Goal: Information Seeking & Learning: Check status

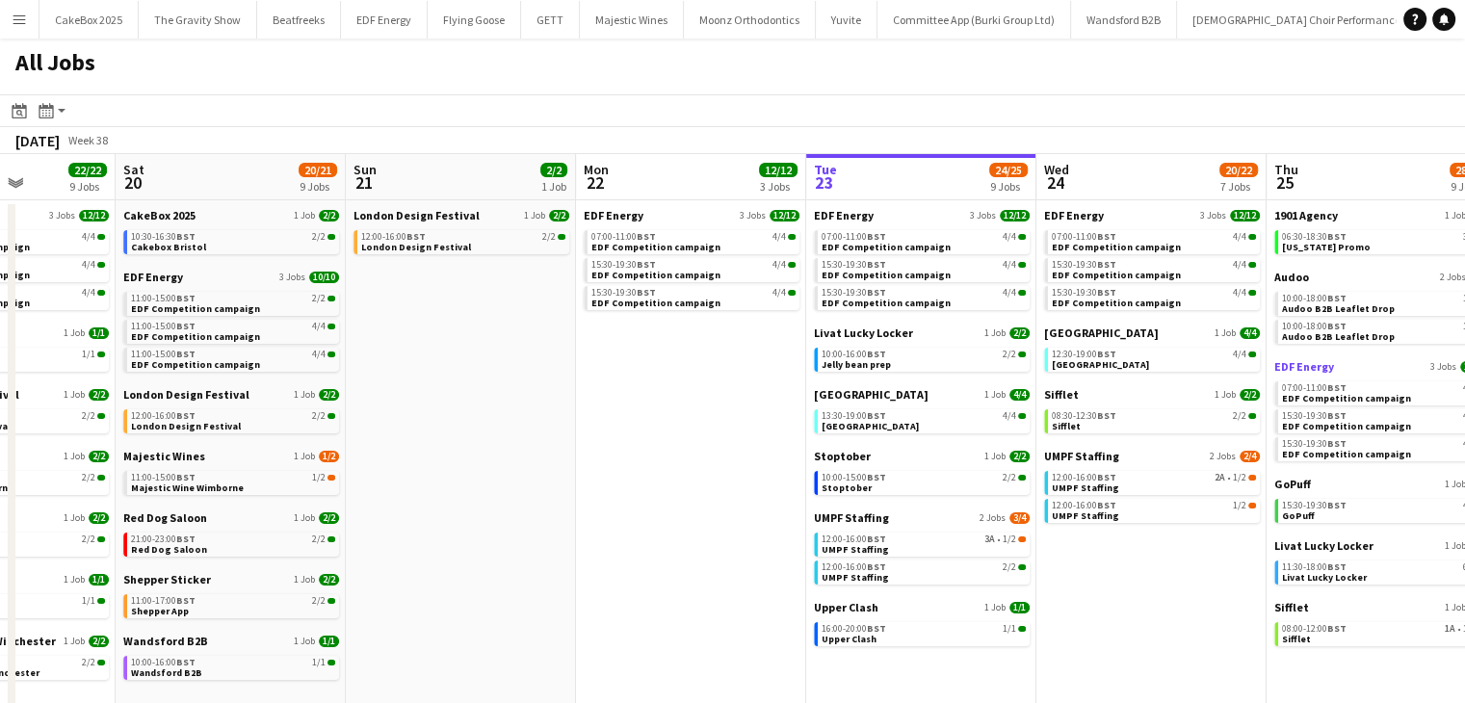
scroll to position [0, 566]
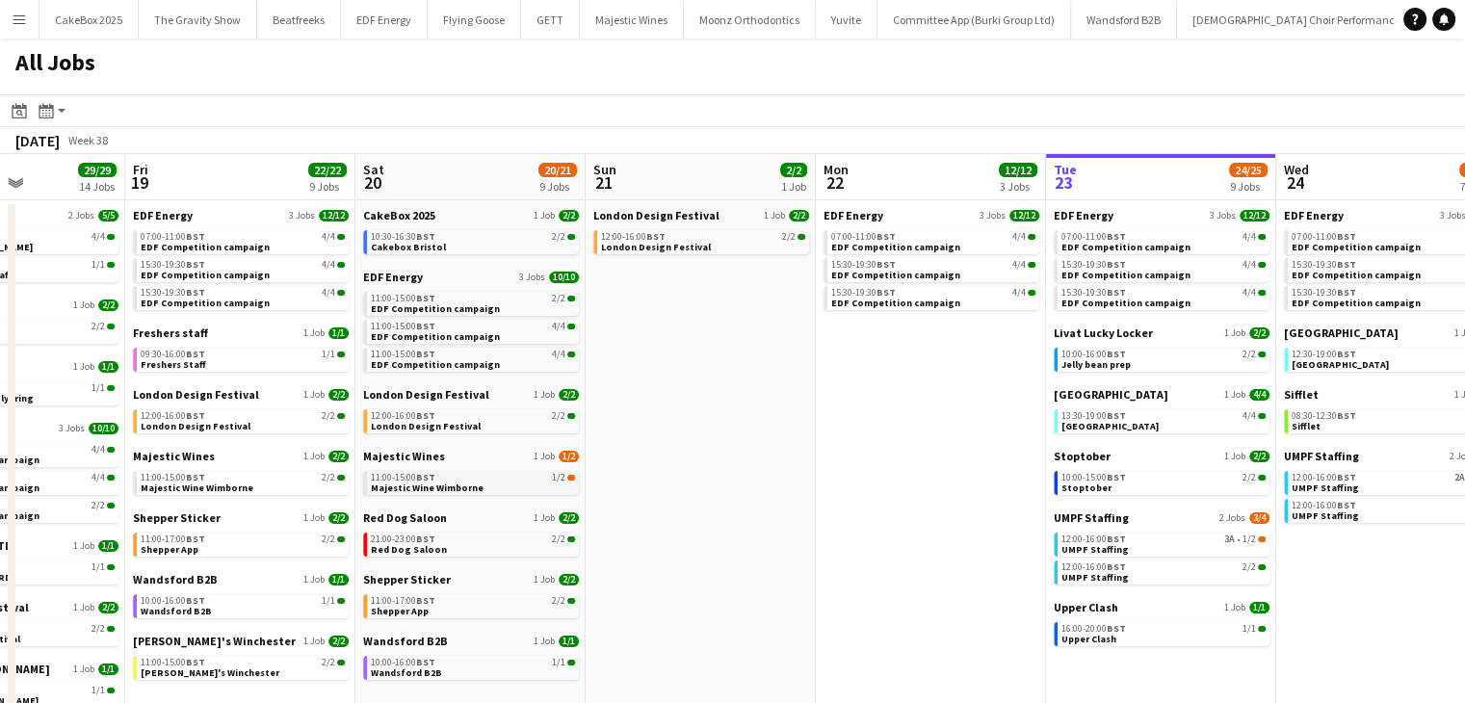
click at [414, 482] on span "Majestic Wine Wimborne" at bounding box center [427, 488] width 113 height 13
click at [58, 113] on app-action-btn "Month view / Day view" at bounding box center [52, 110] width 35 height 23
click at [273, 85] on div "All Jobs" at bounding box center [732, 67] width 1465 height 56
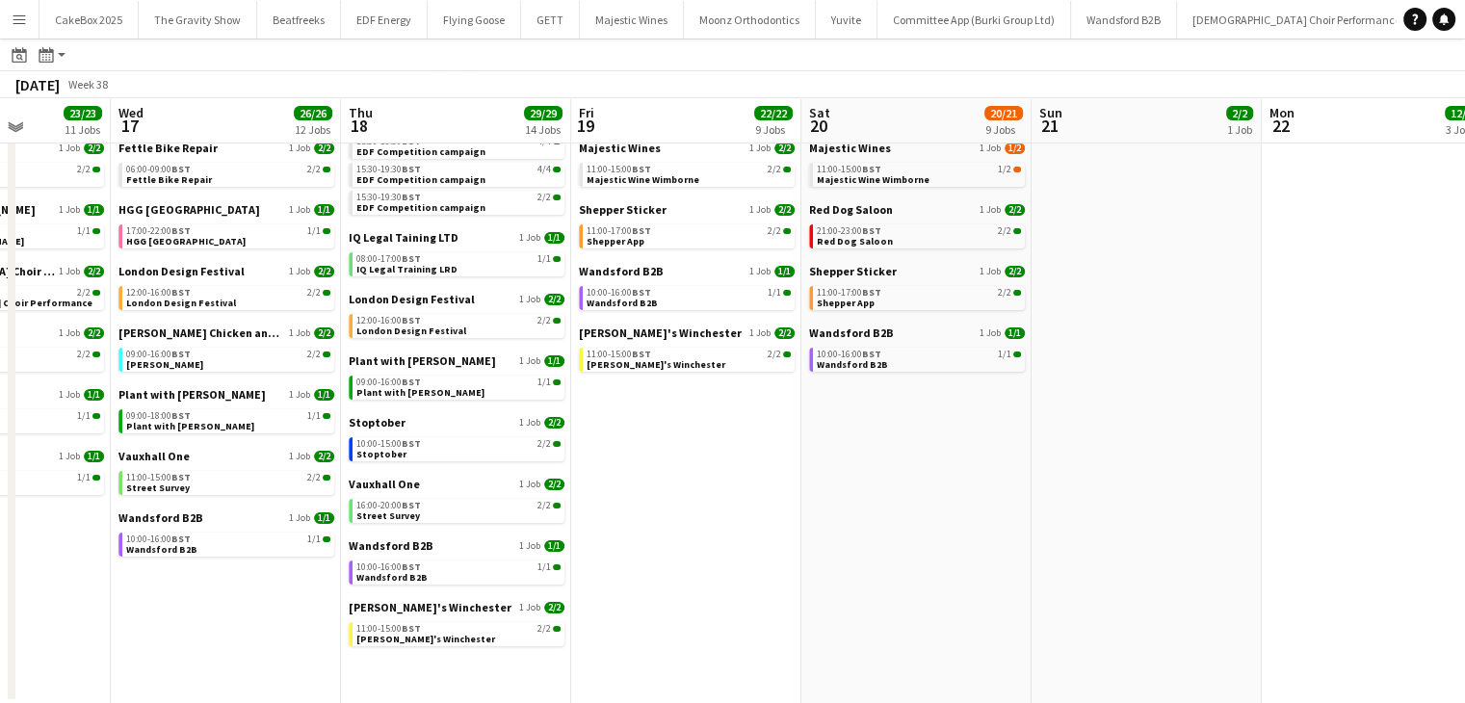
scroll to position [303, 0]
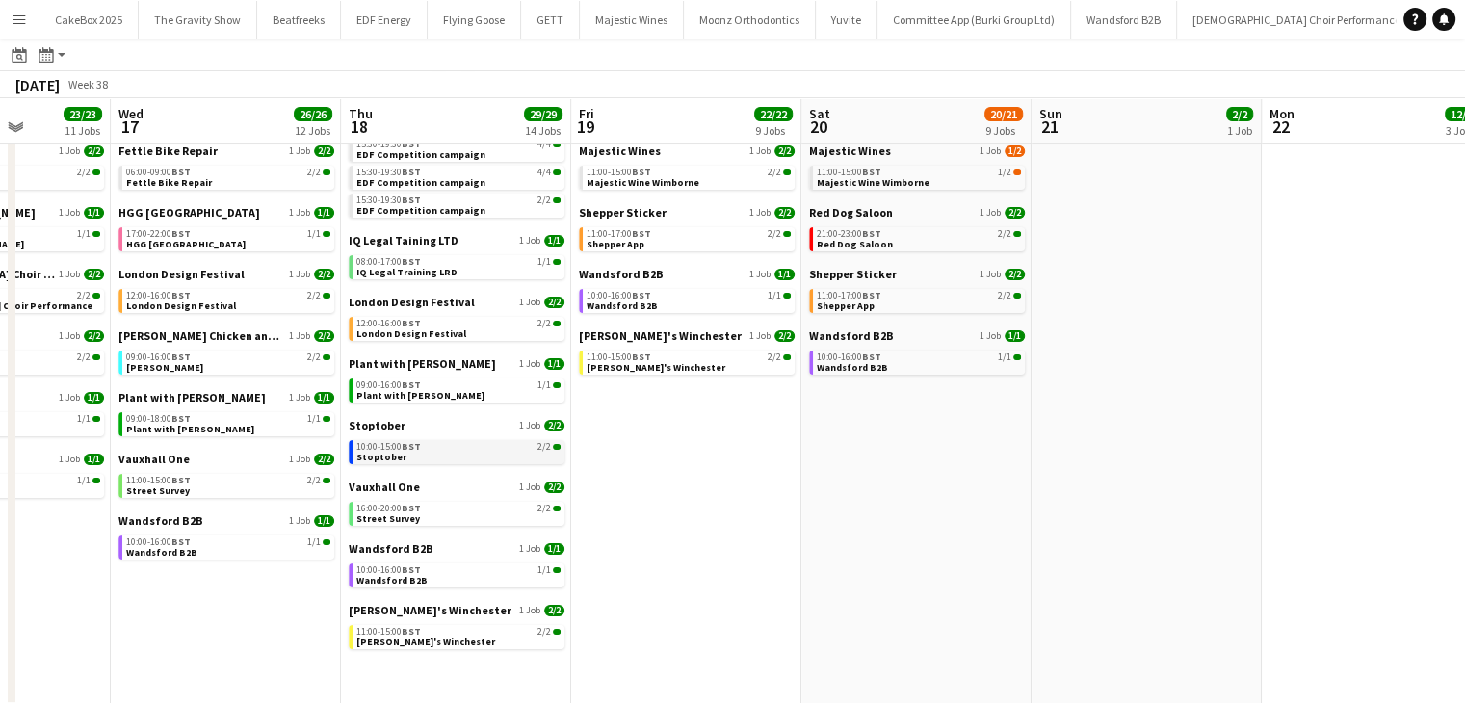
click at [377, 456] on span "Stoptober" at bounding box center [381, 457] width 50 height 13
click at [380, 11] on app-icon "Close" at bounding box center [384, 9] width 8 height 8
click at [325, 11] on app-icon "Close" at bounding box center [329, 9] width 8 height 8
click at [324, 11] on app-icon "Close" at bounding box center [328, 9] width 8 height 8
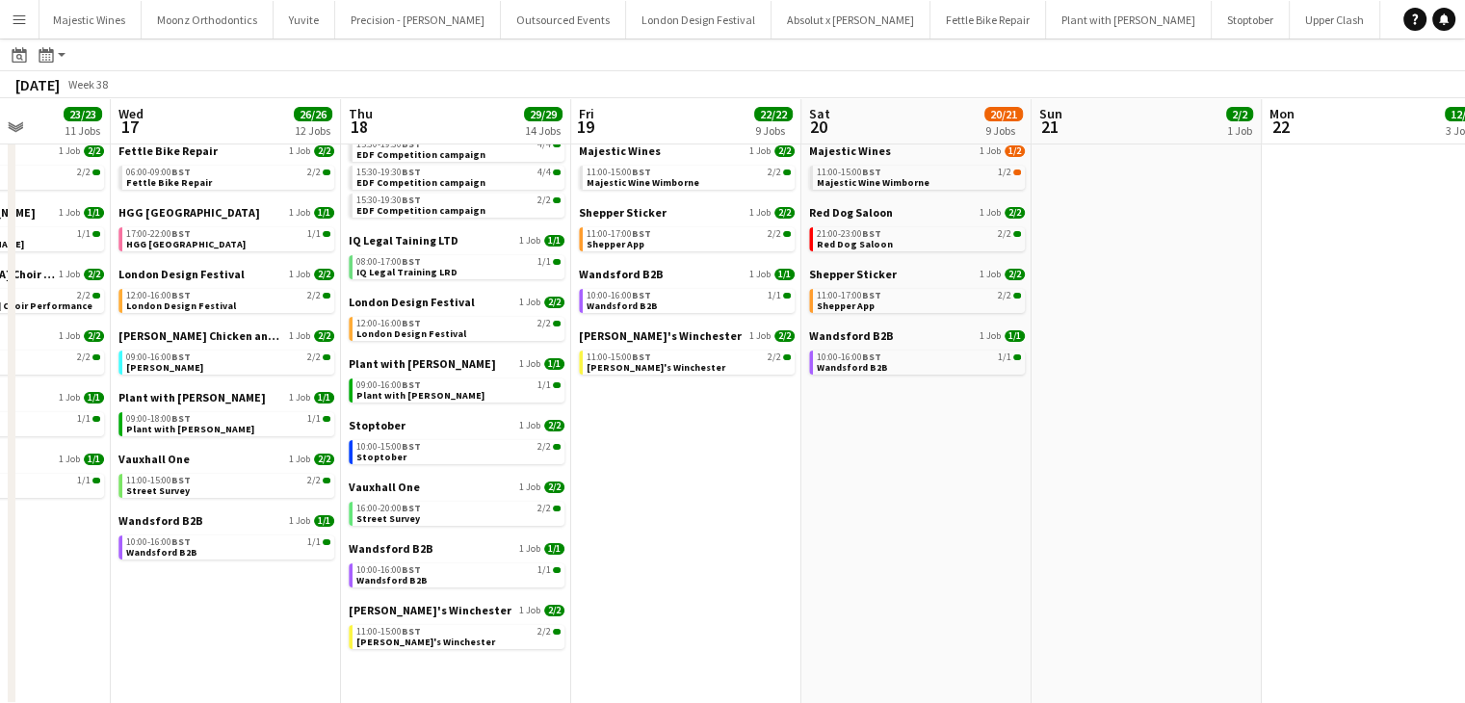
click at [0, 0] on app-icon "Close" at bounding box center [0, 0] width 0 height 0
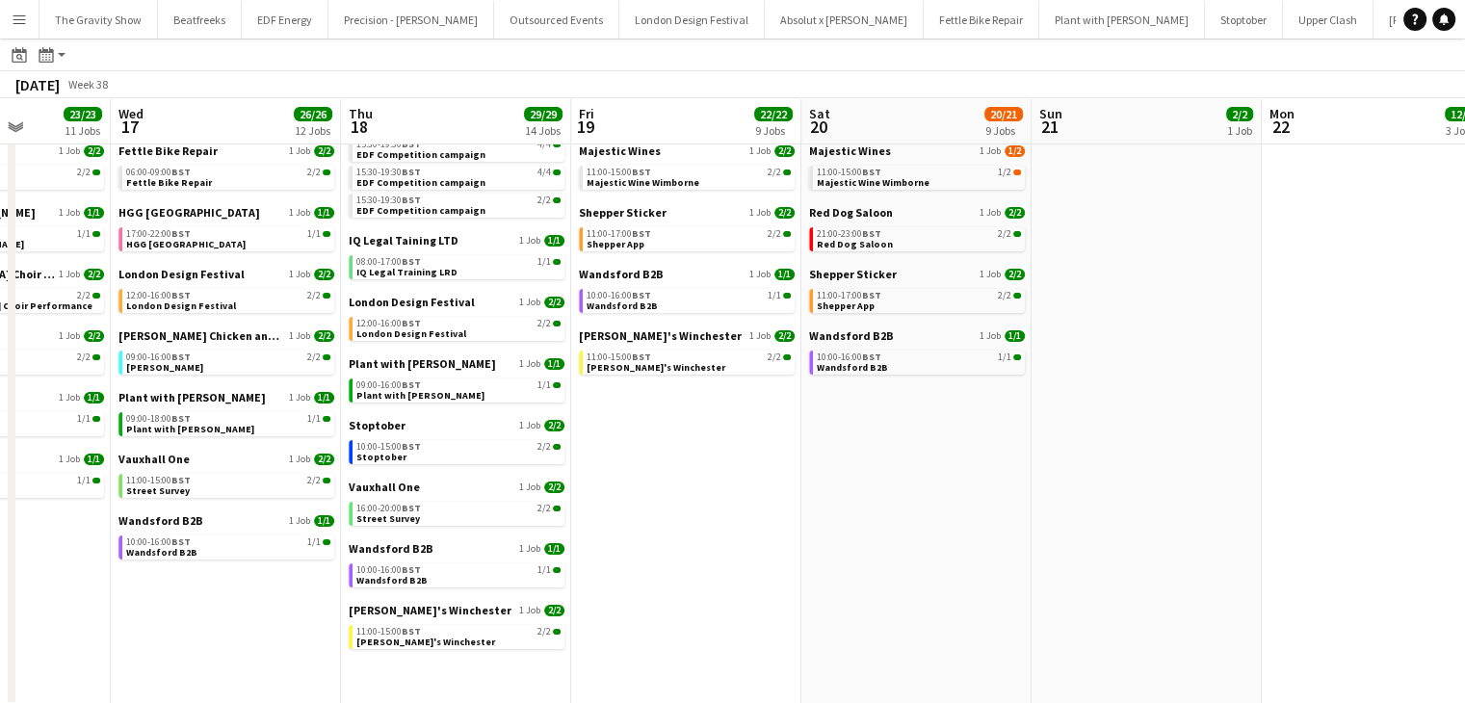
click at [0, 0] on app-icon "Close" at bounding box center [0, 0] width 0 height 0
click at [315, 11] on button "Precision - Taylor Wimpey Close" at bounding box center [340, 20] width 166 height 38
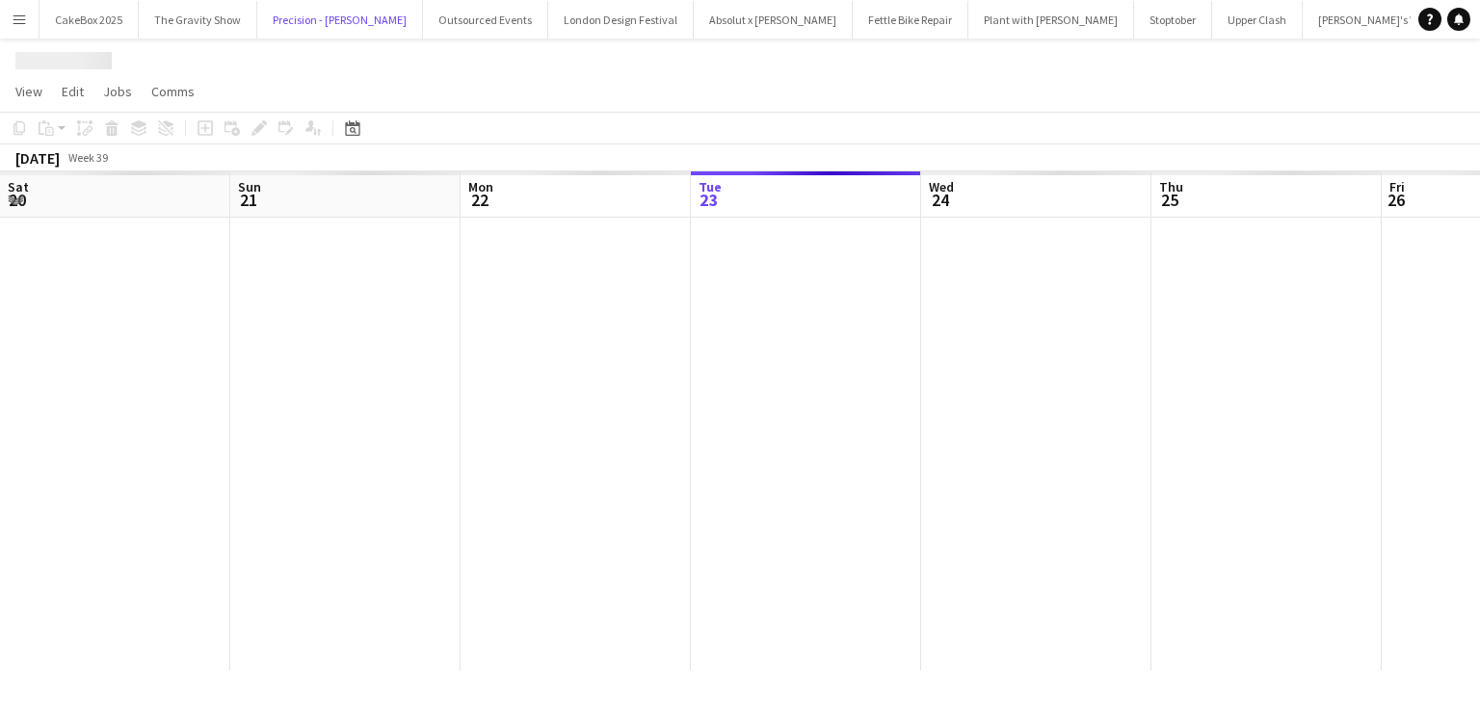
scroll to position [0, 461]
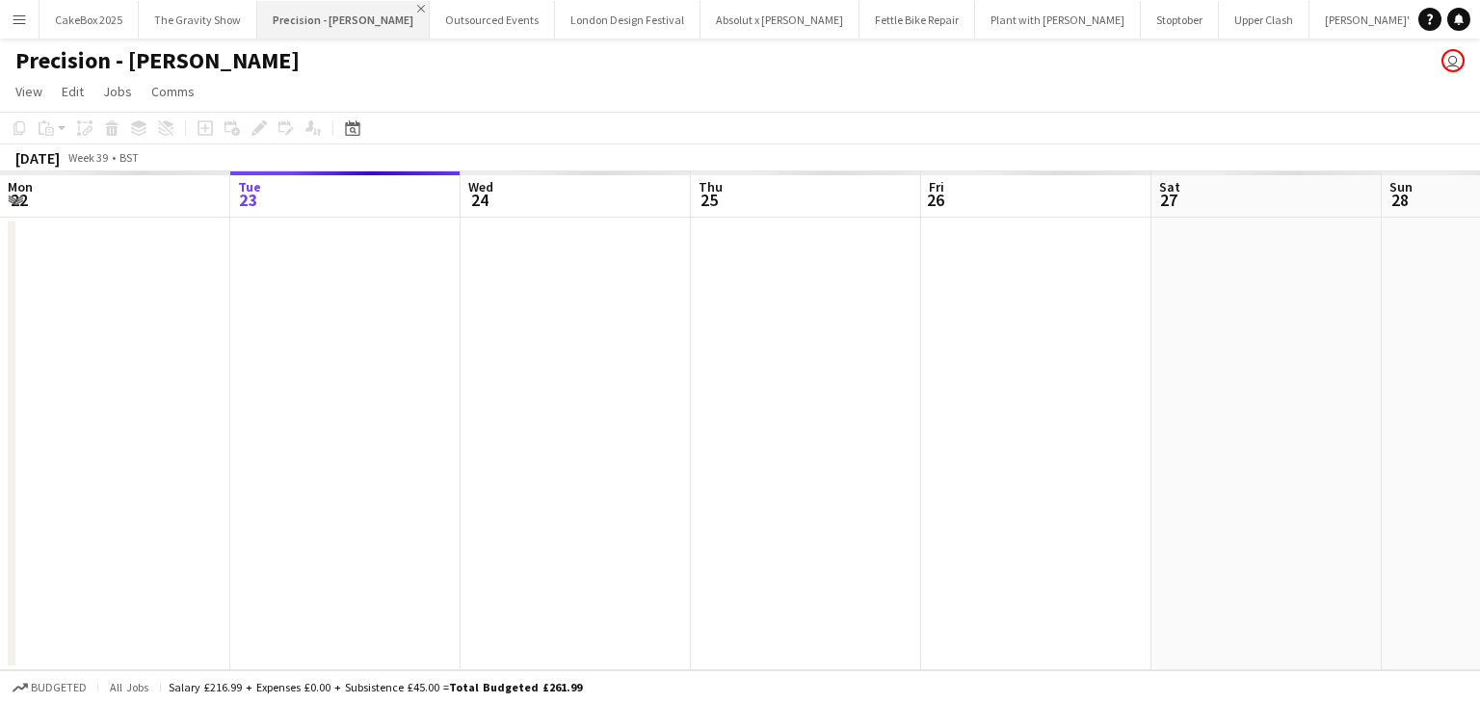
click at [417, 9] on app-icon "Close" at bounding box center [421, 9] width 8 height 8
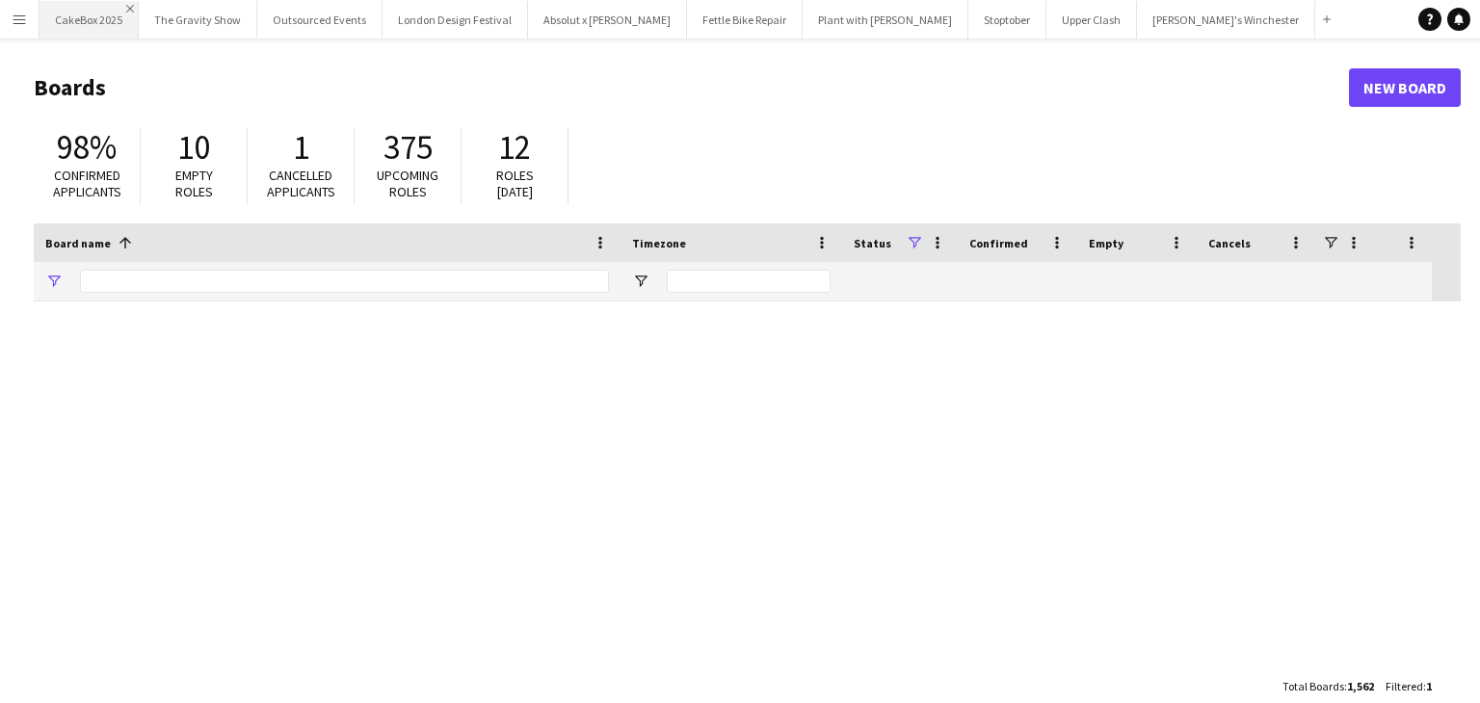
type input "**********"
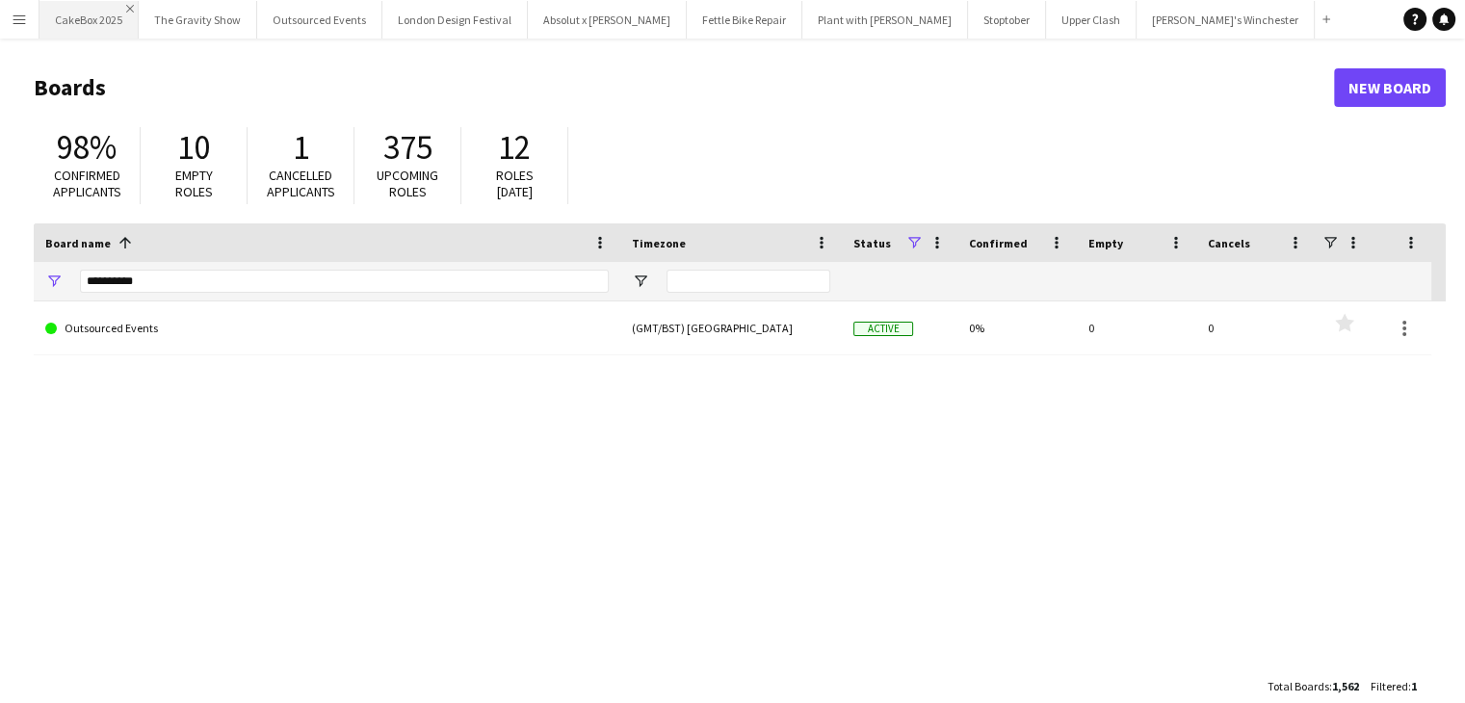
click at [127, 9] on app-icon "Close" at bounding box center [130, 9] width 8 height 8
click at [147, 9] on app-icon "Close" at bounding box center [149, 9] width 8 height 8
click at [147, 9] on button "Outsourced Events Close" at bounding box center [101, 20] width 125 height 38
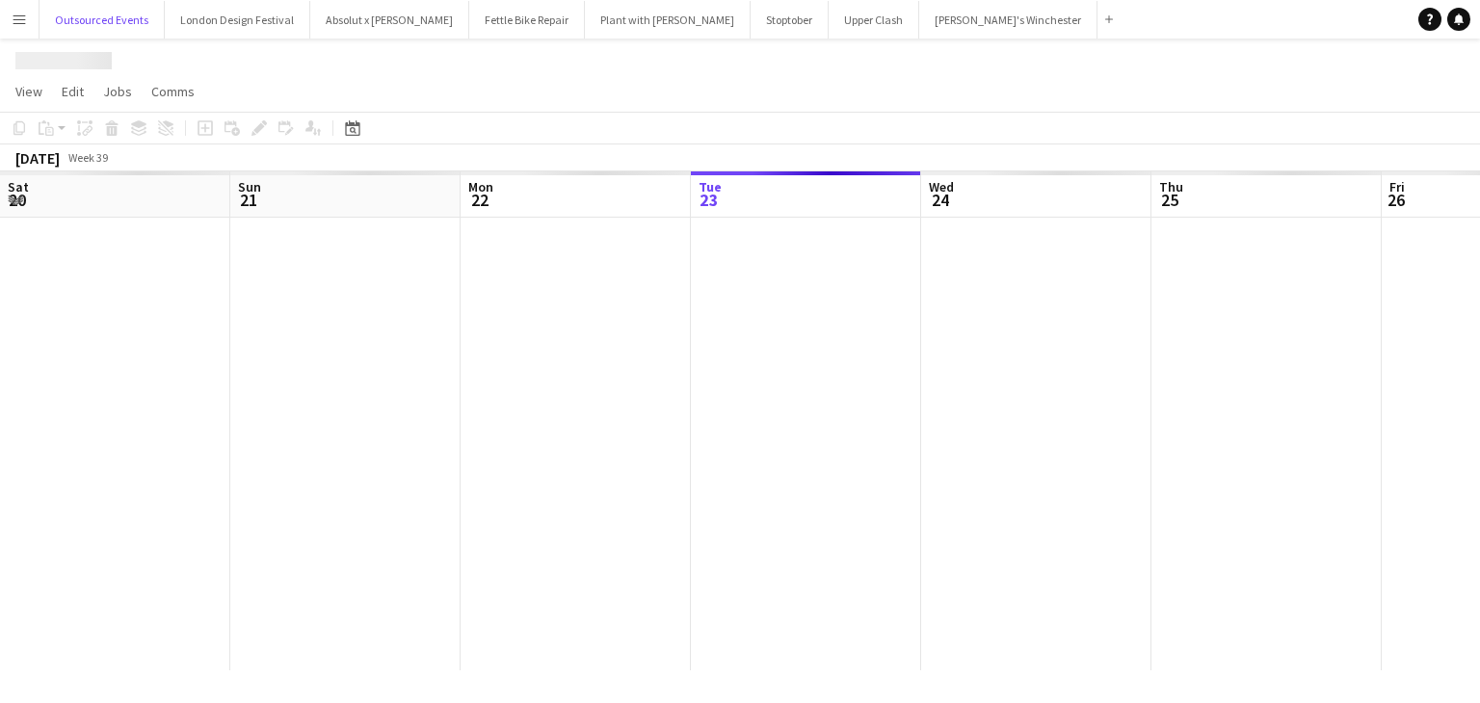
scroll to position [0, 461]
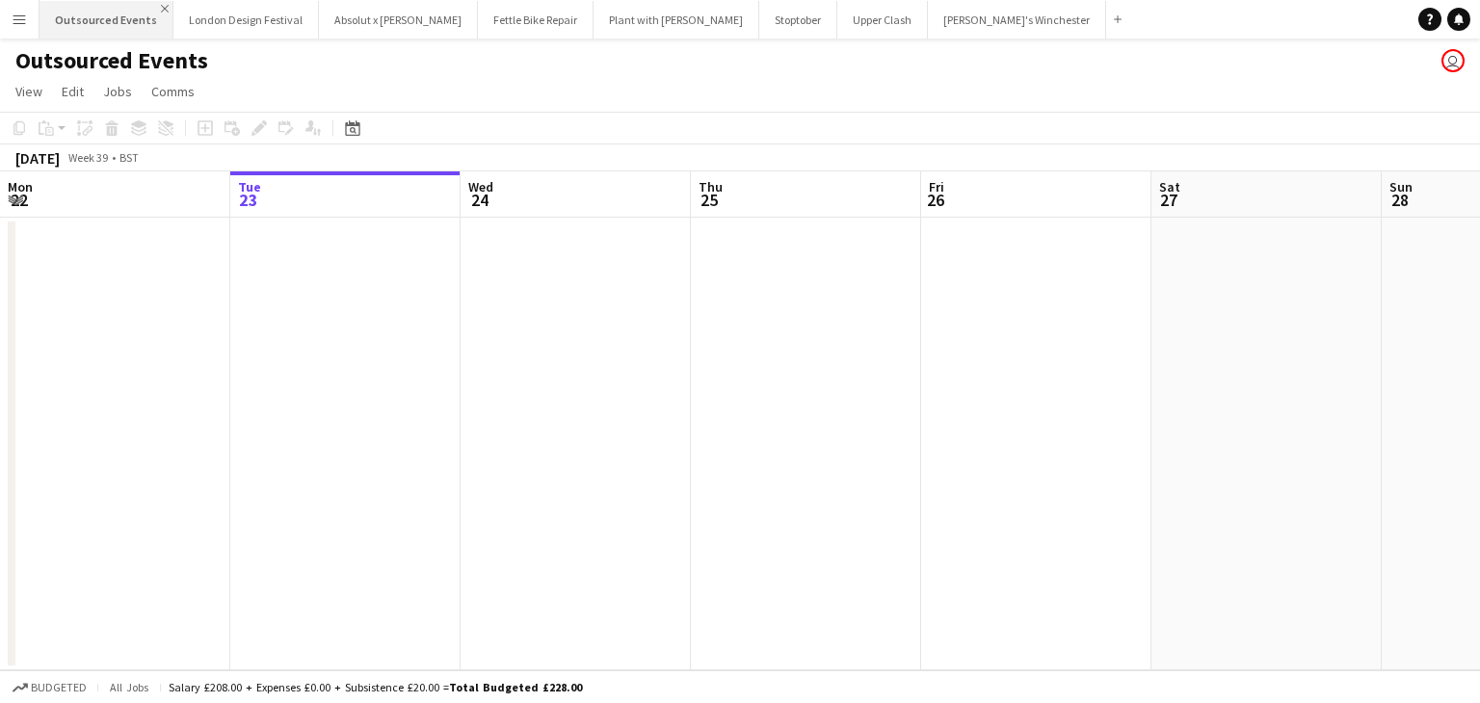
click at [161, 9] on app-icon "Close" at bounding box center [165, 9] width 8 height 8
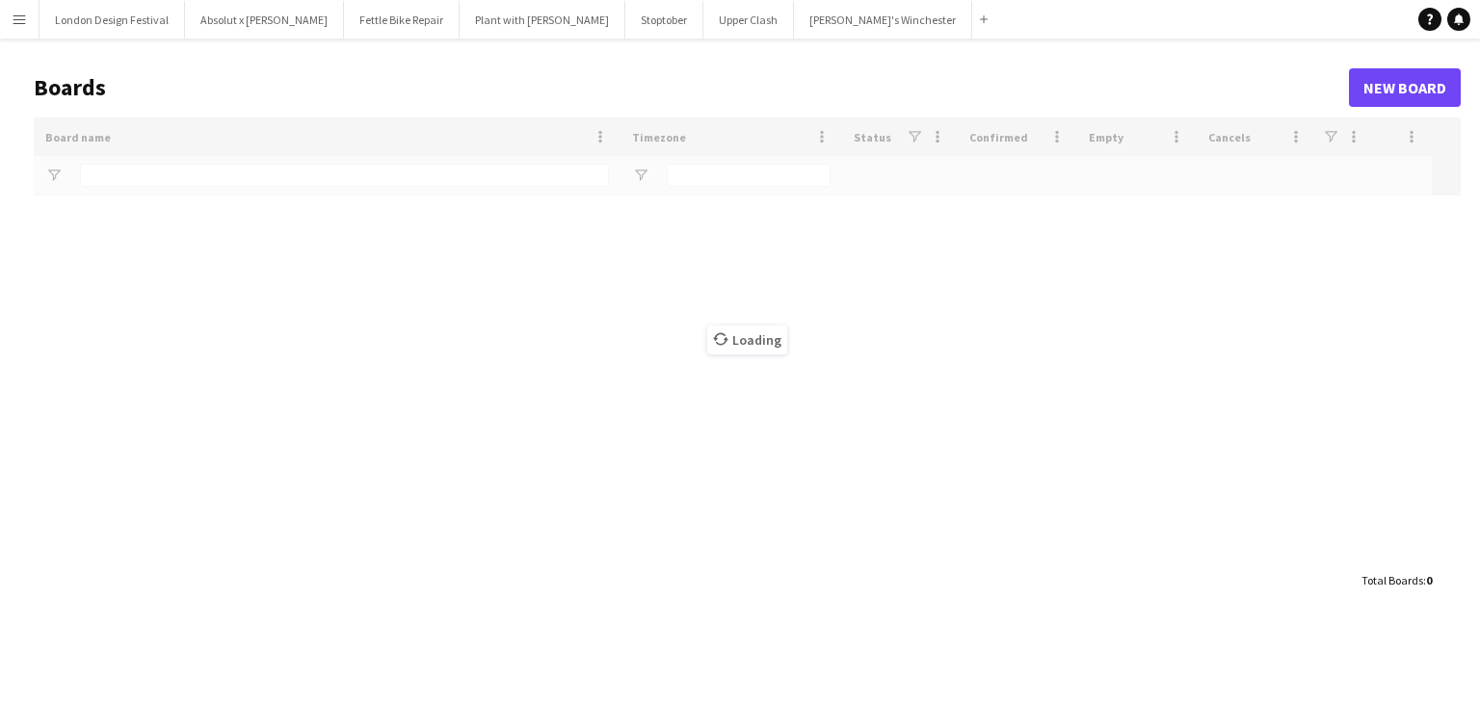
type input "**********"
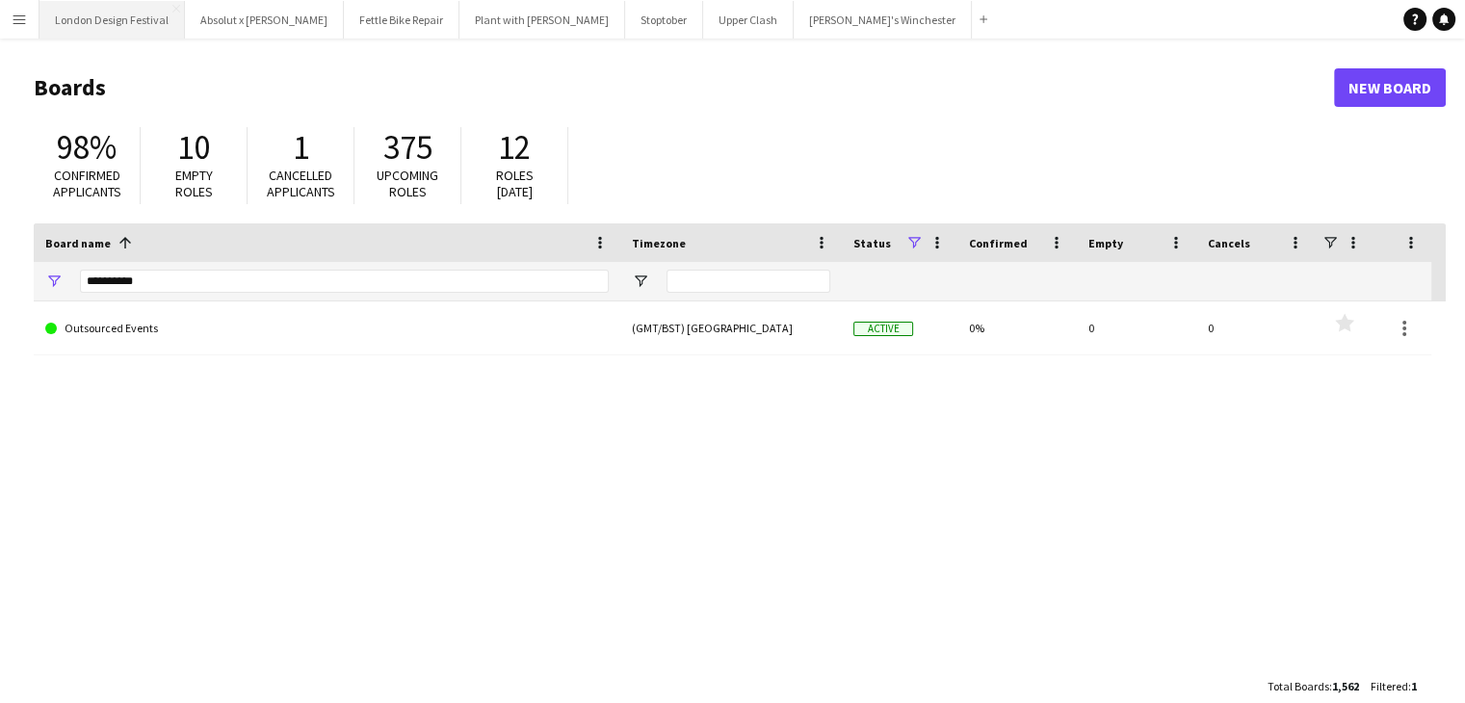
click at [177, 10] on button "London Design Festival Close" at bounding box center [111, 20] width 145 height 38
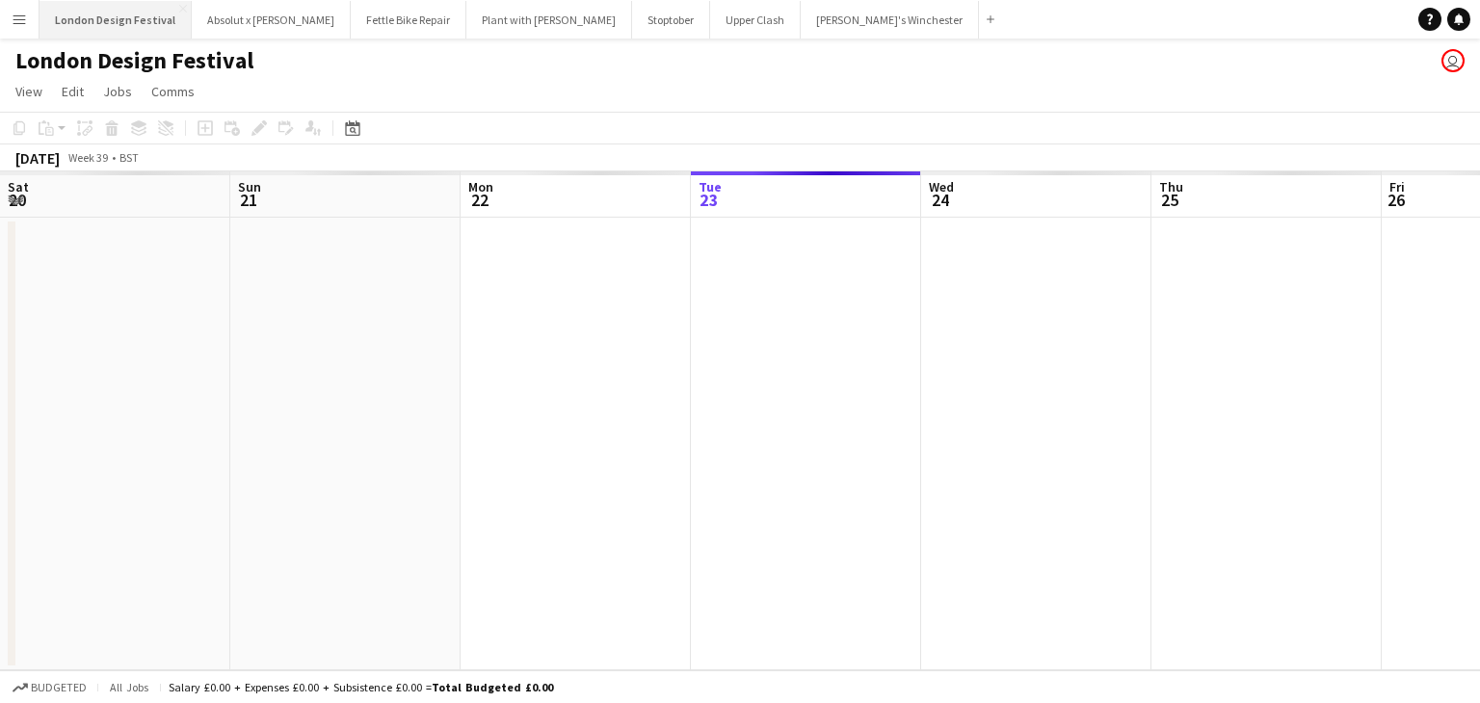
scroll to position [0, 461]
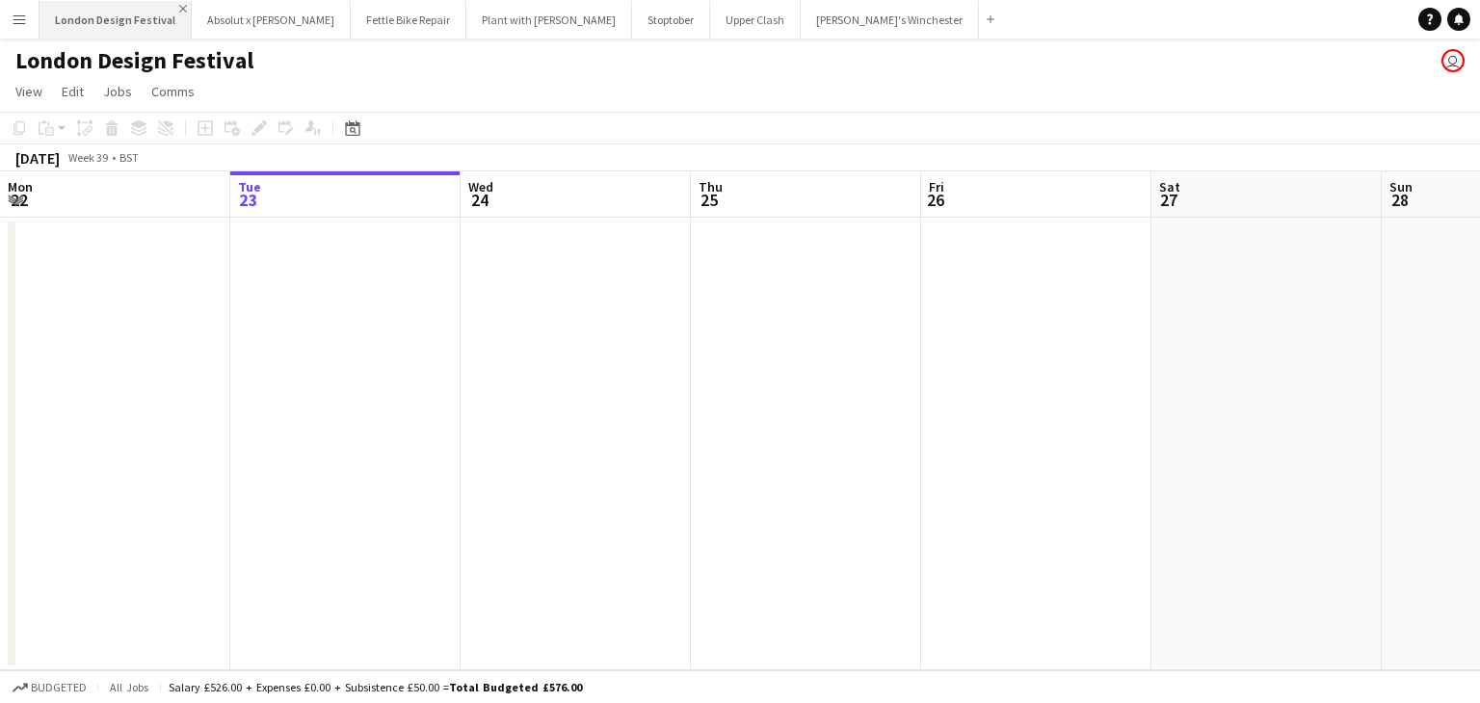
click at [179, 10] on app-icon "Close" at bounding box center [183, 9] width 8 height 8
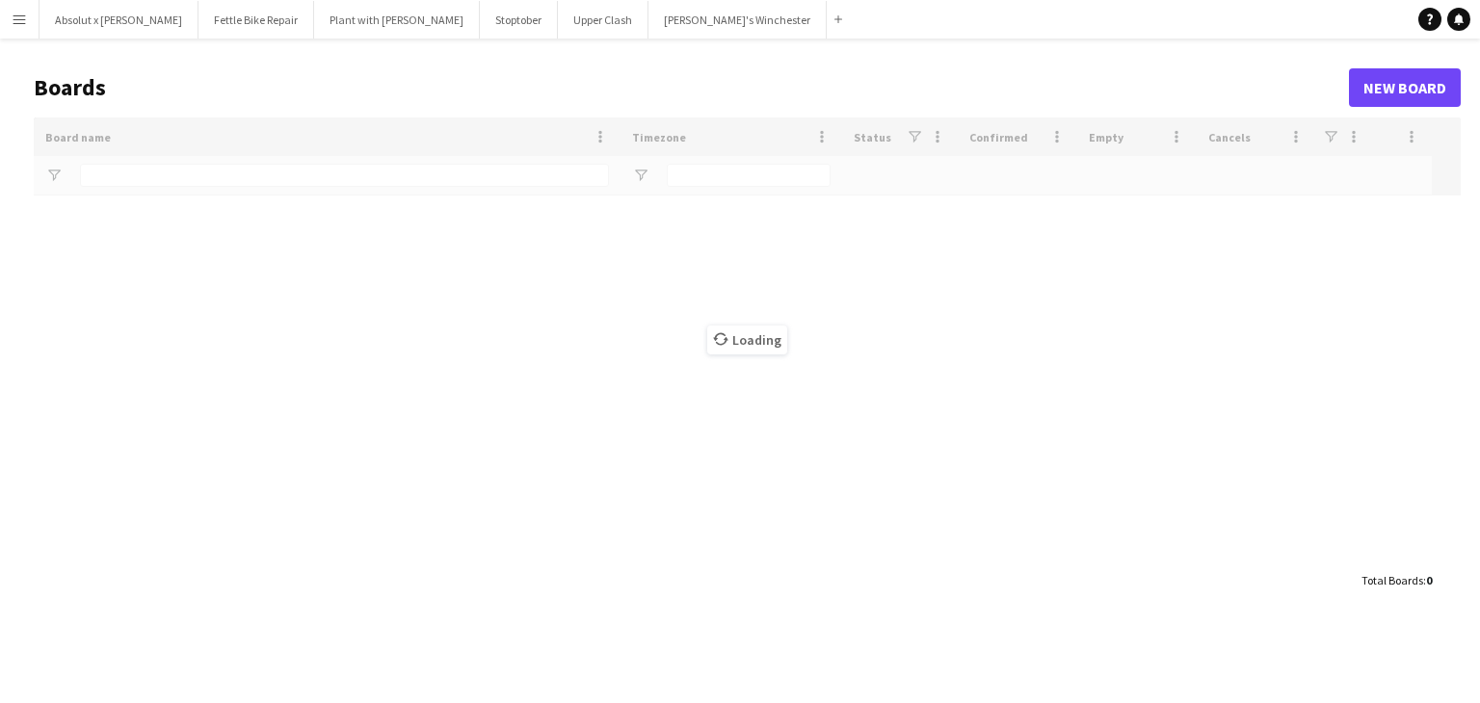
type input "**********"
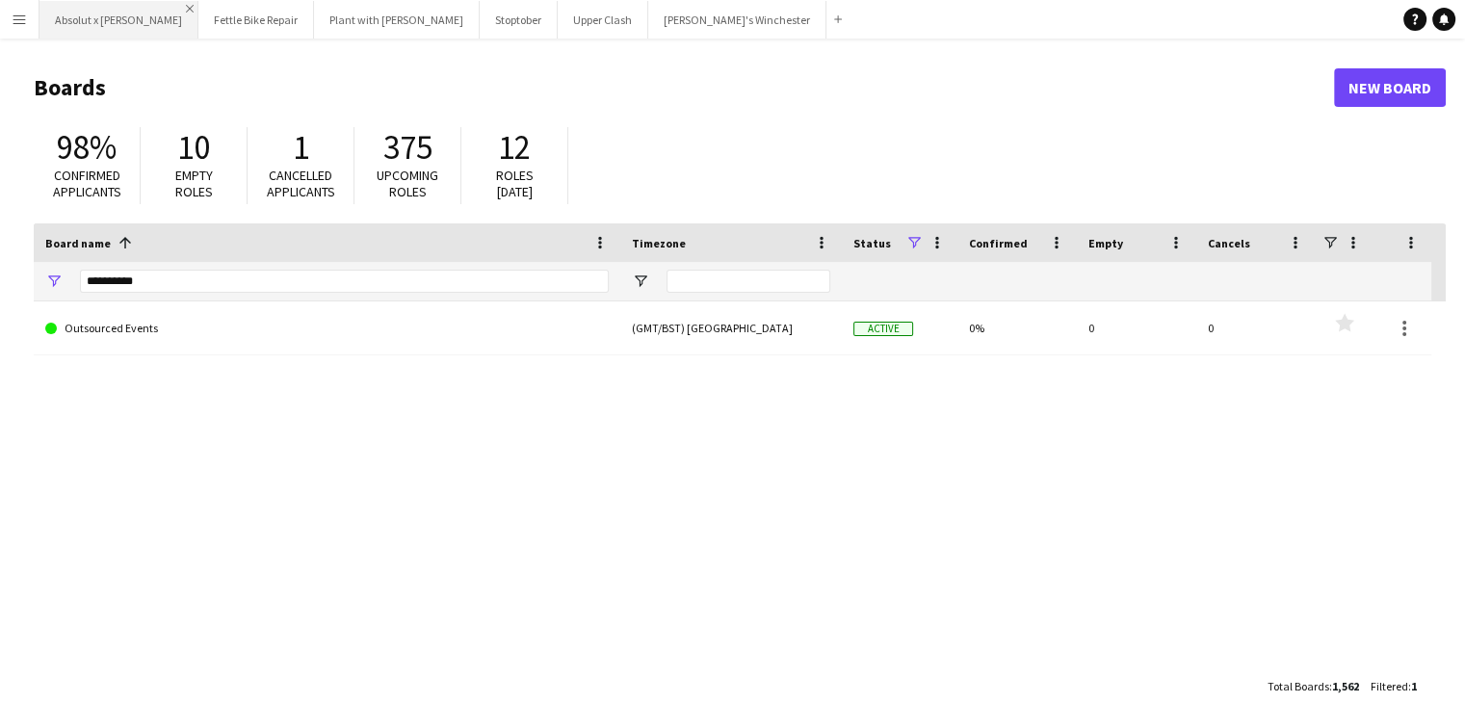
click at [186, 9] on app-icon "Close" at bounding box center [190, 9] width 8 height 8
click at [144, 9] on app-icon "Close" at bounding box center [147, 9] width 8 height 8
click at [193, 9] on app-icon "Close" at bounding box center [197, 9] width 8 height 8
click at [112, 9] on app-icon "Close" at bounding box center [109, 9] width 8 height 8
click at [123, 9] on app-icon "Close" at bounding box center [122, 9] width 8 height 8
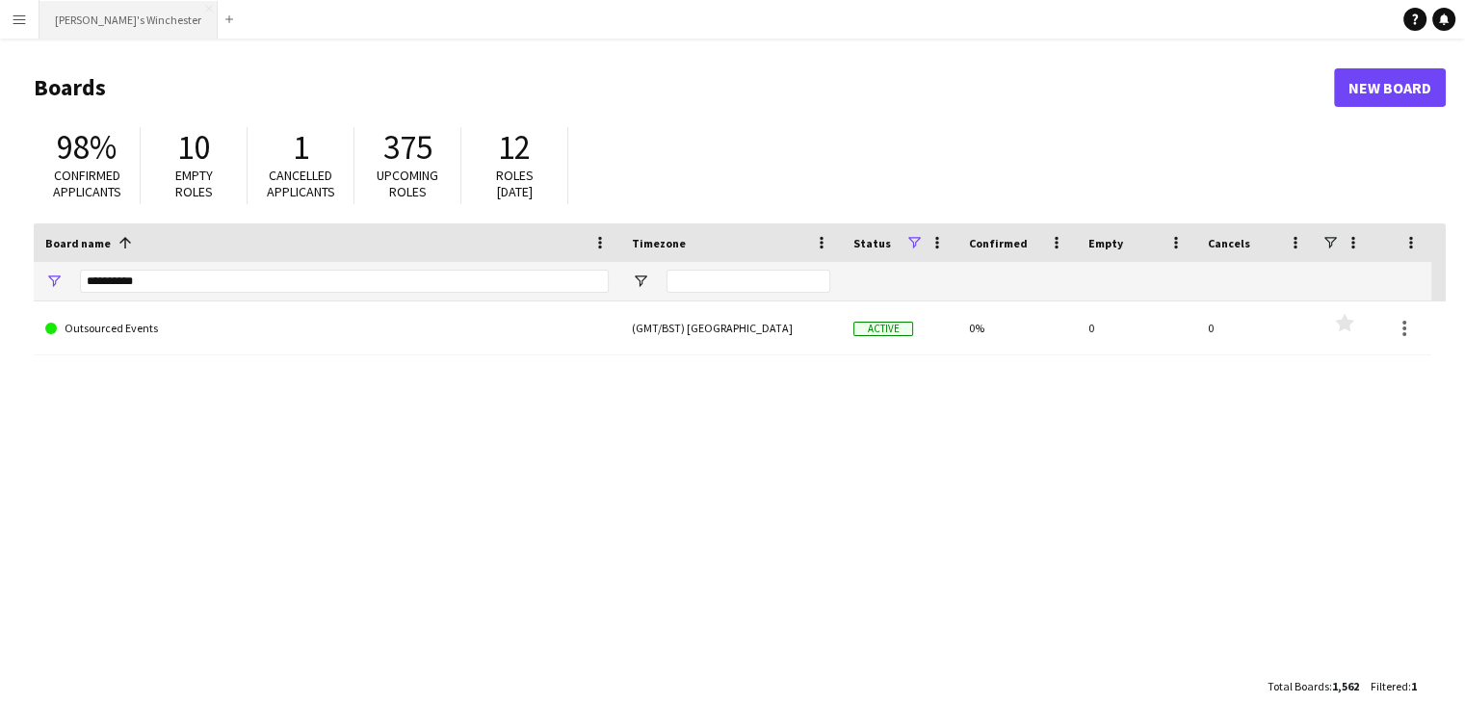
click at [154, 10] on button "Zizzi's Winchester Close" at bounding box center [128, 20] width 178 height 38
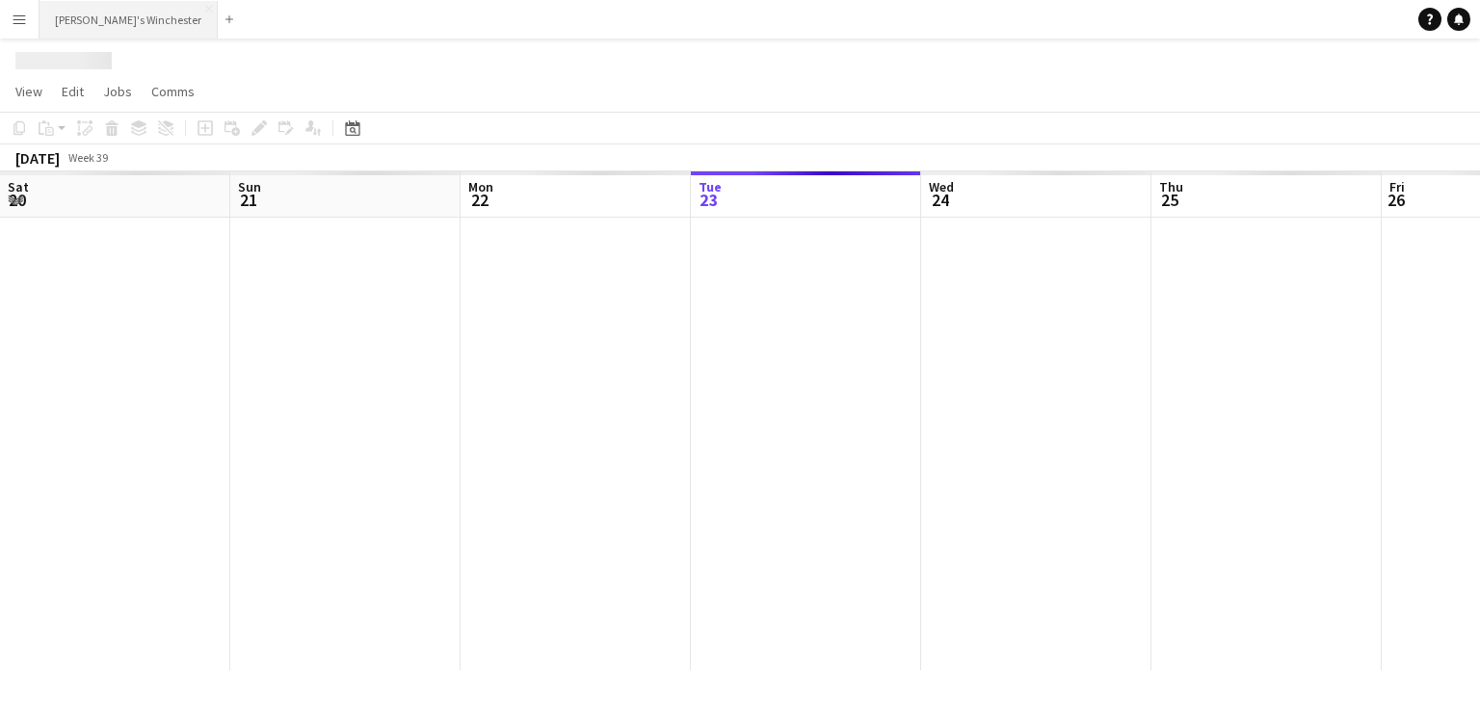
scroll to position [0, 461]
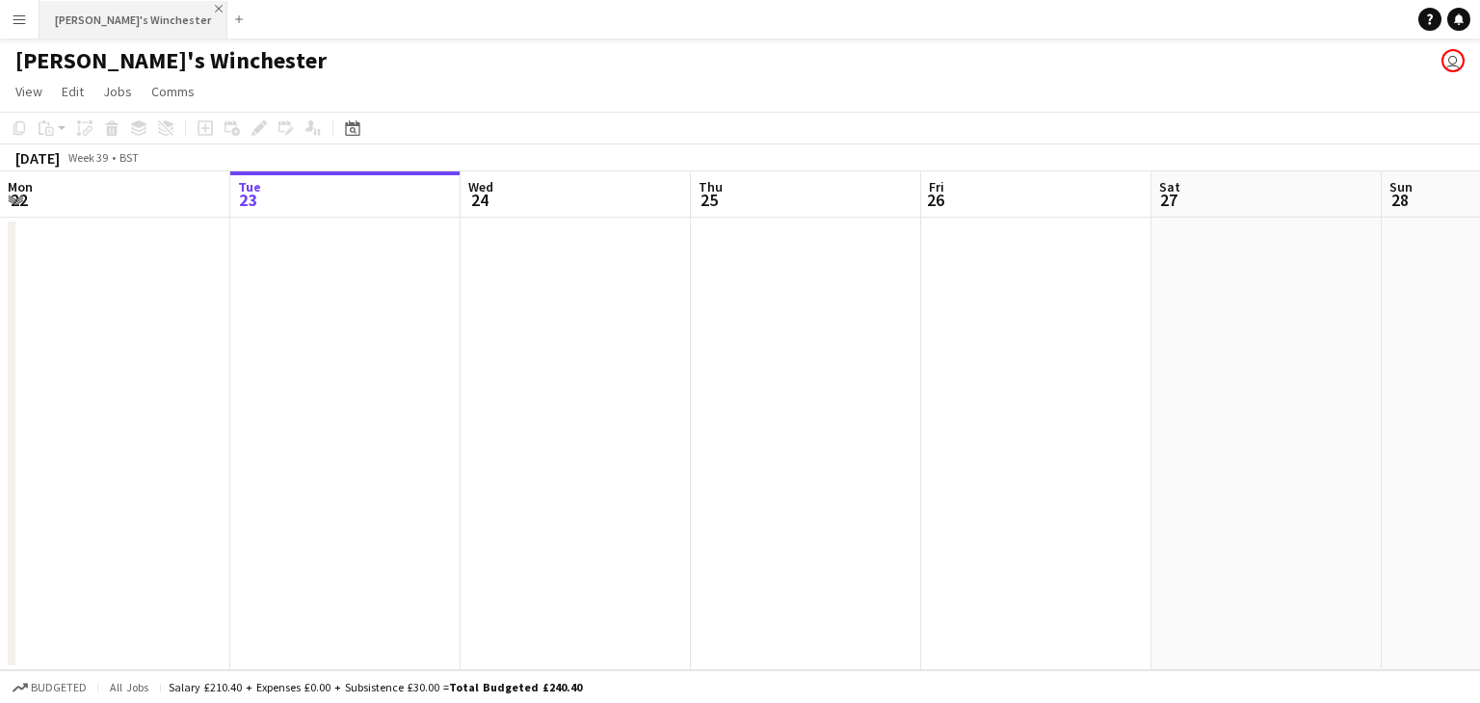
click at [215, 9] on app-icon "Close" at bounding box center [219, 9] width 8 height 8
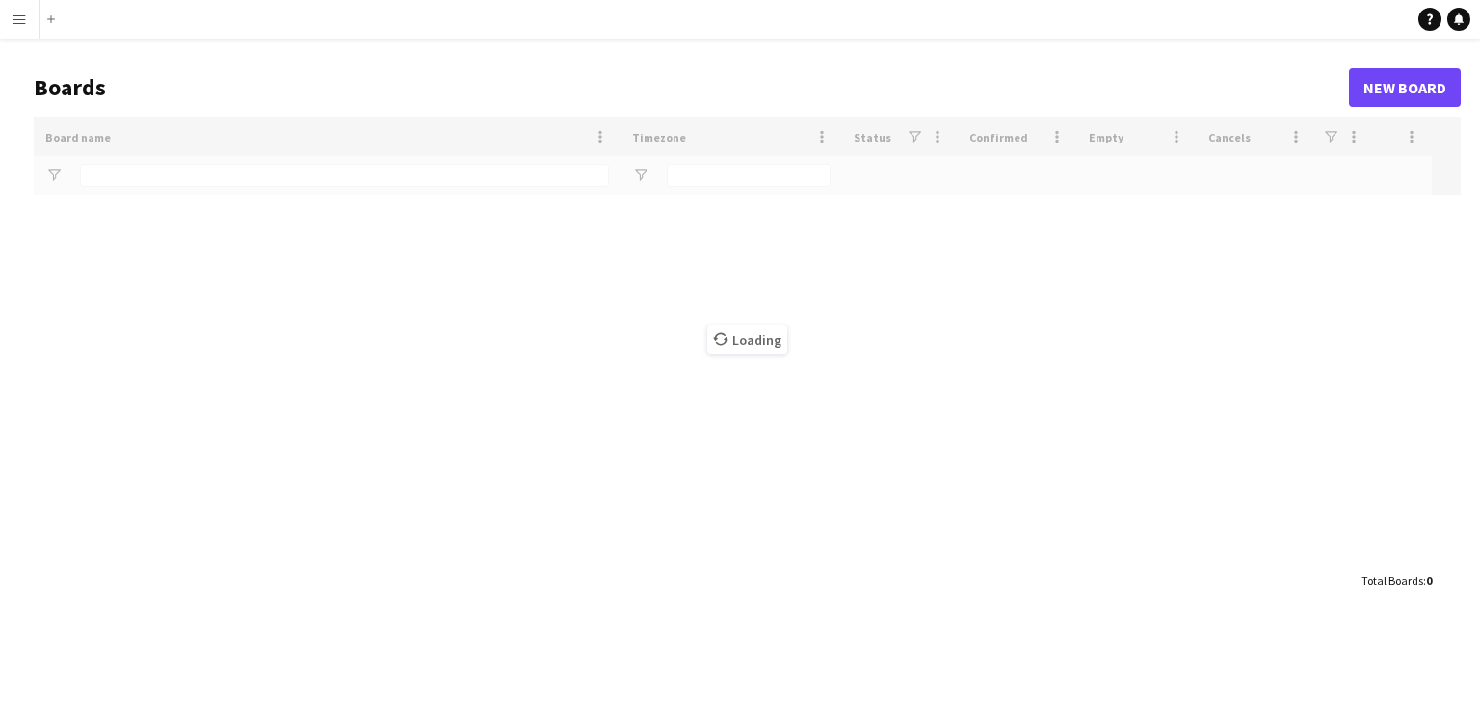
type input "**********"
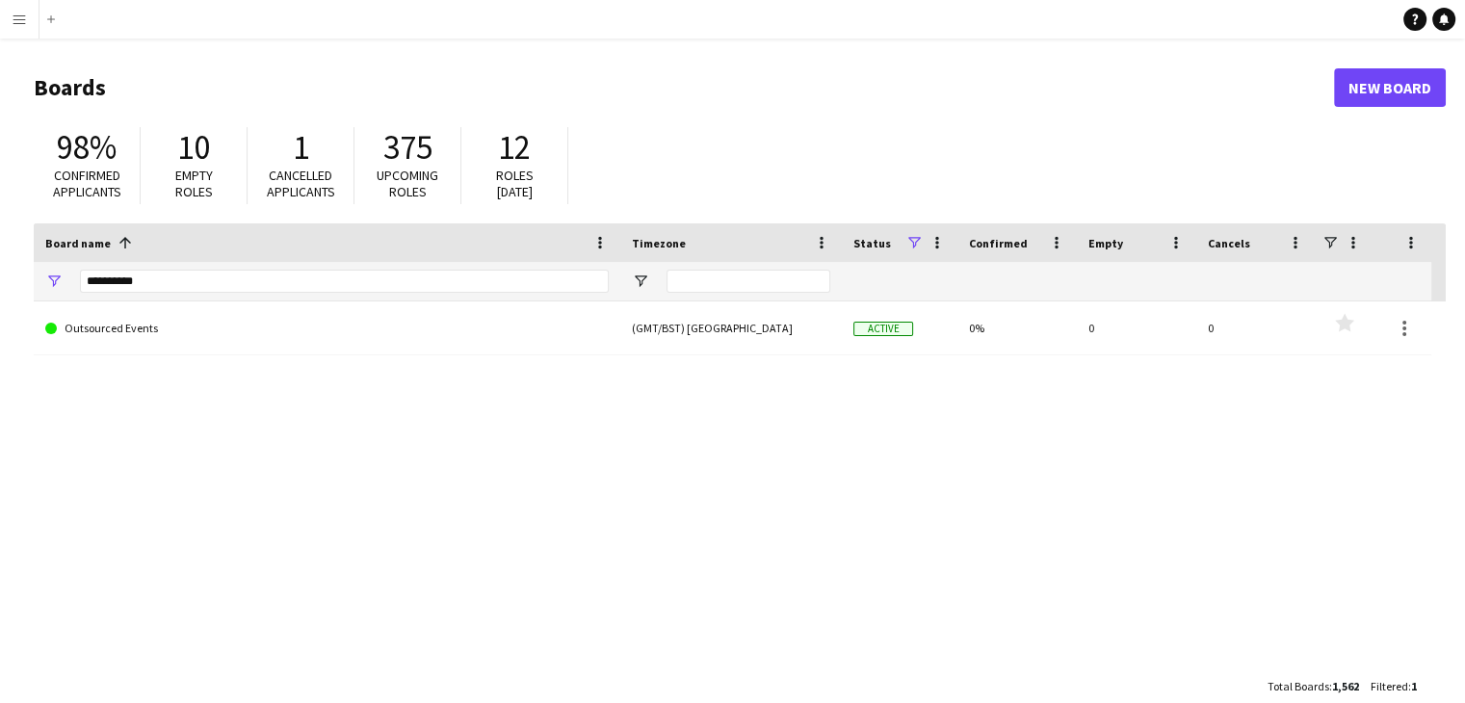
click at [25, 16] on app-icon "Menu" at bounding box center [19, 19] width 15 height 15
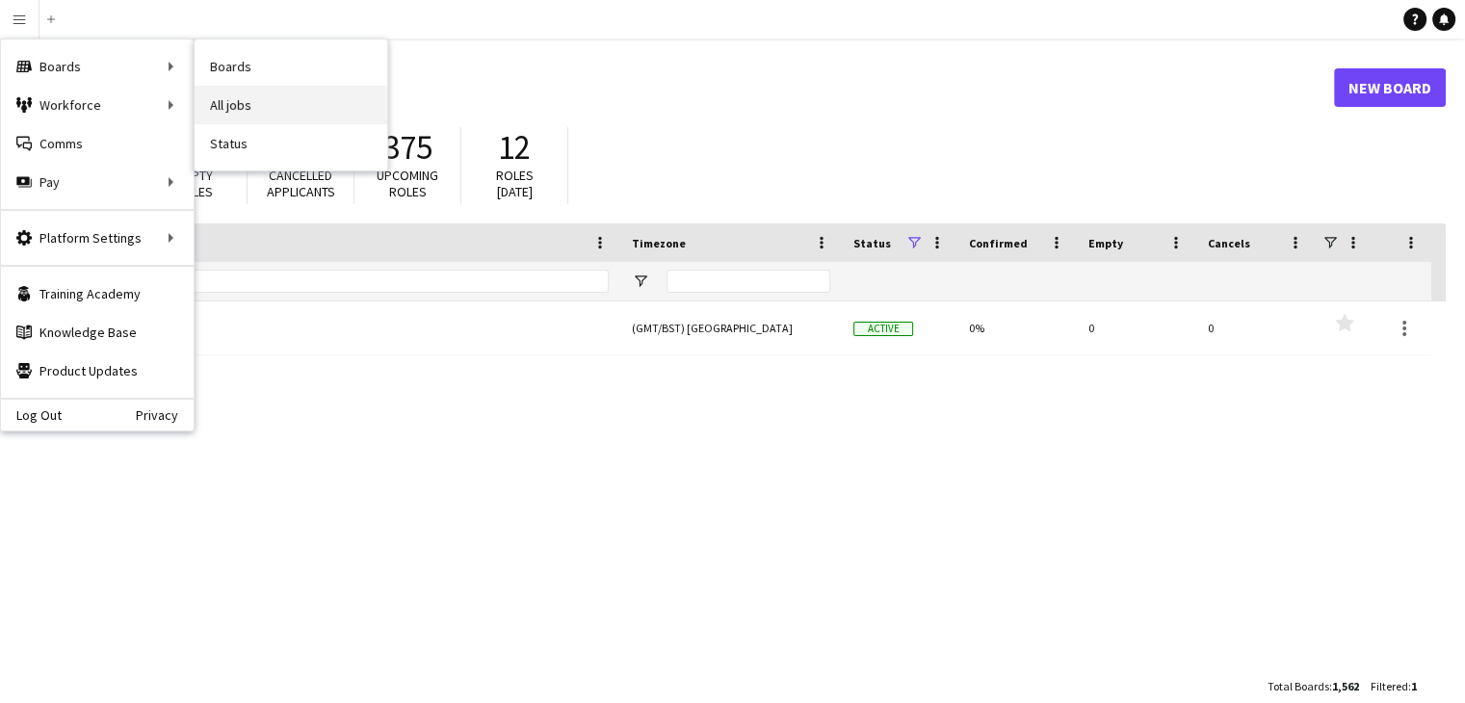
click at [260, 104] on link "All jobs" at bounding box center [291, 105] width 193 height 39
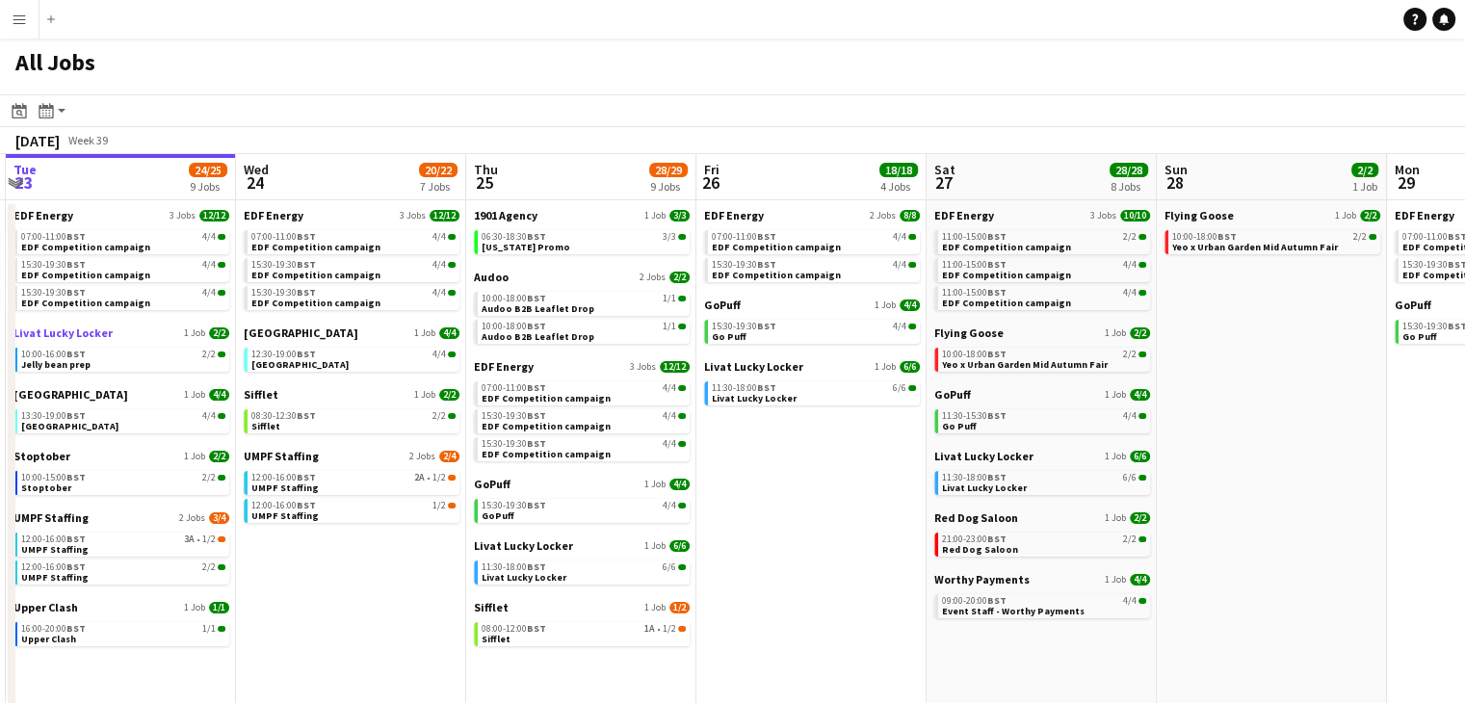
scroll to position [0, 687]
click at [961, 546] on span "Red Dog Saloon" at bounding box center [978, 549] width 76 height 13
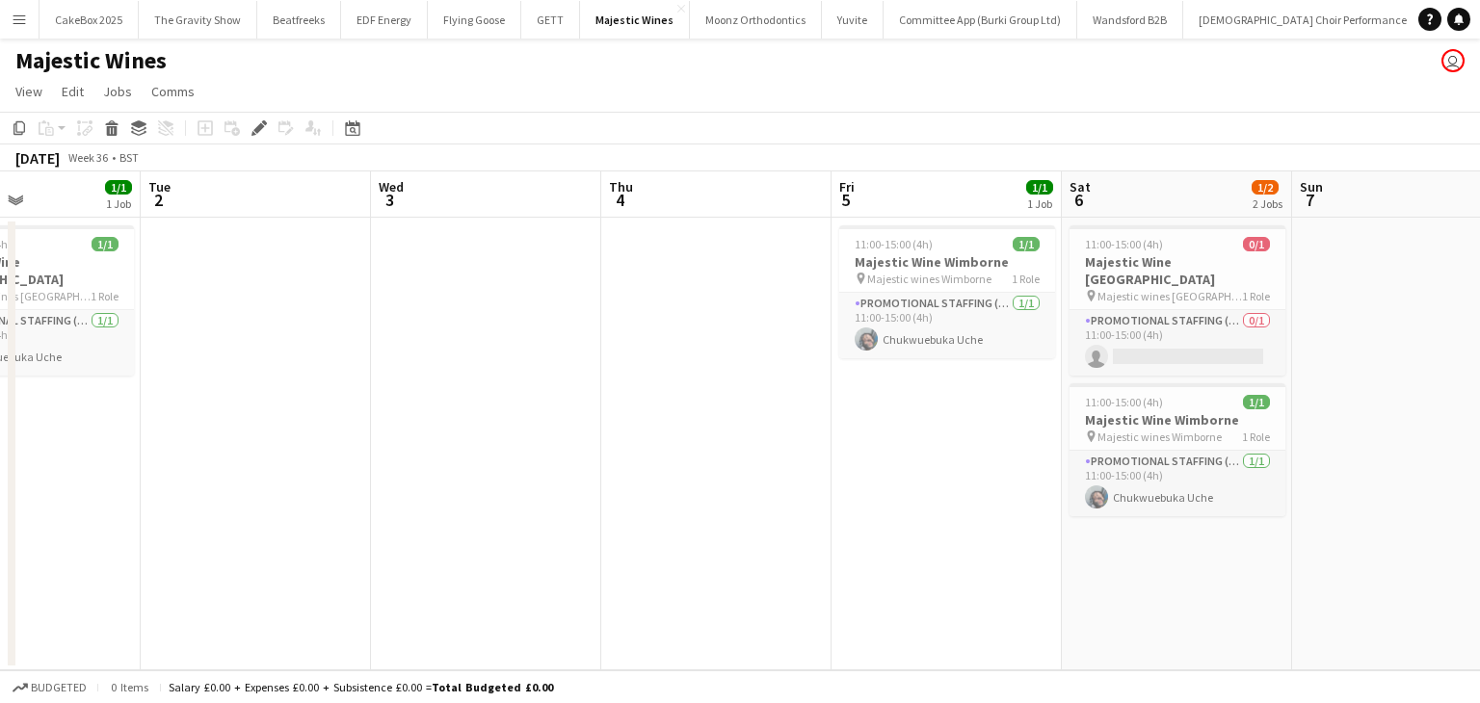
scroll to position [0, 779]
click at [20, 20] on app-icon "Menu" at bounding box center [19, 19] width 15 height 15
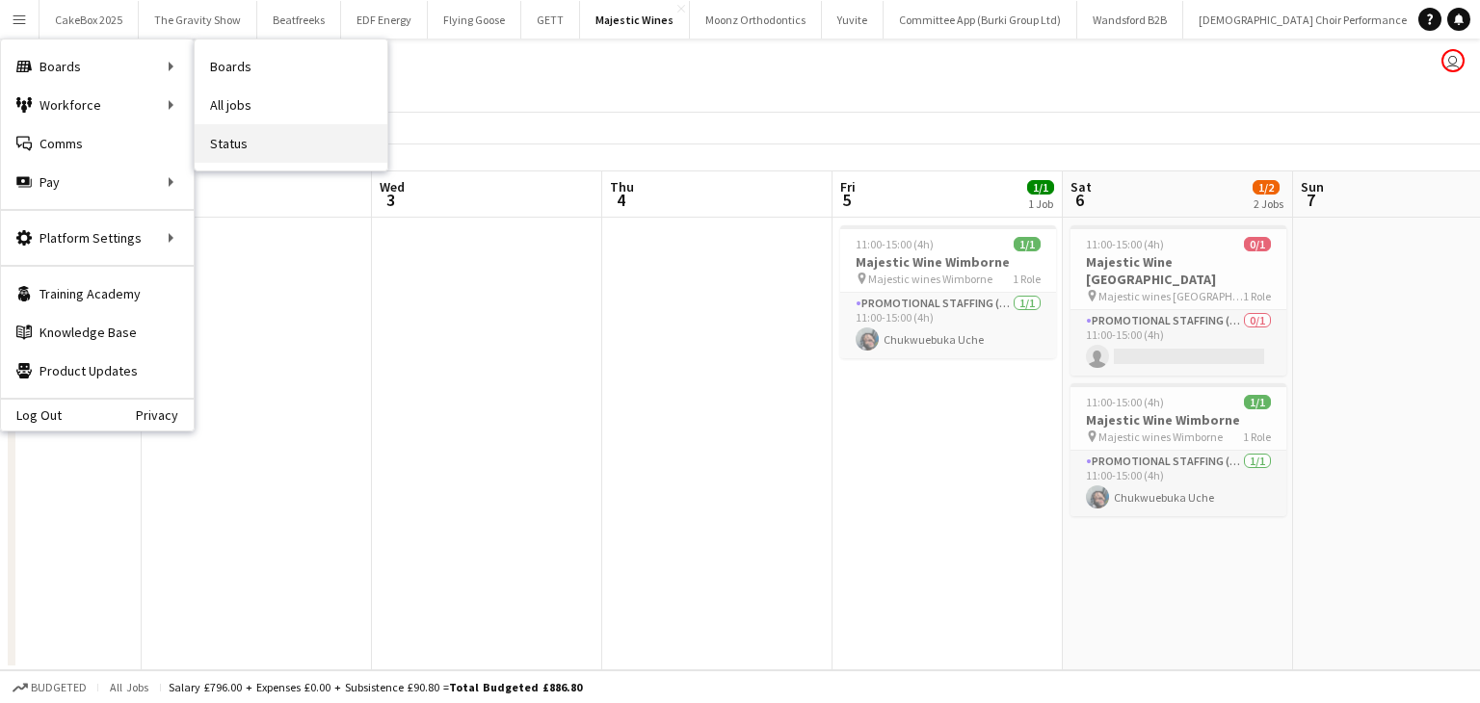
click at [239, 145] on link "Status" at bounding box center [291, 143] width 193 height 39
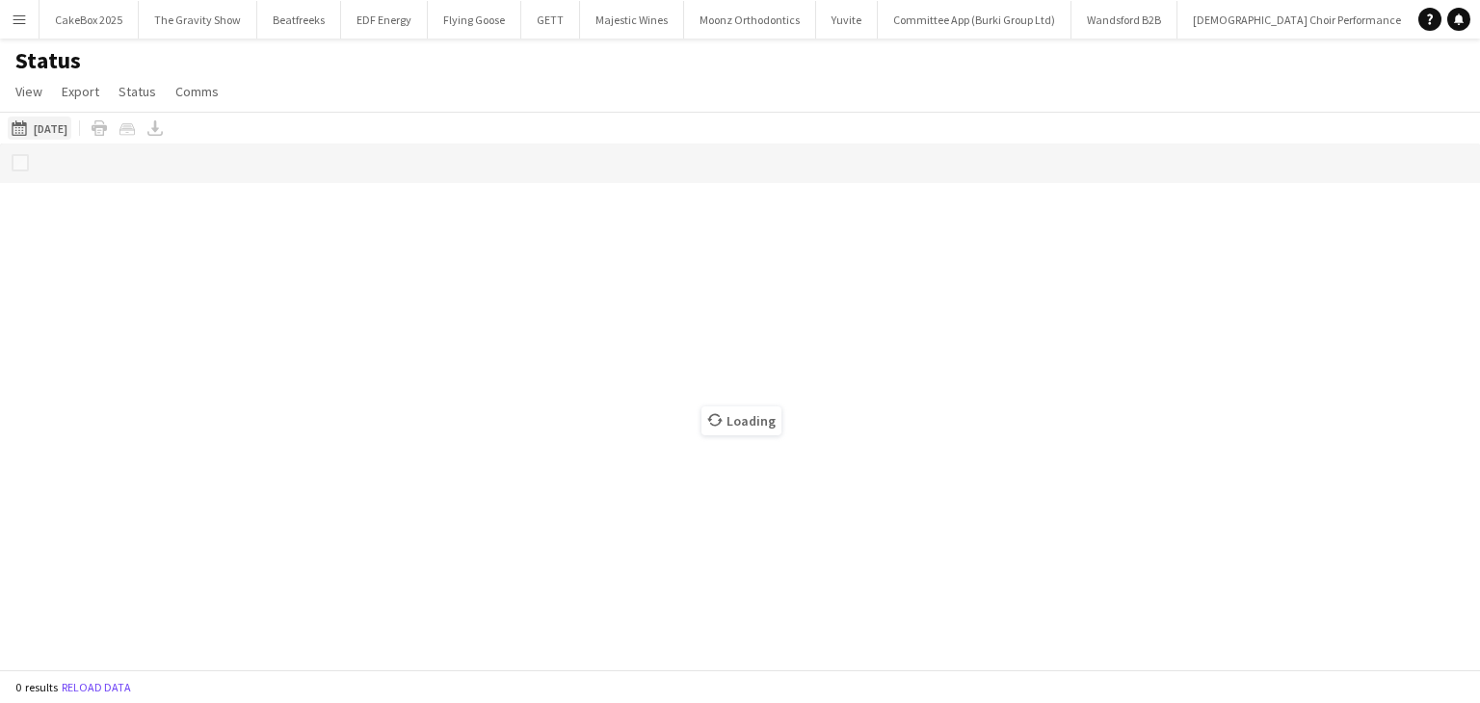
click at [71, 127] on button "[DATE] to [DATE] [DATE]" at bounding box center [40, 128] width 64 height 23
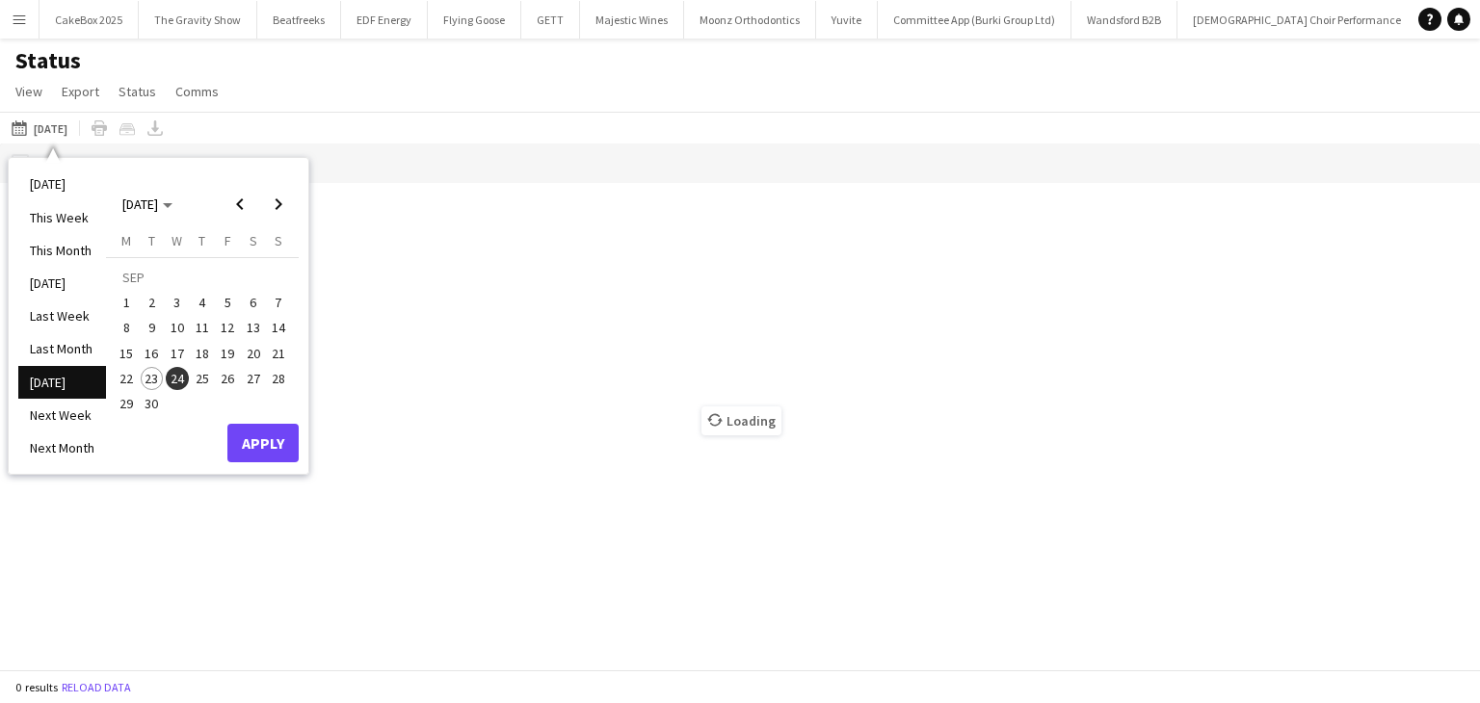
click at [224, 304] on span "5" at bounding box center [227, 302] width 23 height 23
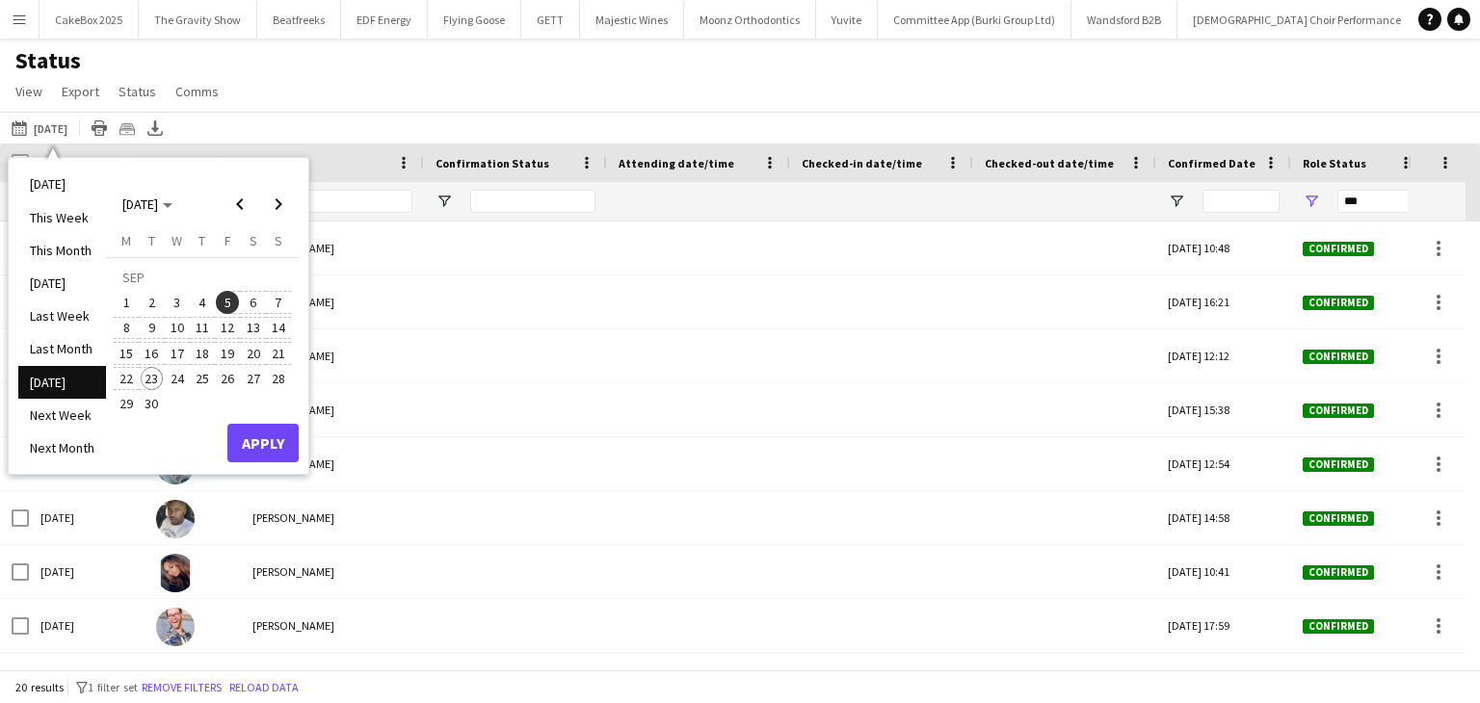
click at [150, 382] on span "23" at bounding box center [152, 378] width 23 height 23
click at [280, 351] on span "21" at bounding box center [278, 353] width 23 height 23
click at [227, 303] on span "5" at bounding box center [227, 302] width 23 height 23
click at [226, 300] on span "5" at bounding box center [227, 302] width 23 height 23
click at [276, 351] on span "21" at bounding box center [278, 353] width 23 height 23
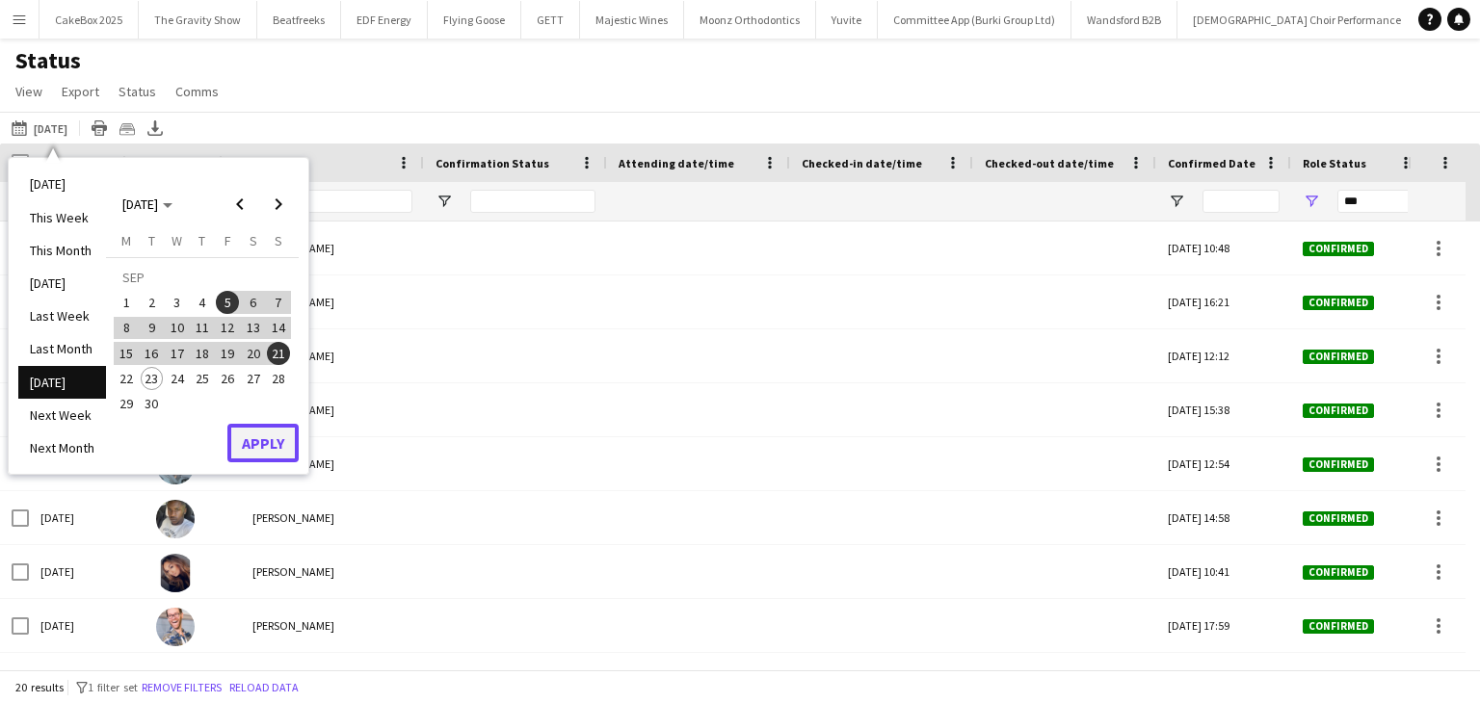
click at [270, 448] on button "Apply" at bounding box center [262, 443] width 71 height 39
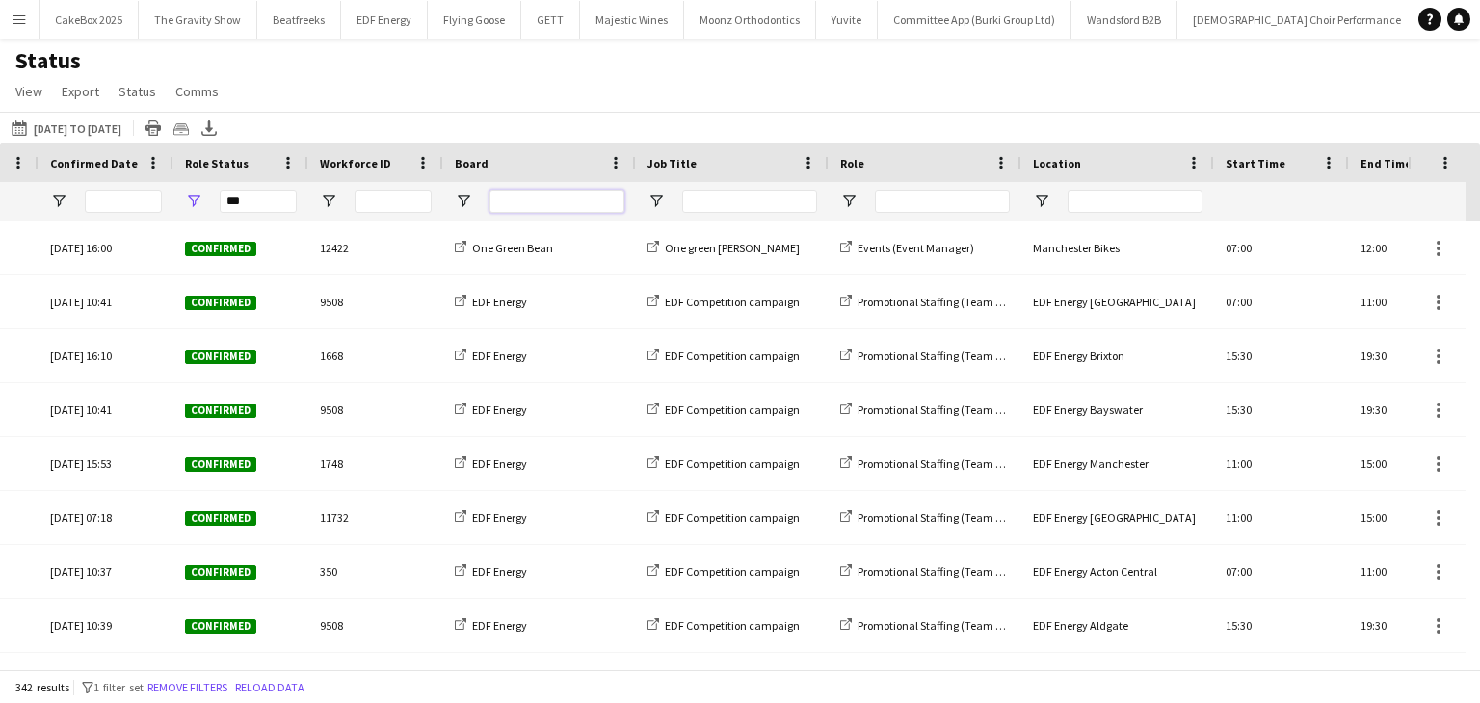
click at [507, 202] on input "Board Filter Input" at bounding box center [556, 201] width 135 height 23
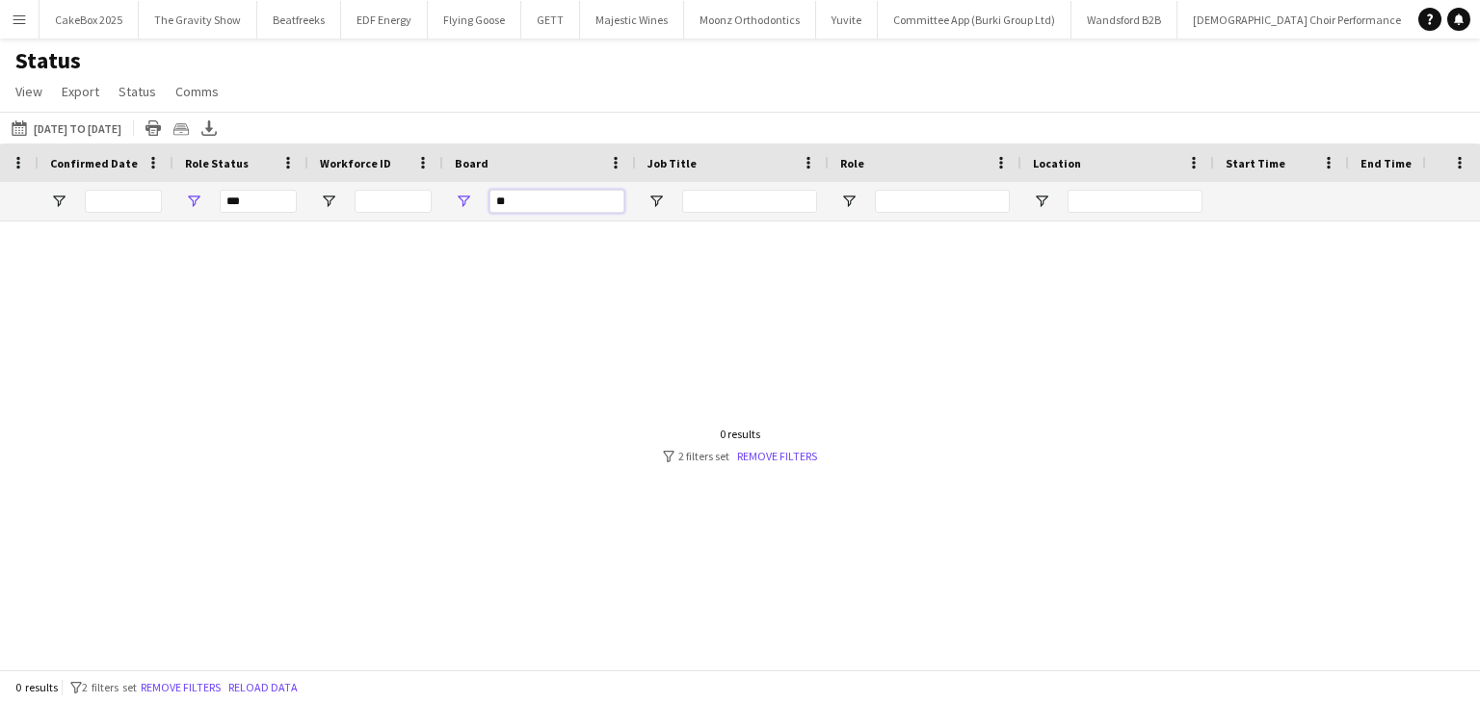
type input "*"
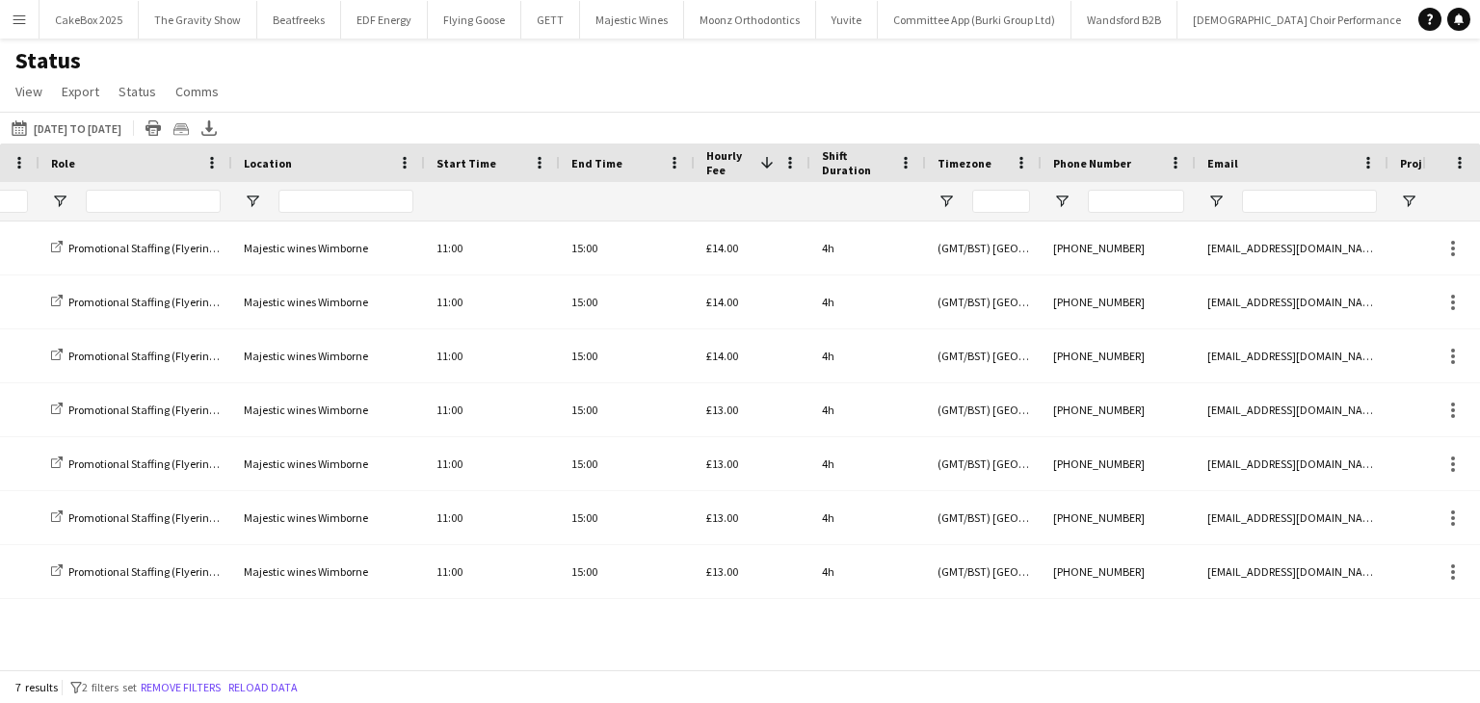
type input "***"
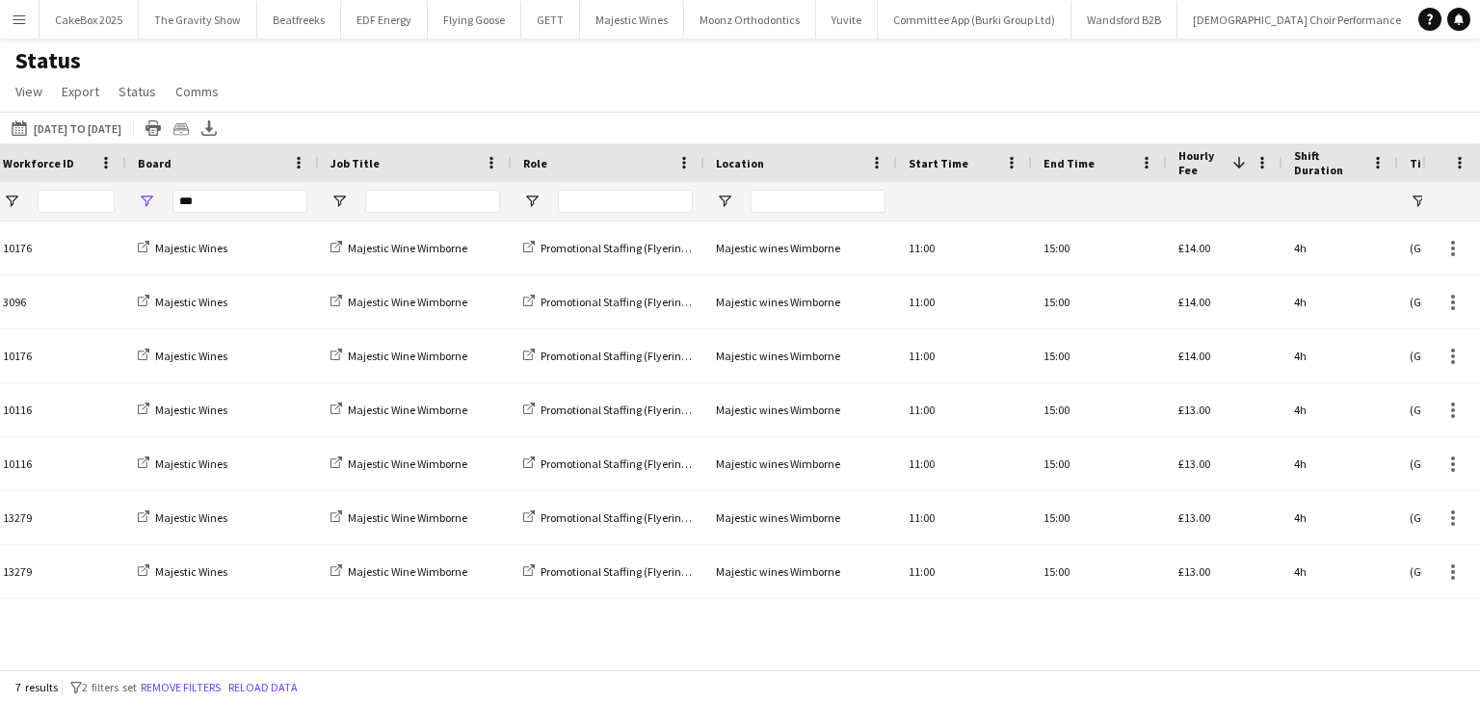
scroll to position [0, 1435]
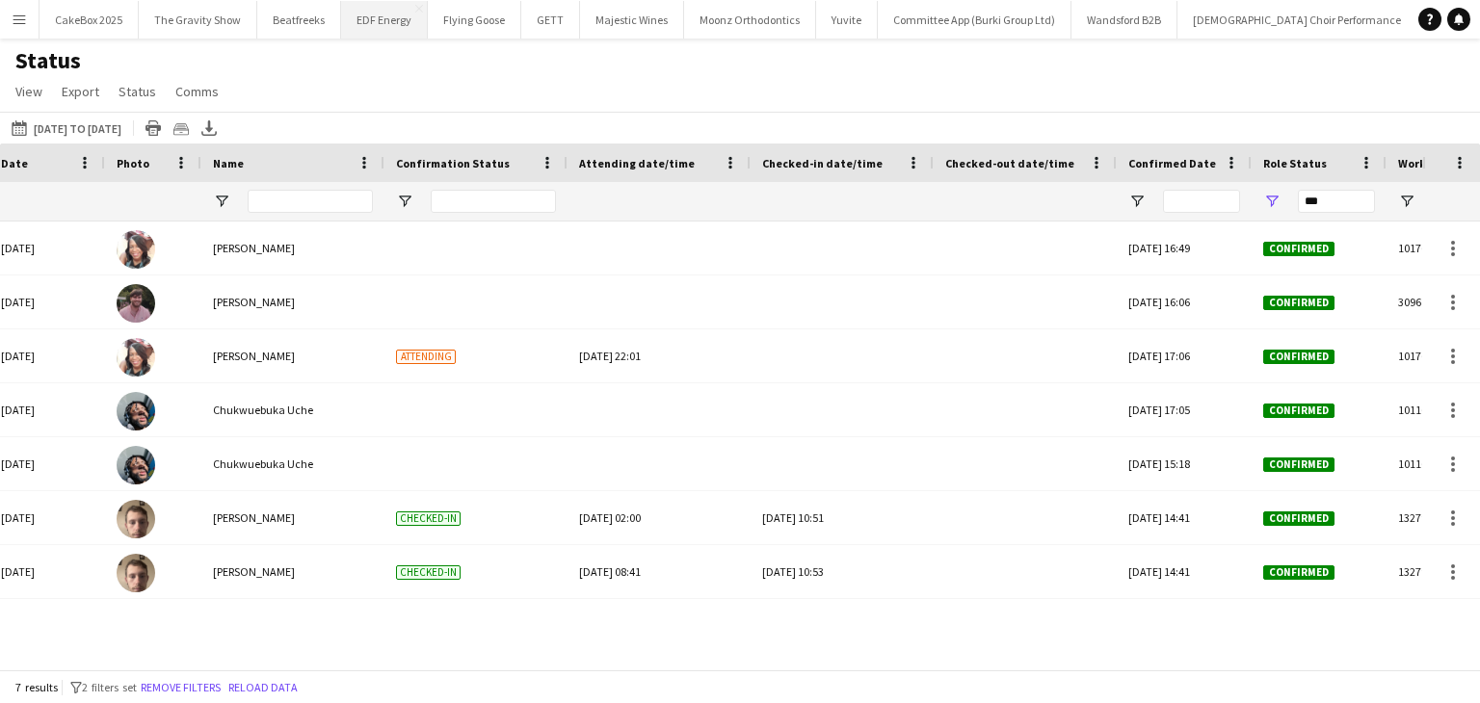
click at [396, 23] on button "EDF Energy Close" at bounding box center [384, 20] width 87 height 38
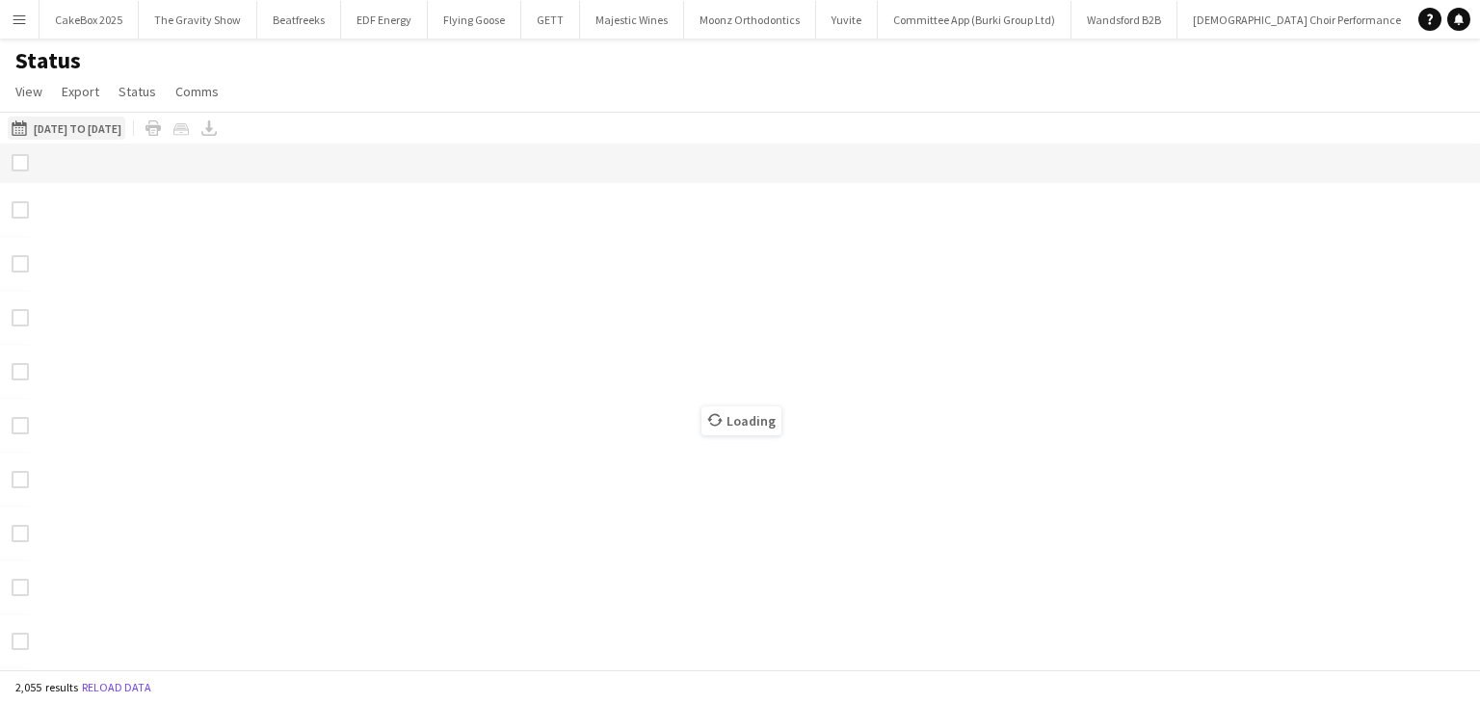
click at [79, 125] on button "[DATE] to [DATE] [DATE] to [DATE]" at bounding box center [67, 128] width 118 height 23
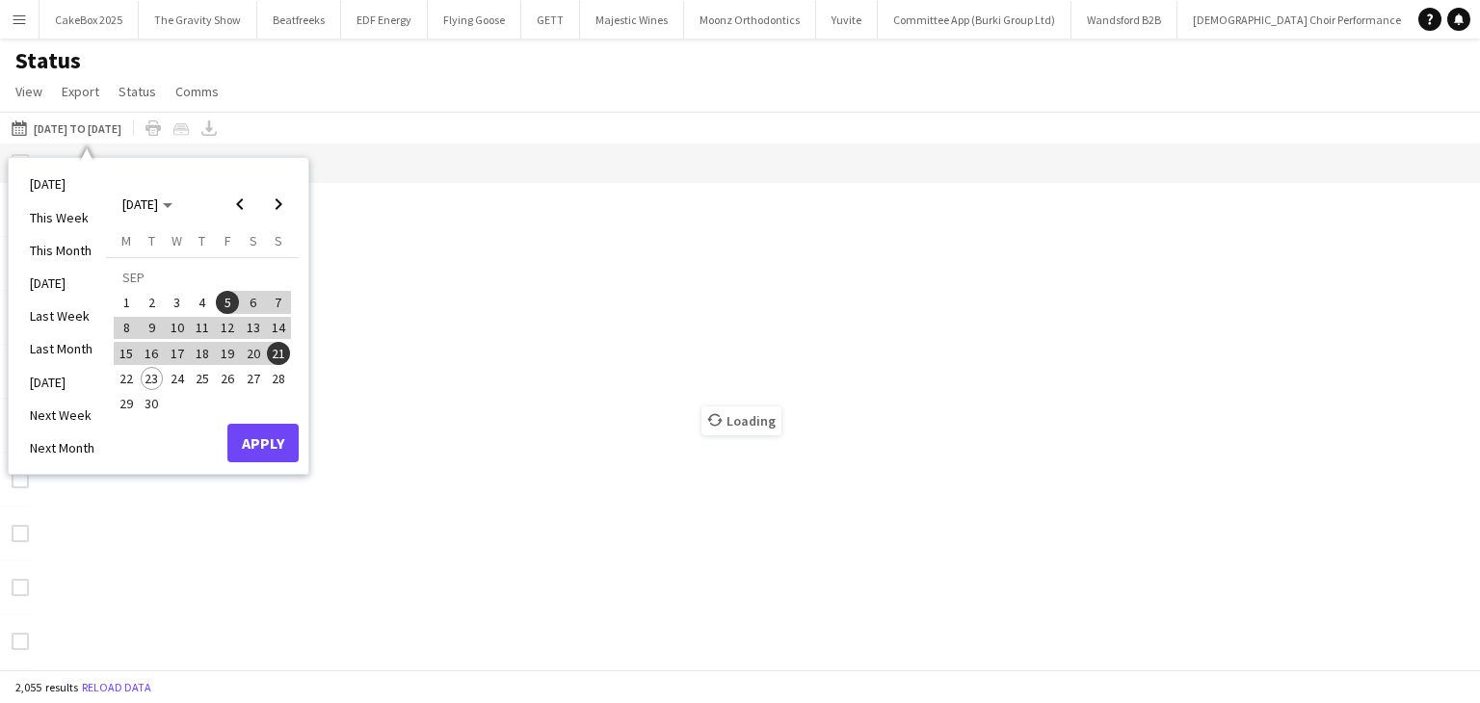
click at [122, 304] on span "1" at bounding box center [126, 302] width 23 height 23
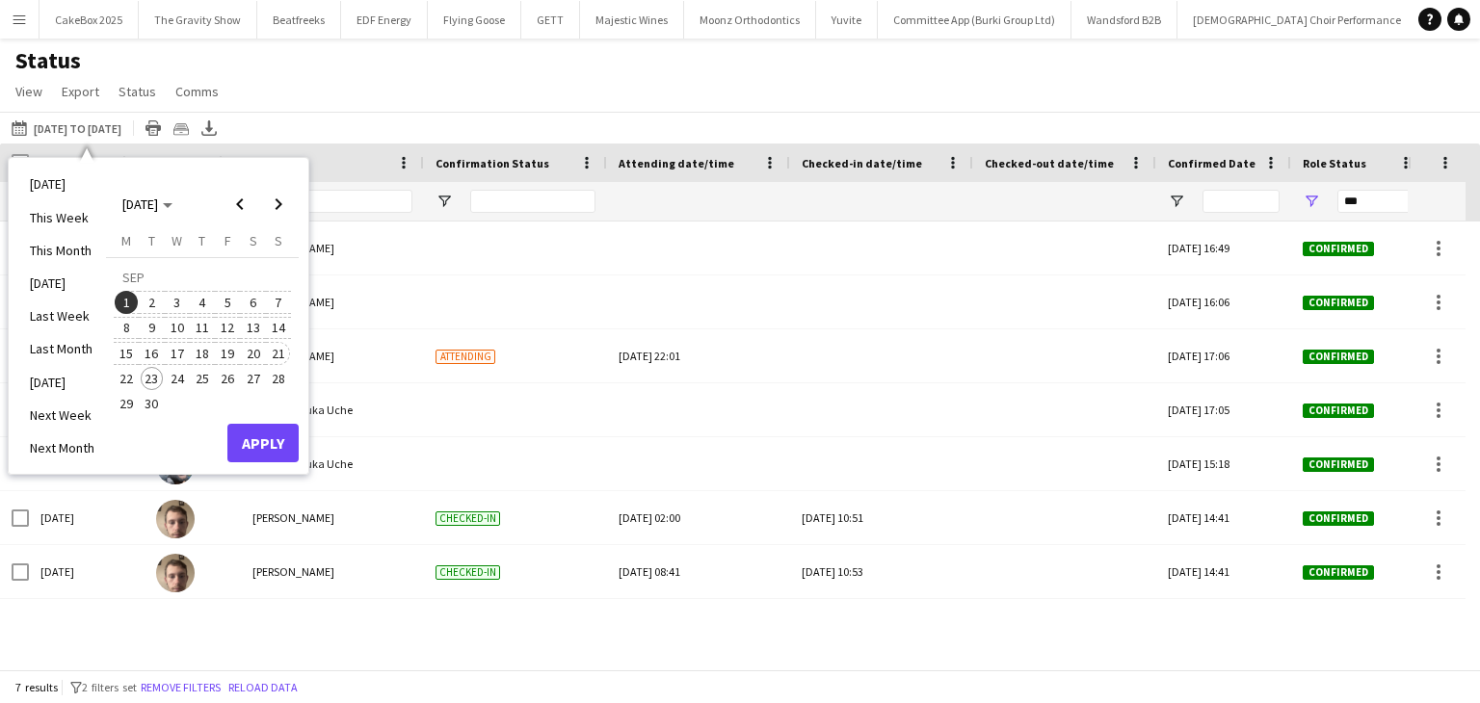
click at [277, 351] on span "21" at bounding box center [278, 353] width 23 height 23
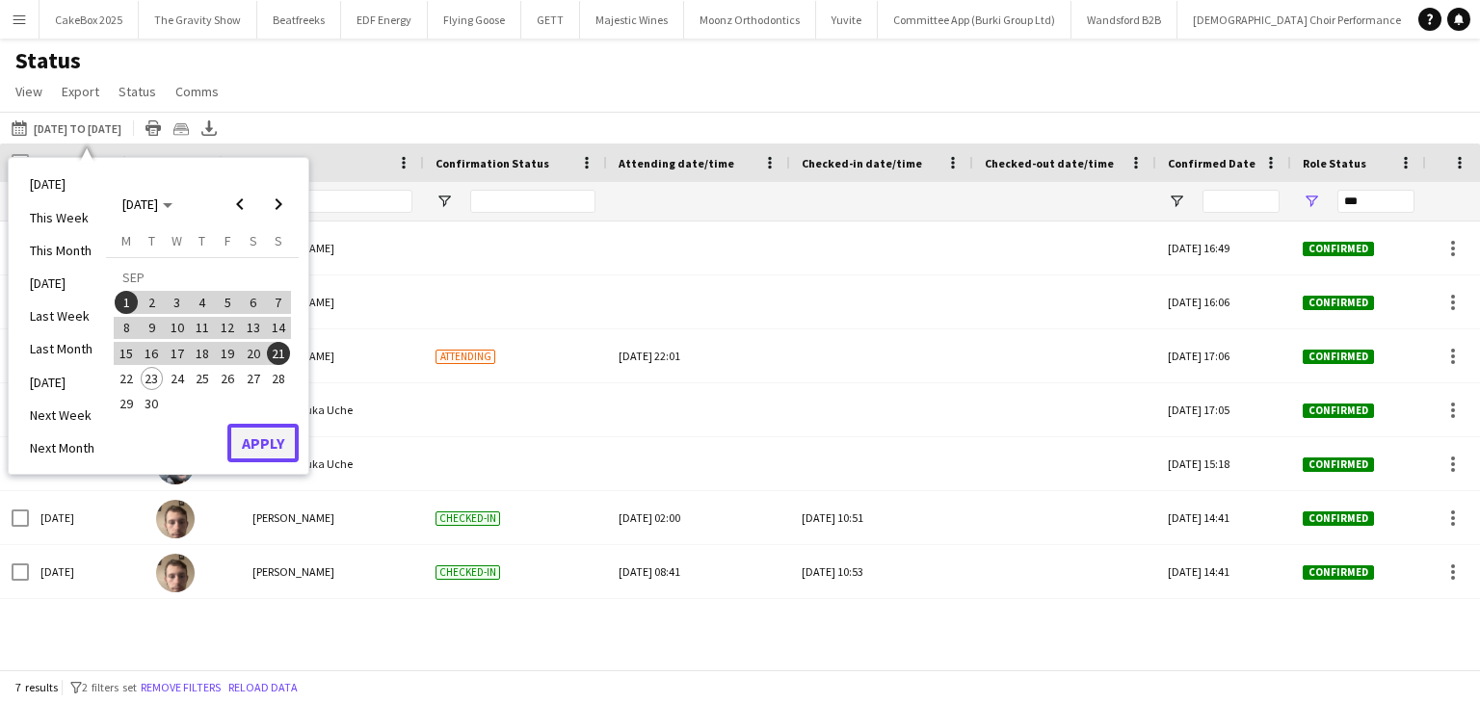
click at [266, 433] on button "Apply" at bounding box center [262, 443] width 71 height 39
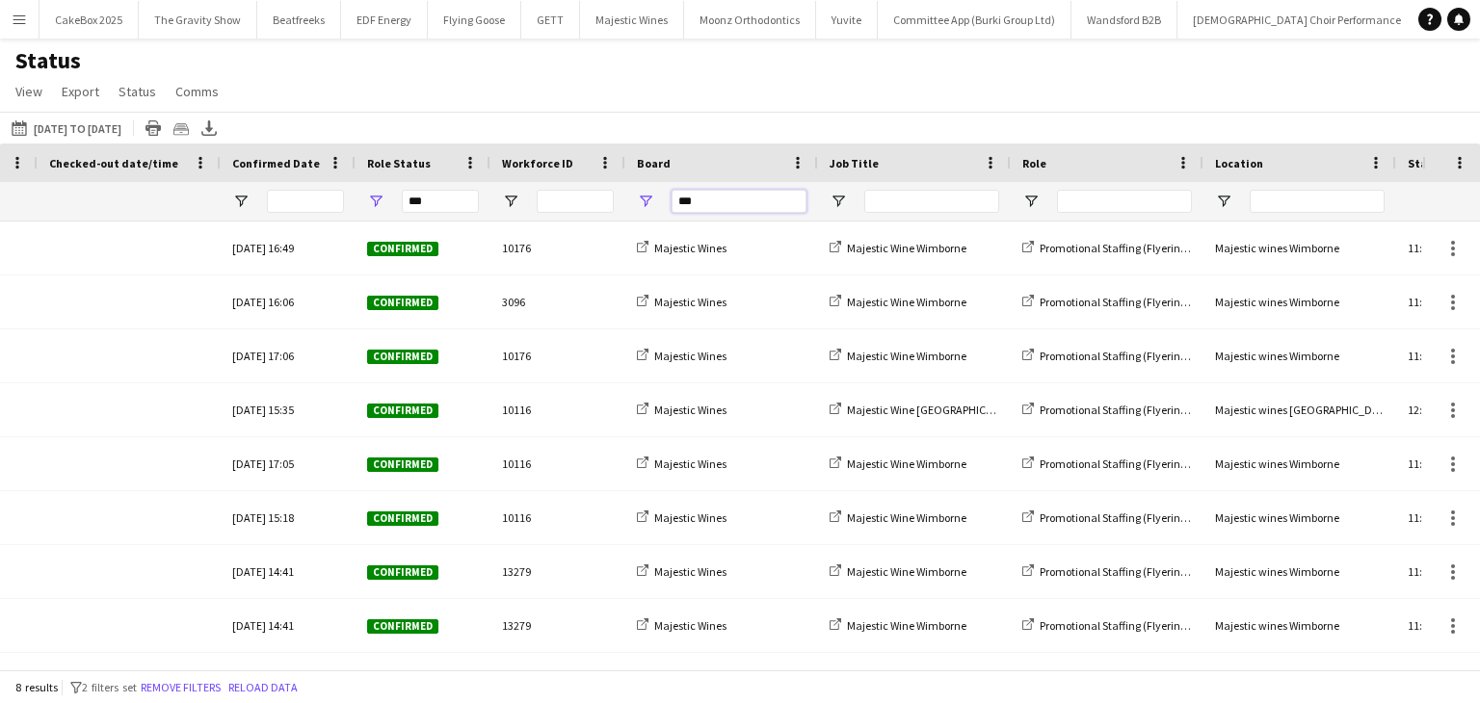
drag, startPoint x: 715, startPoint y: 203, endPoint x: 657, endPoint y: 208, distance: 58.0
click at [657, 208] on div "***" at bounding box center [721, 201] width 193 height 39
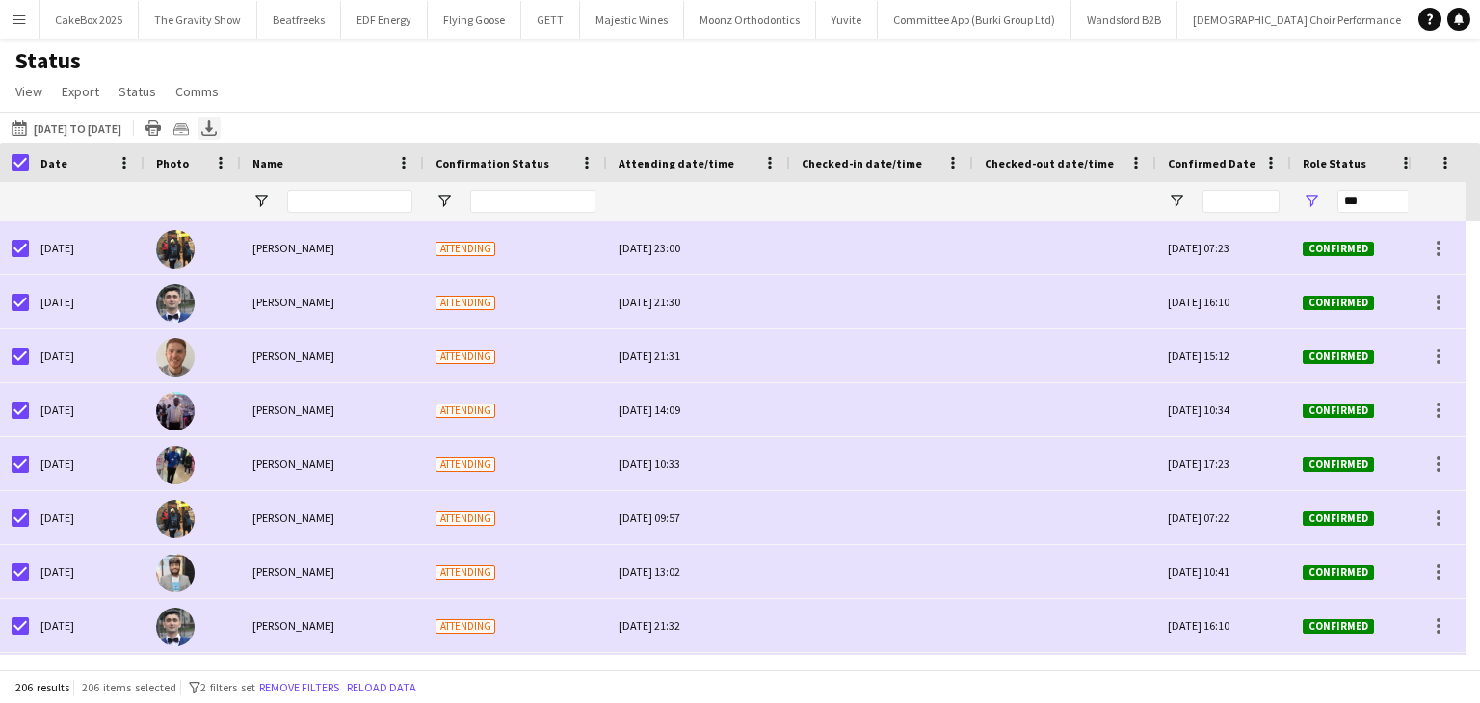
click at [217, 135] on icon at bounding box center [208, 134] width 15 height 5
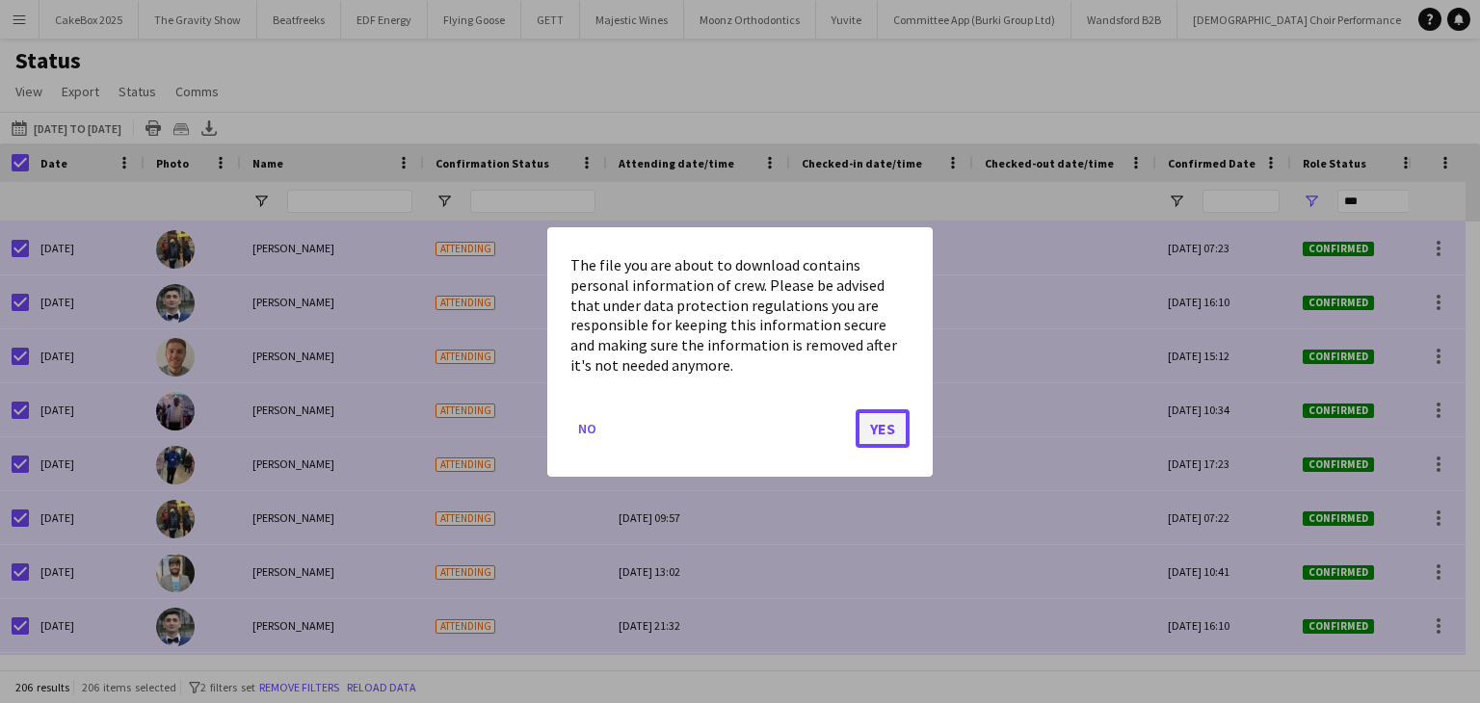
click at [881, 423] on button "Yes" at bounding box center [883, 427] width 54 height 39
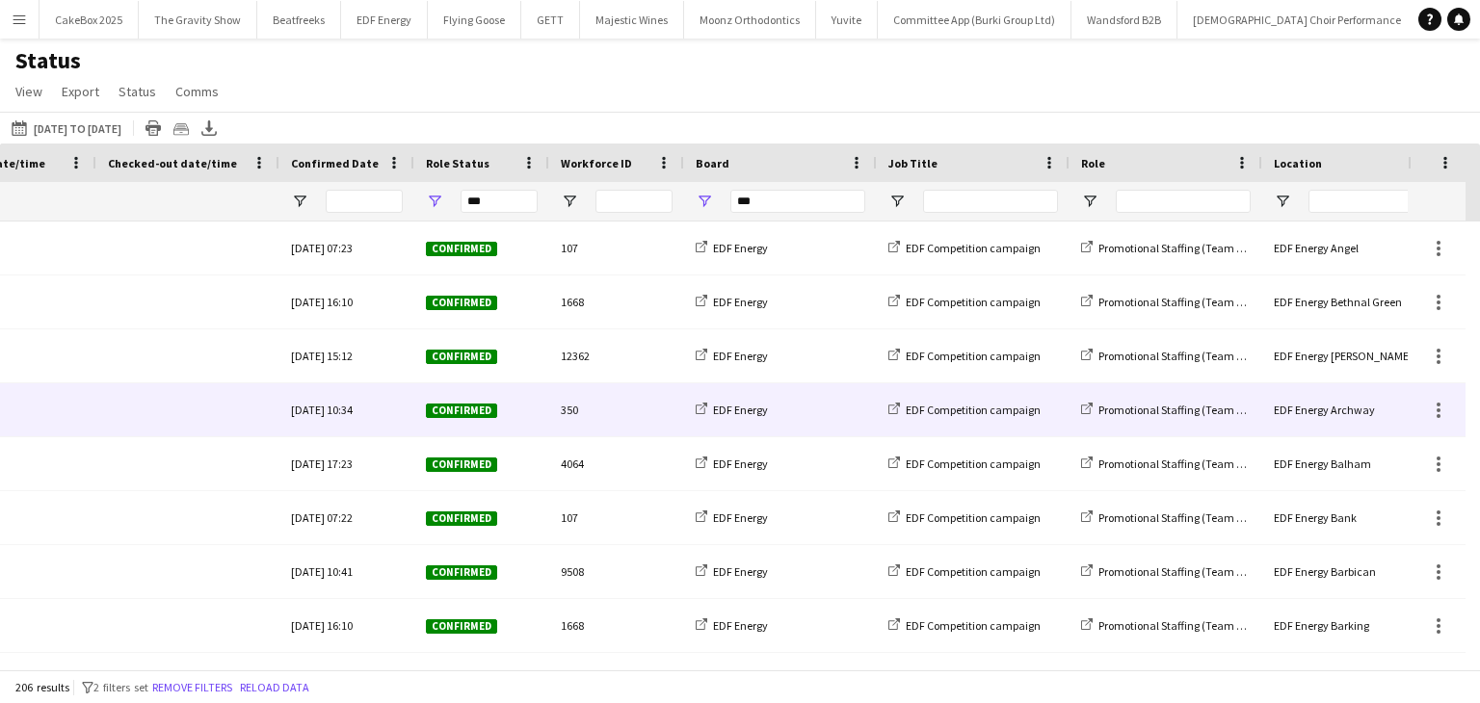
scroll to position [0, 1035]
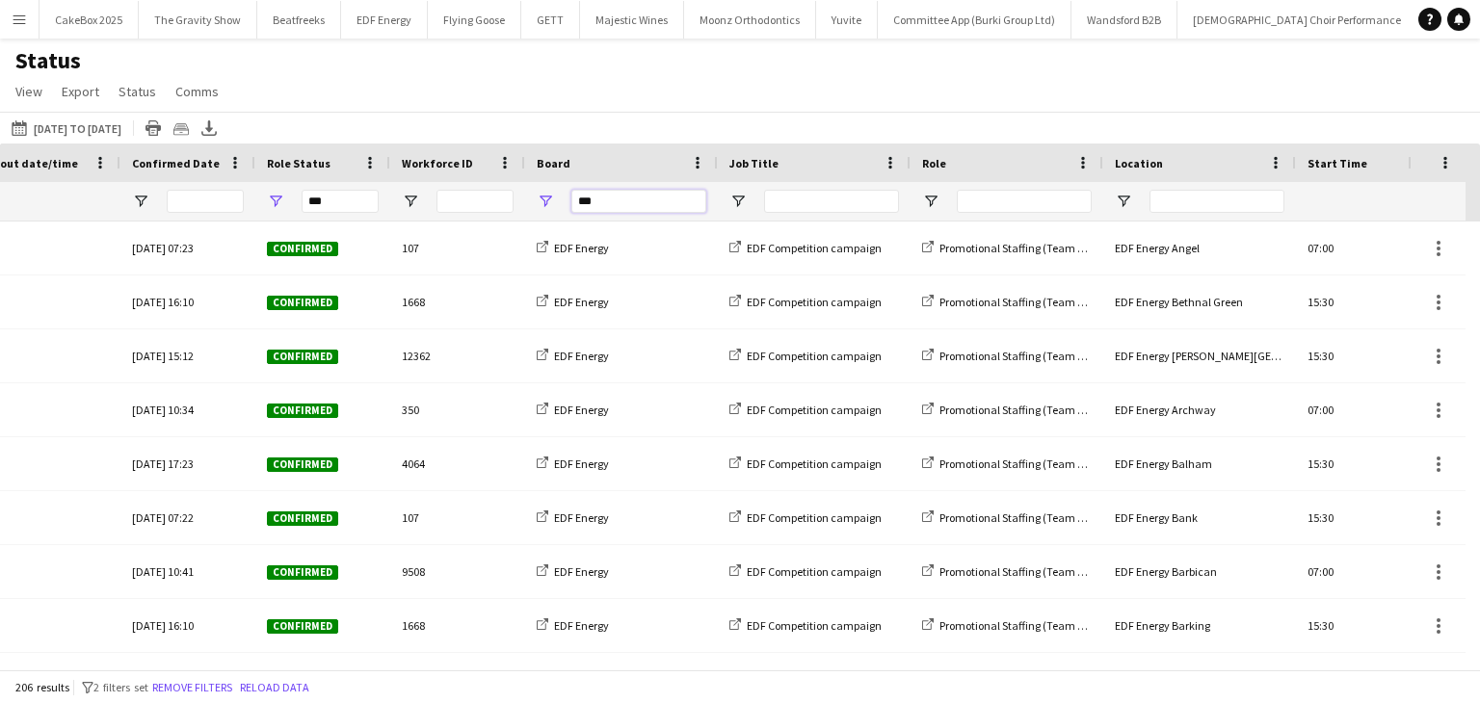
drag, startPoint x: 603, startPoint y: 201, endPoint x: 536, endPoint y: 208, distance: 67.8
click at [536, 208] on div "***" at bounding box center [621, 201] width 193 height 39
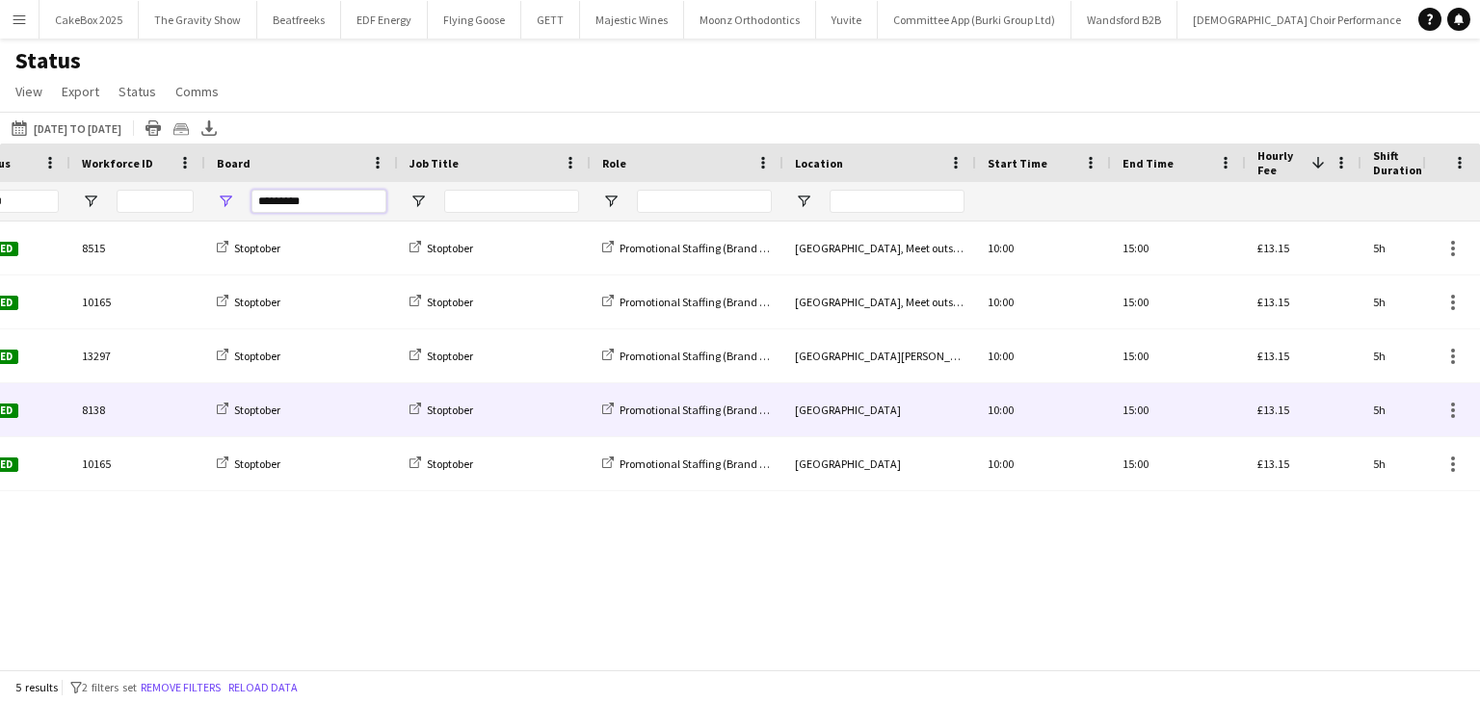
scroll to position [0, 1358]
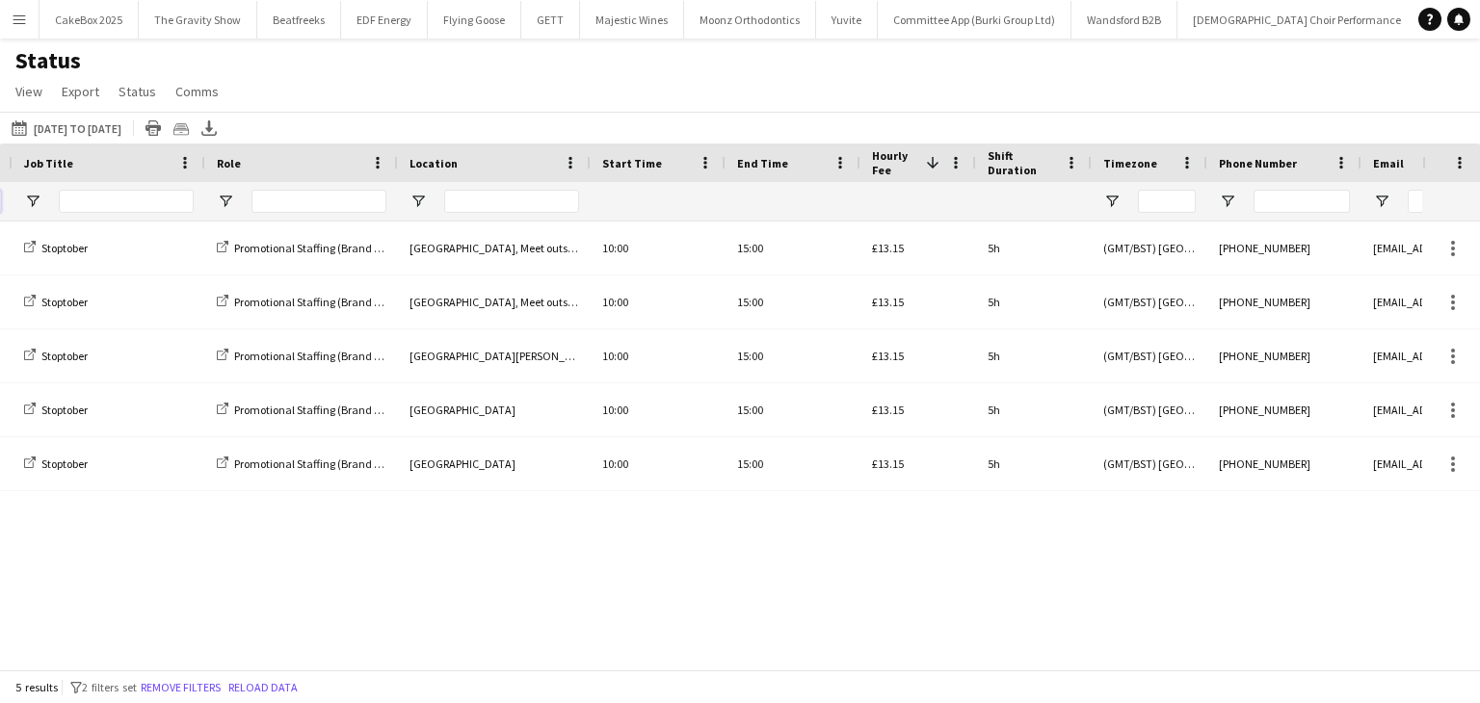
type input "*********"
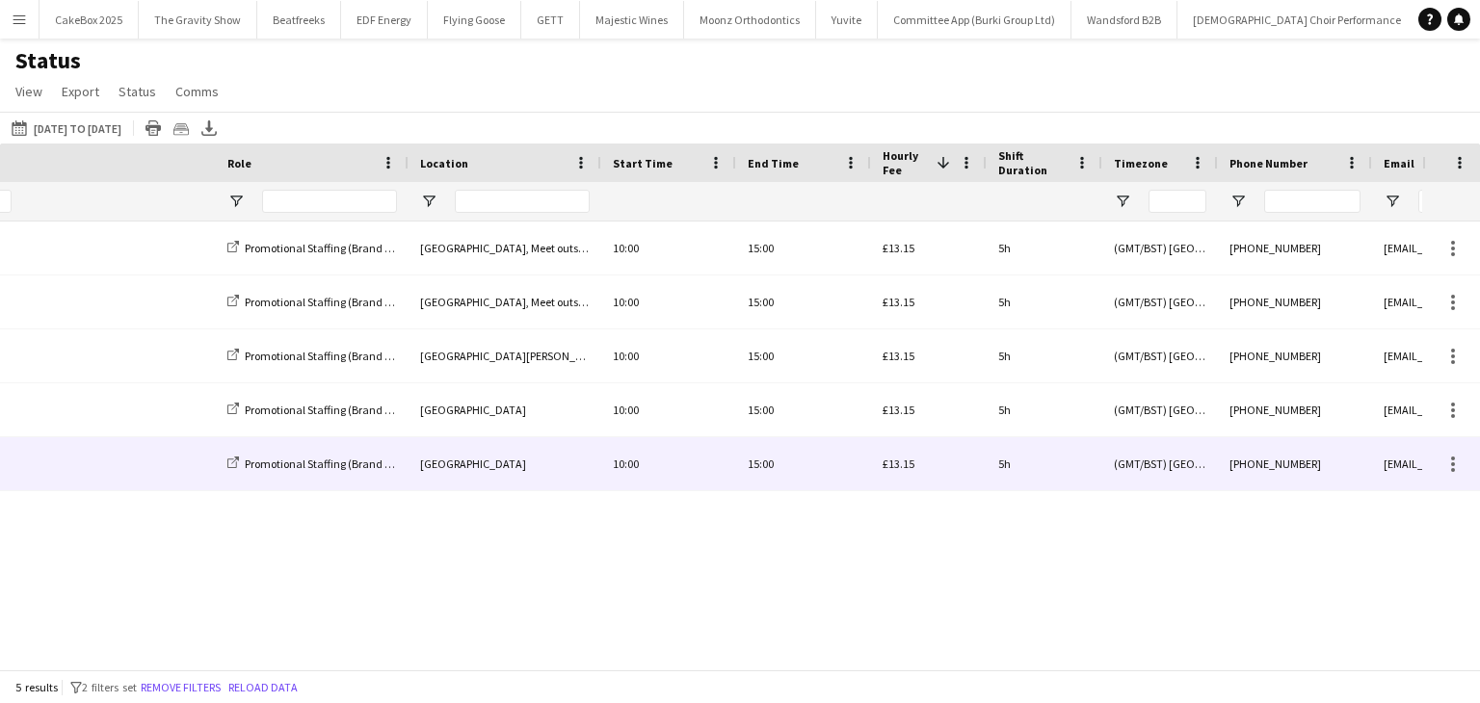
scroll to position [0, 2528]
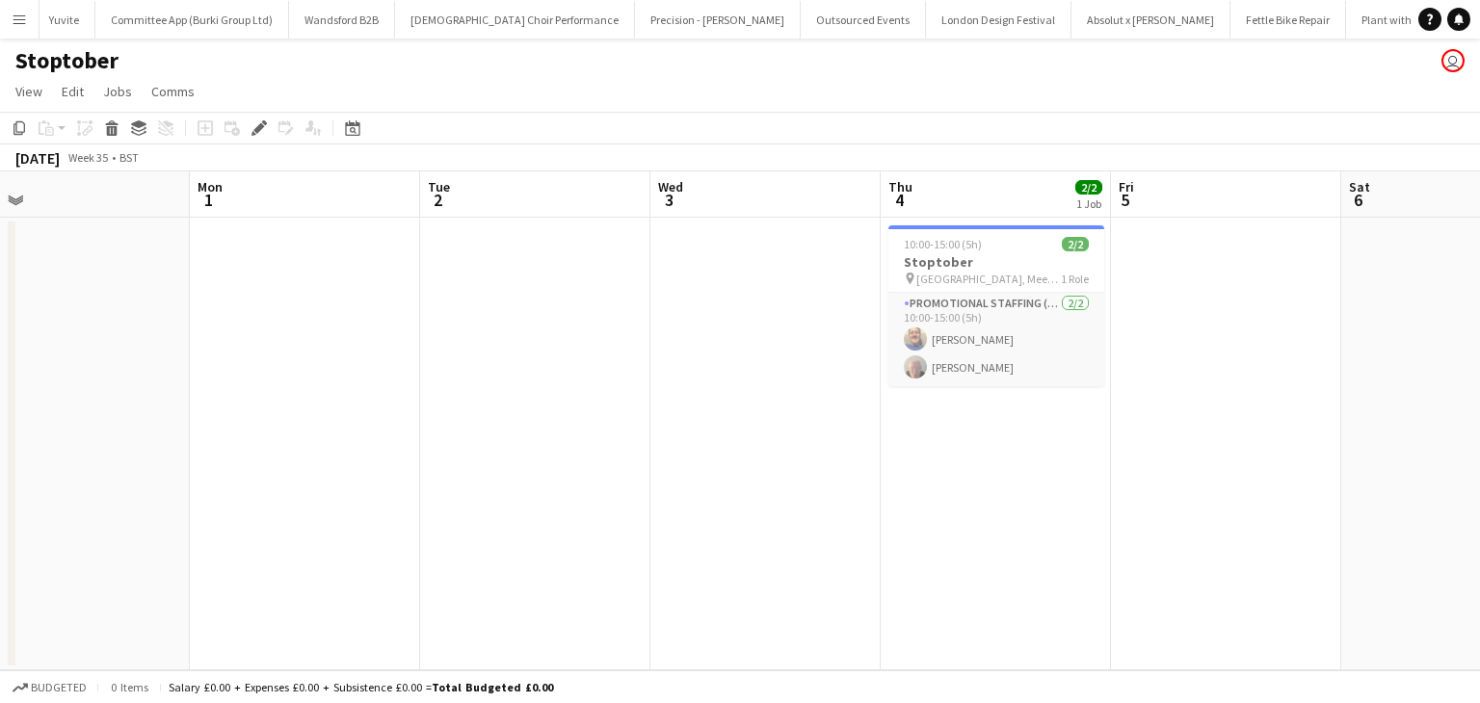
scroll to position [0, 503]
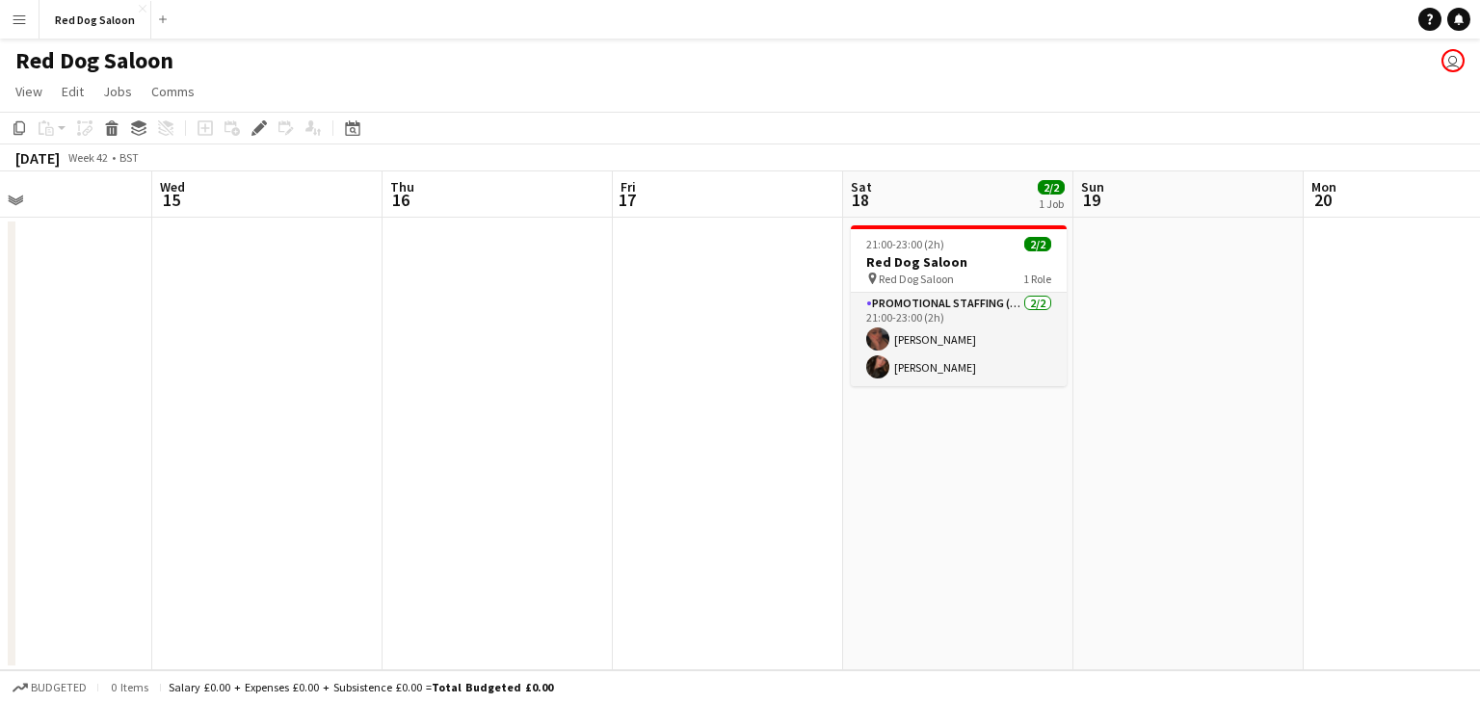
scroll to position [0, 538]
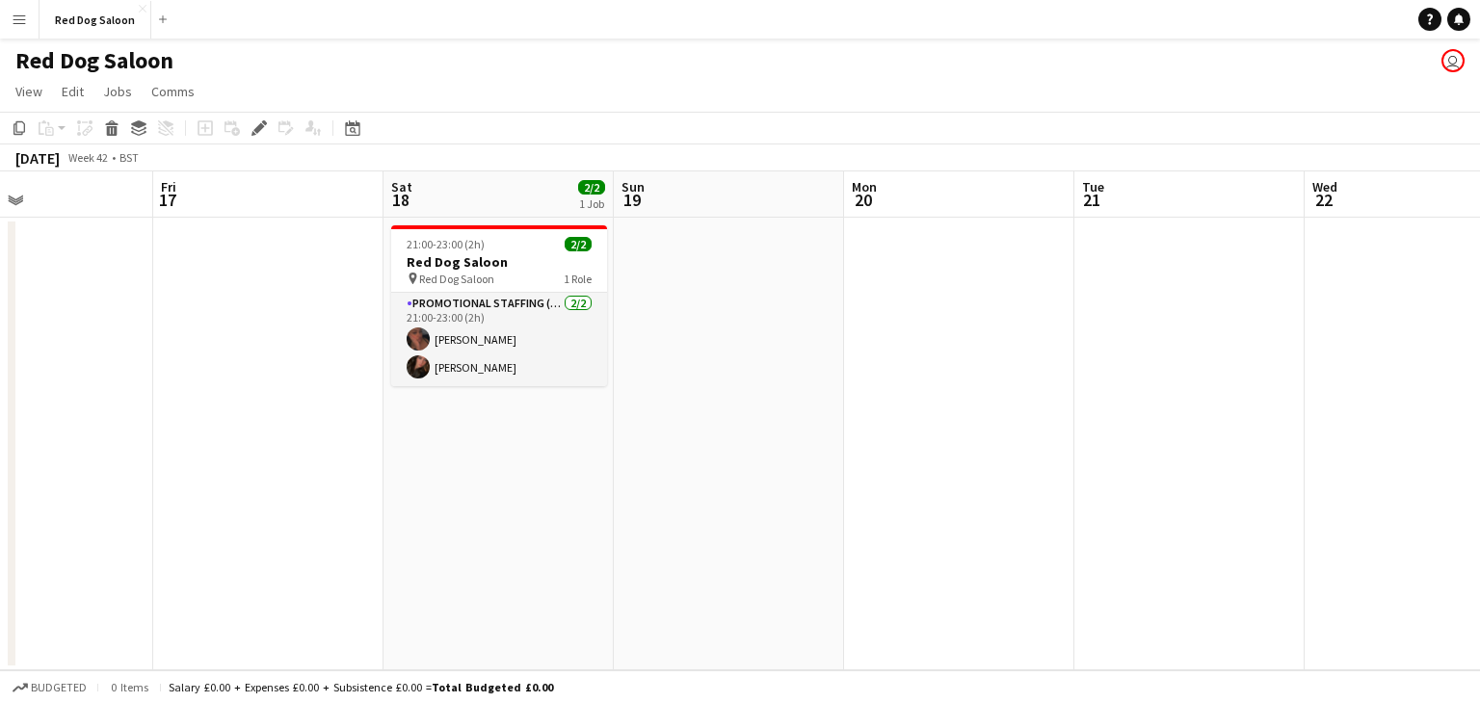
click at [566, 465] on app-date-cell "21:00-23:00 (2h) 2/2 Red Dog Saloon pin Red Dog Saloon 1 Role Promotional Staff…" at bounding box center [498, 444] width 230 height 453
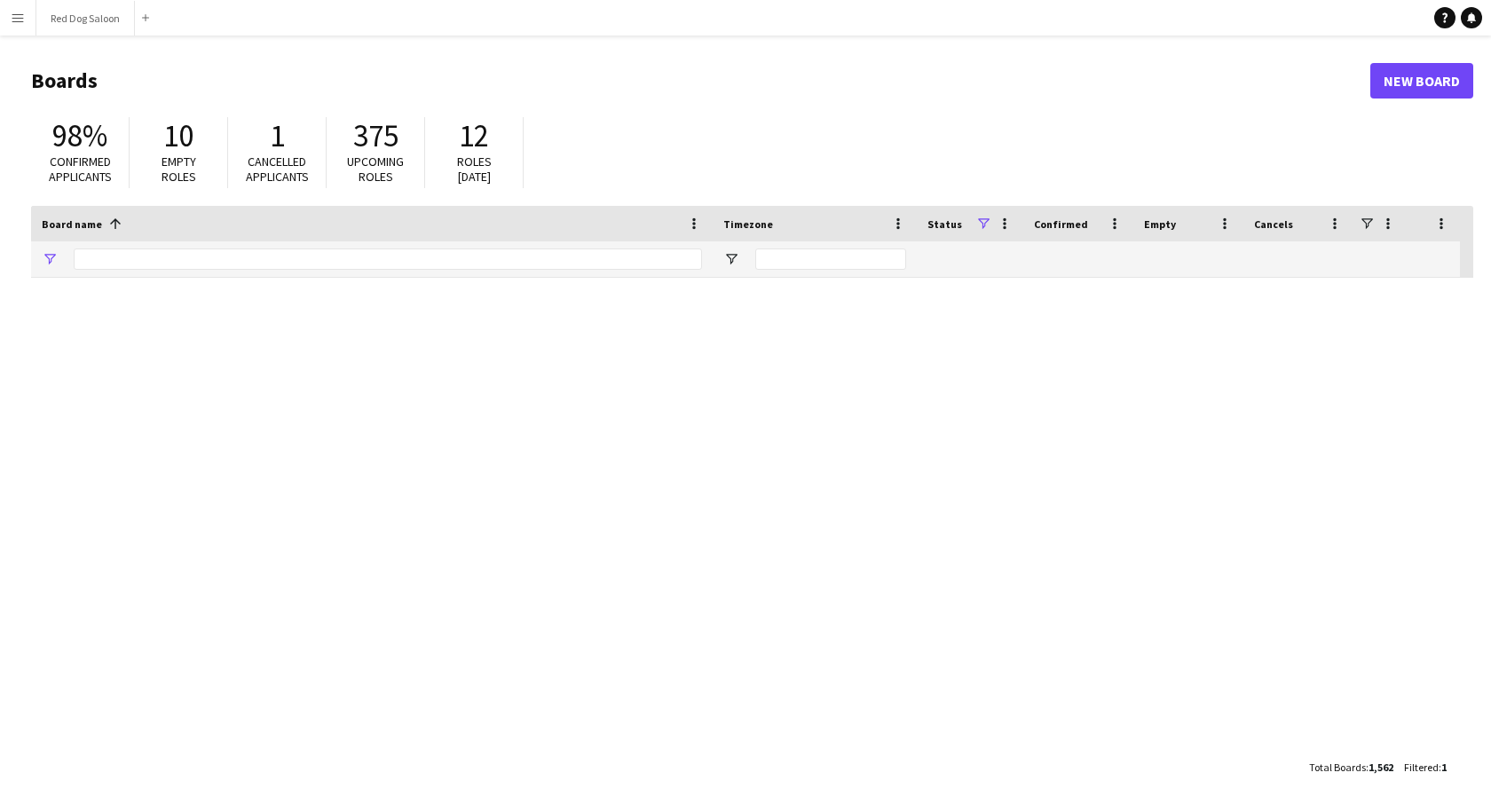
type input "**********"
click at [16, 27] on button "Menu" at bounding box center [17, 17] width 36 height 36
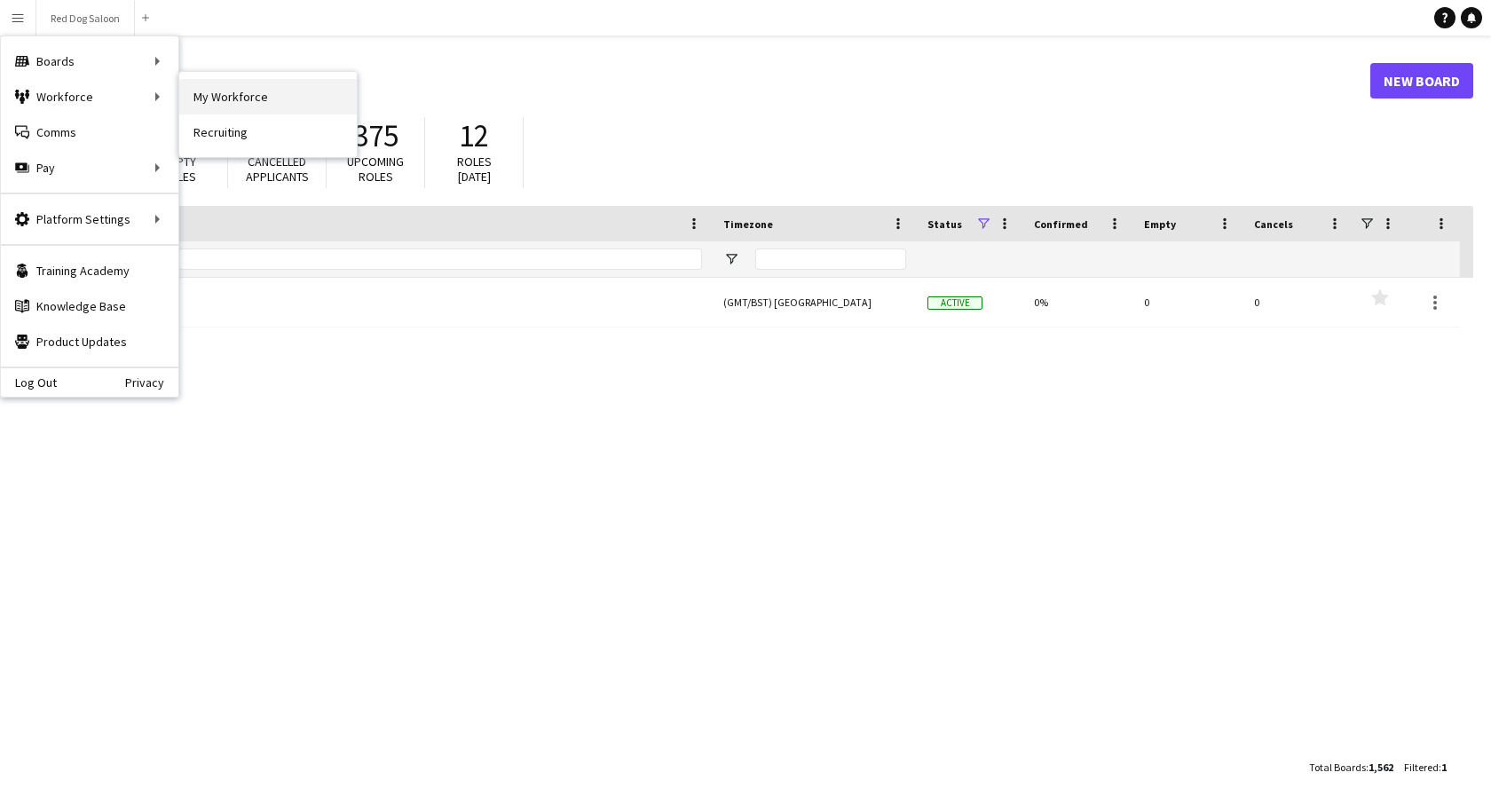
click at [227, 92] on link "My Workforce" at bounding box center [268, 97] width 178 height 36
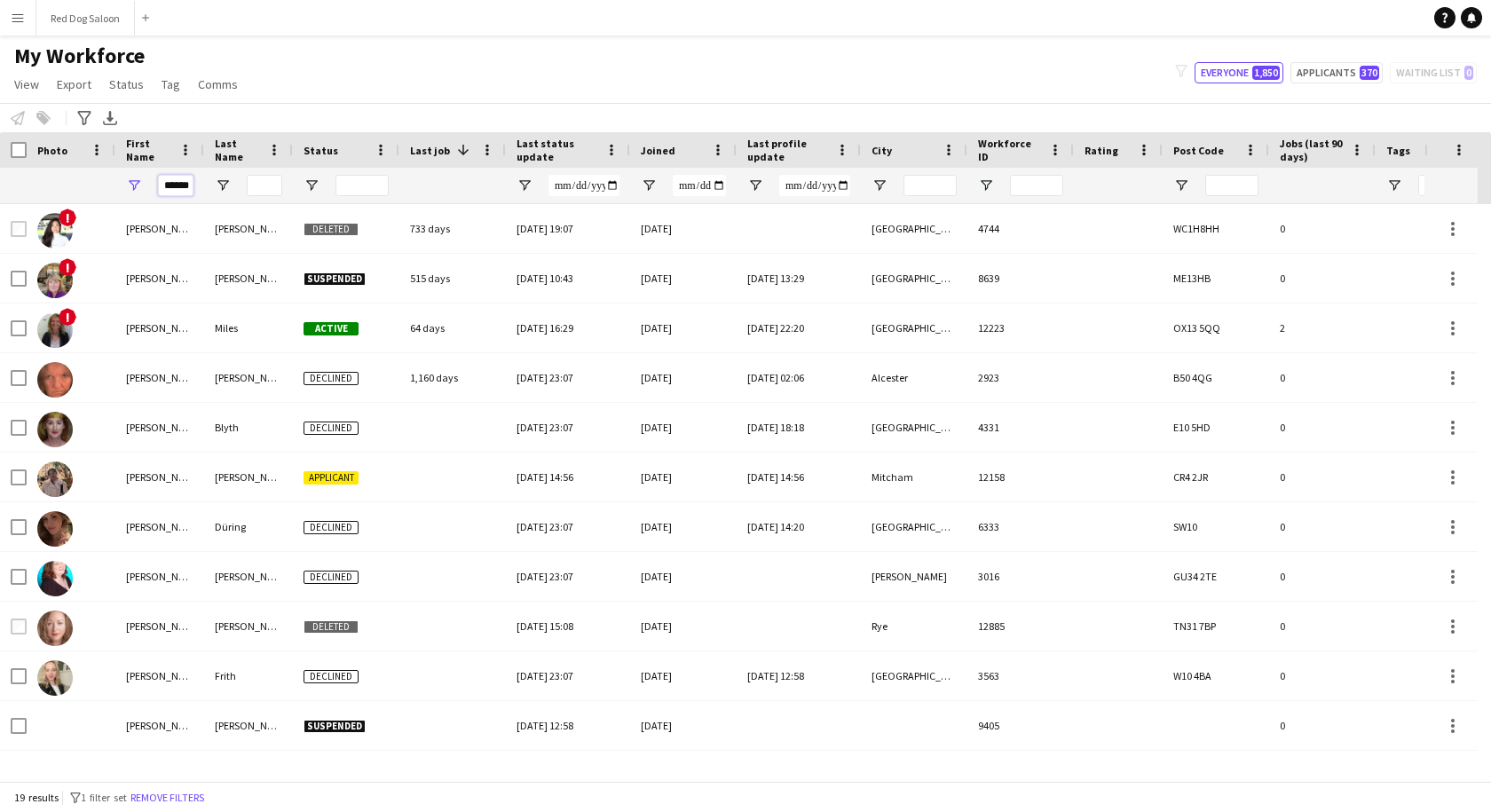
scroll to position [0, 11]
drag, startPoint x: 161, startPoint y: 185, endPoint x: 373, endPoint y: 192, distance: 212.1
click at [373, 192] on div "******" at bounding box center [1248, 185] width 2496 height 36
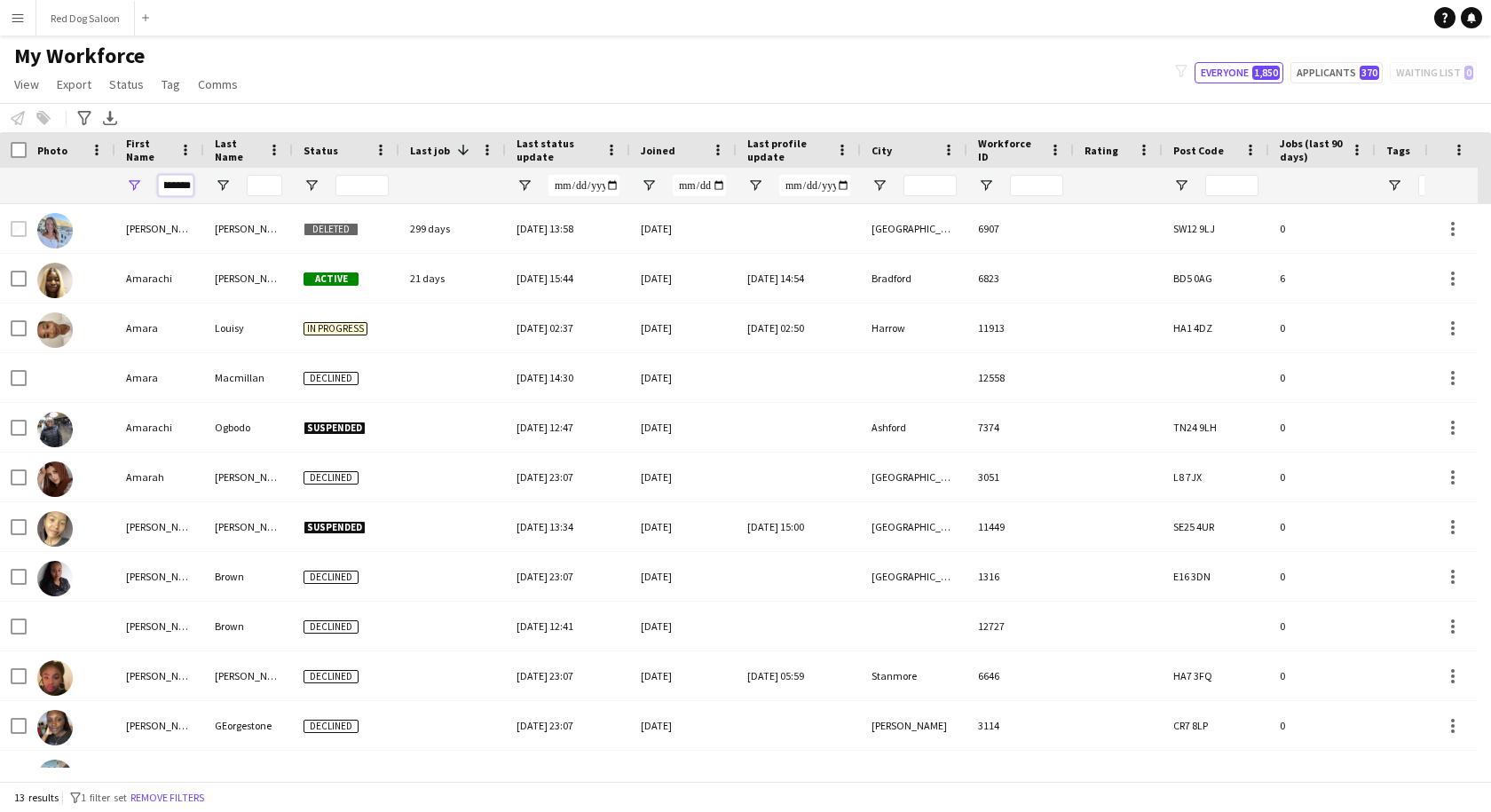
scroll to position [0, 14]
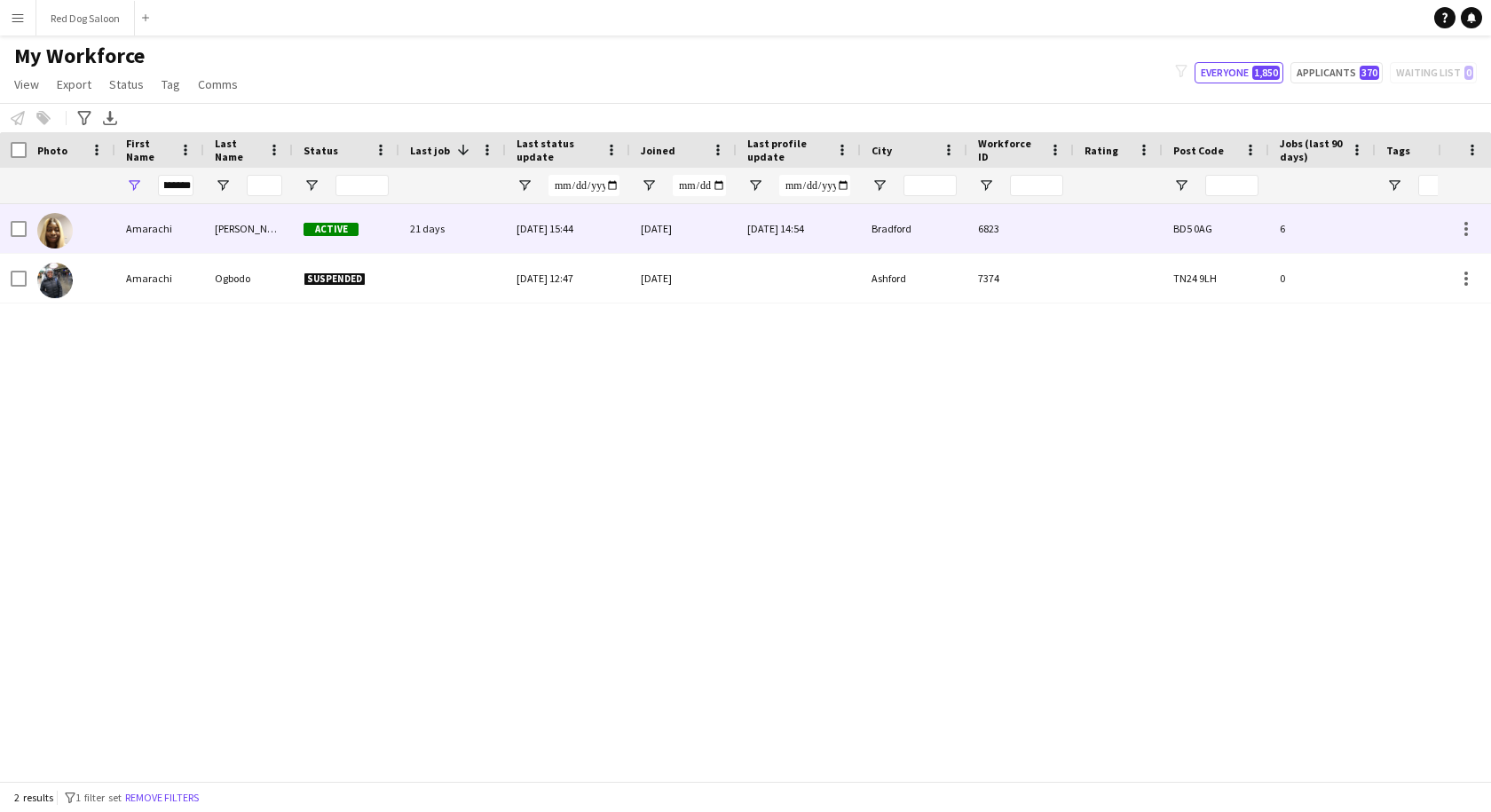
click at [170, 230] on div "Amarachi" at bounding box center [159, 228] width 88 height 49
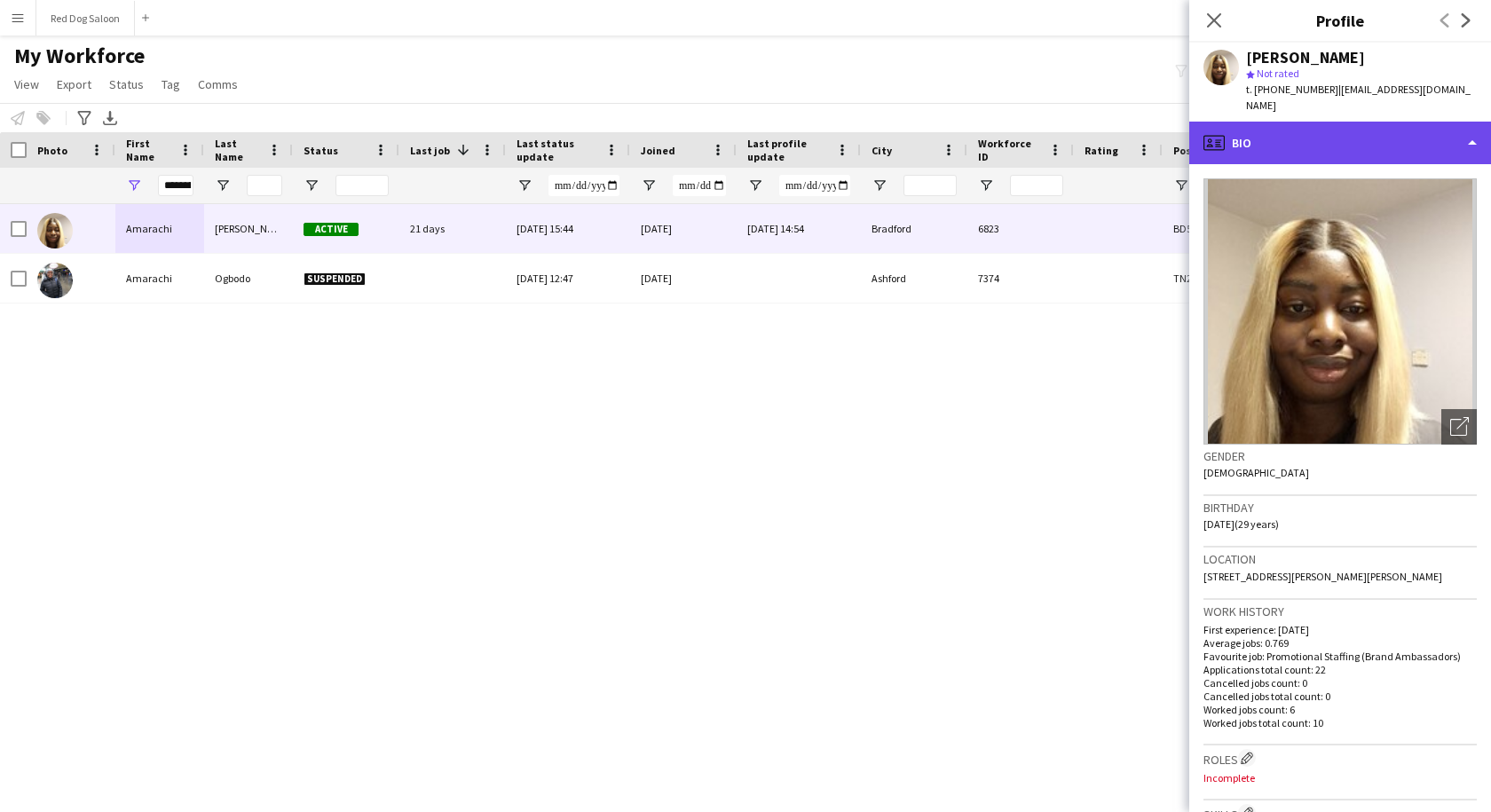
click at [1385, 135] on div "profile Bio" at bounding box center [1340, 143] width 302 height 42
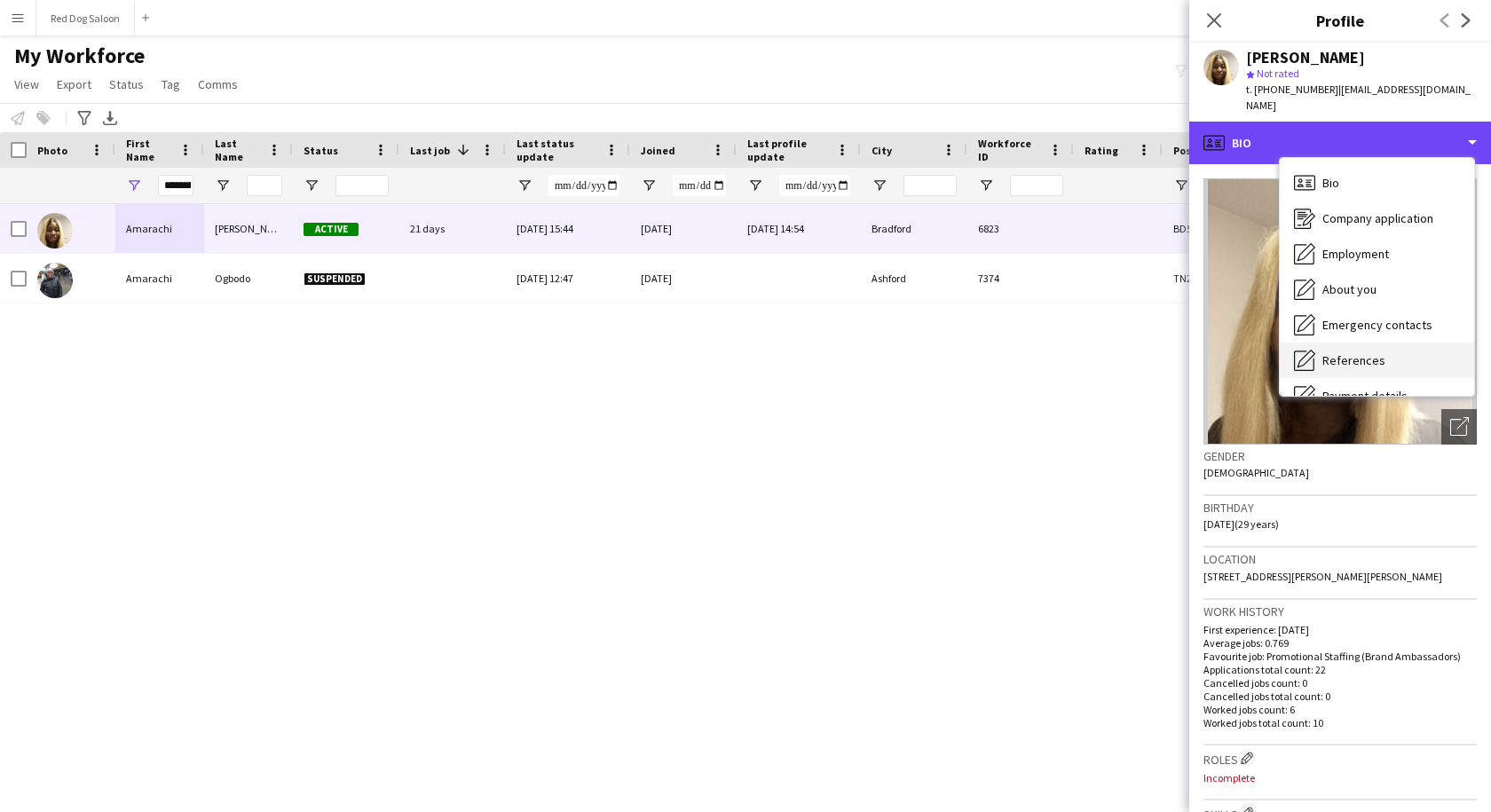
scroll to position [238, 0]
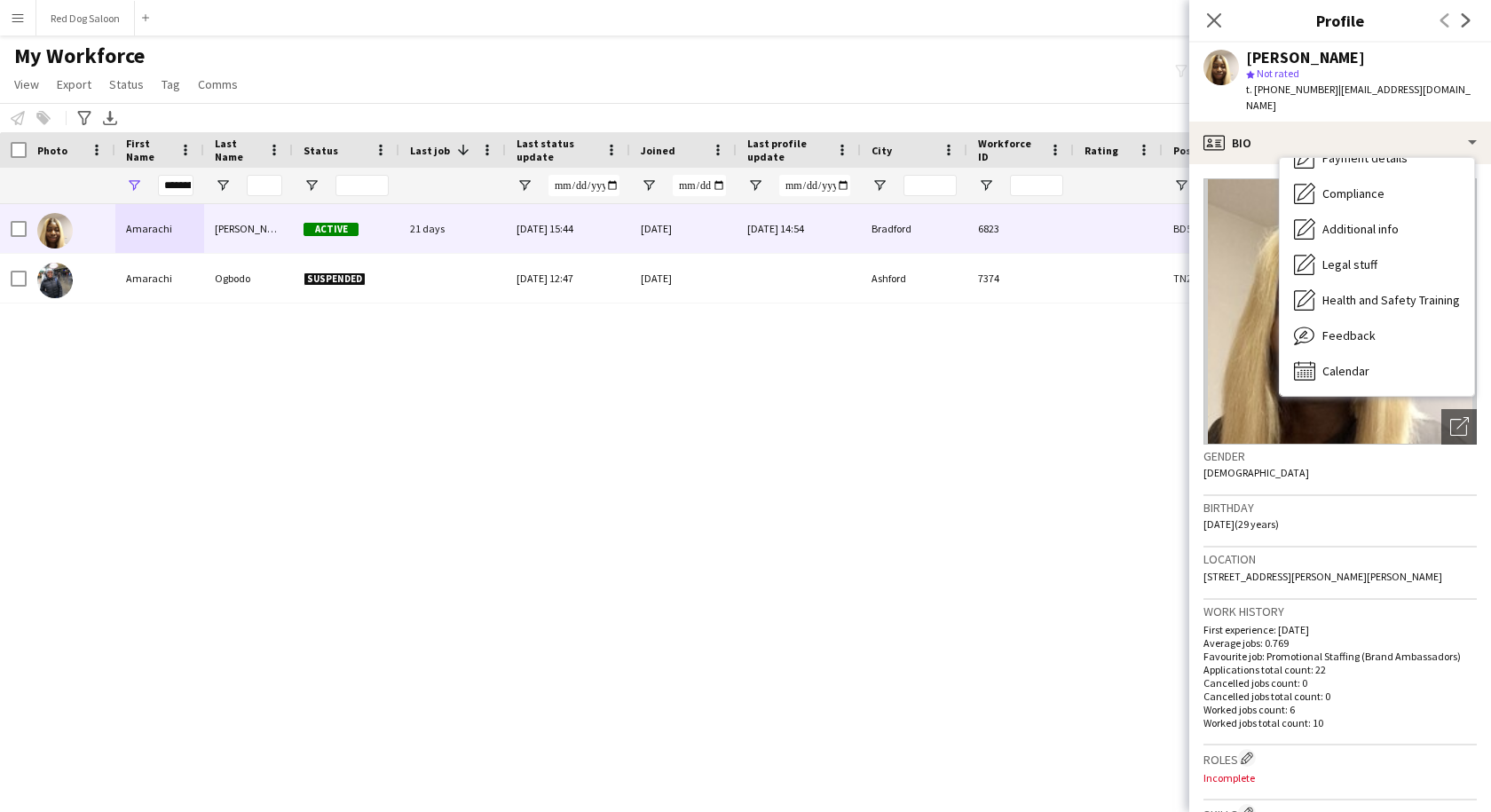
click at [1335, 363] on span "Calendar" at bounding box center [1345, 370] width 47 height 16
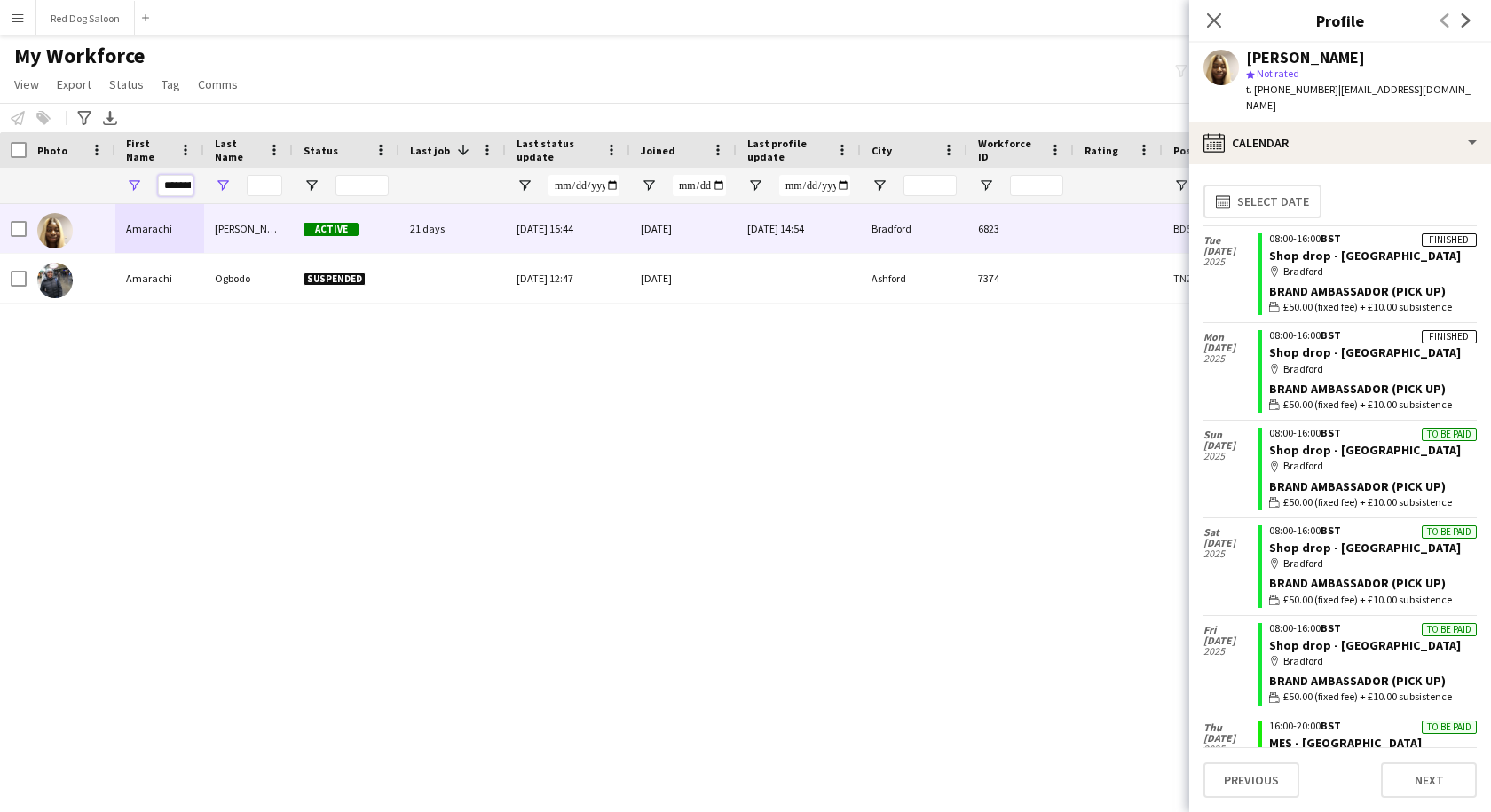
scroll to position [0, 15]
drag, startPoint x: 161, startPoint y: 185, endPoint x: 254, endPoint y: 186, distance: 93.0
click at [254, 186] on div "********" at bounding box center [1248, 185] width 2496 height 36
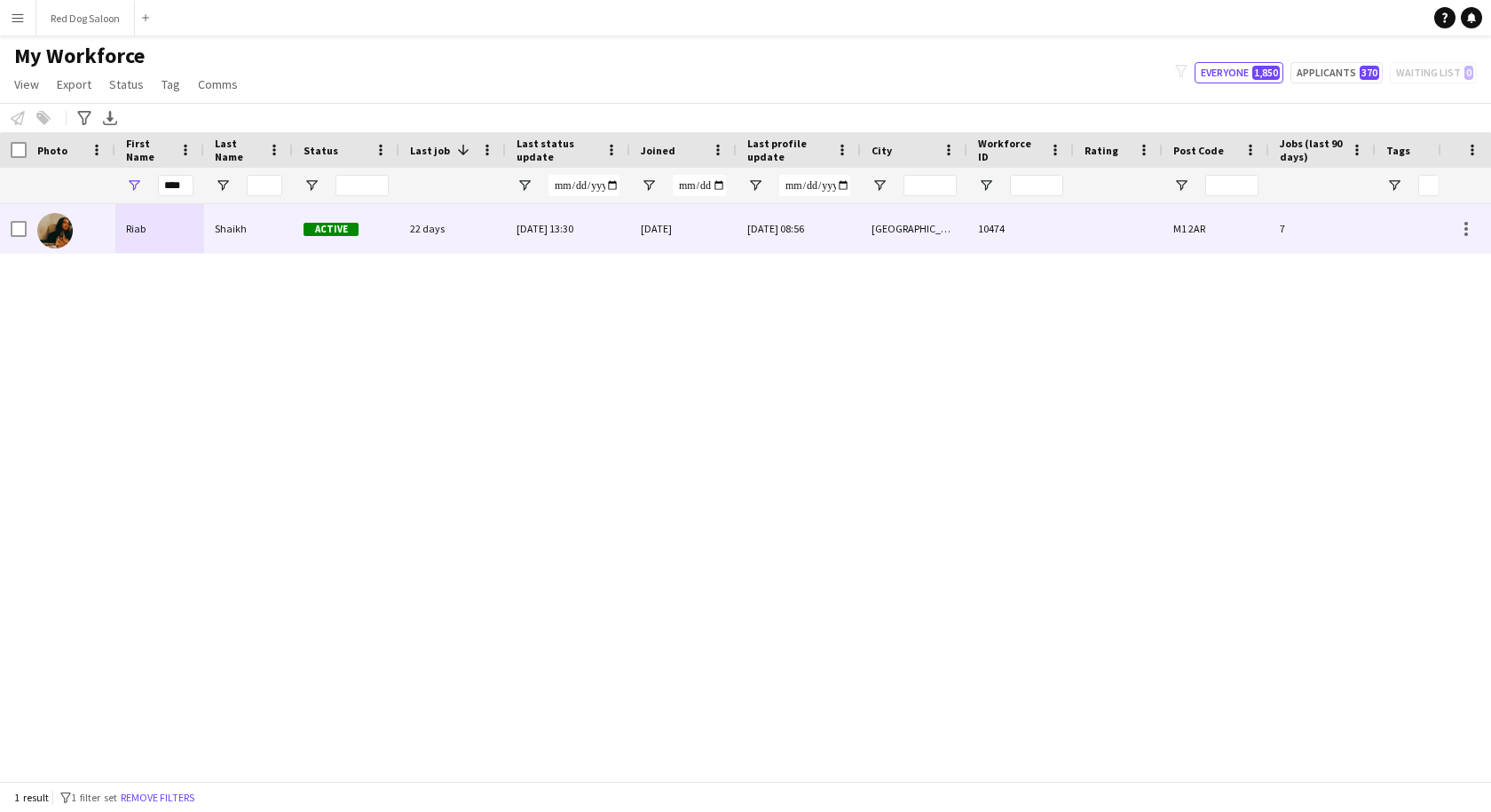
click at [200, 236] on div "Riab" at bounding box center [159, 228] width 88 height 49
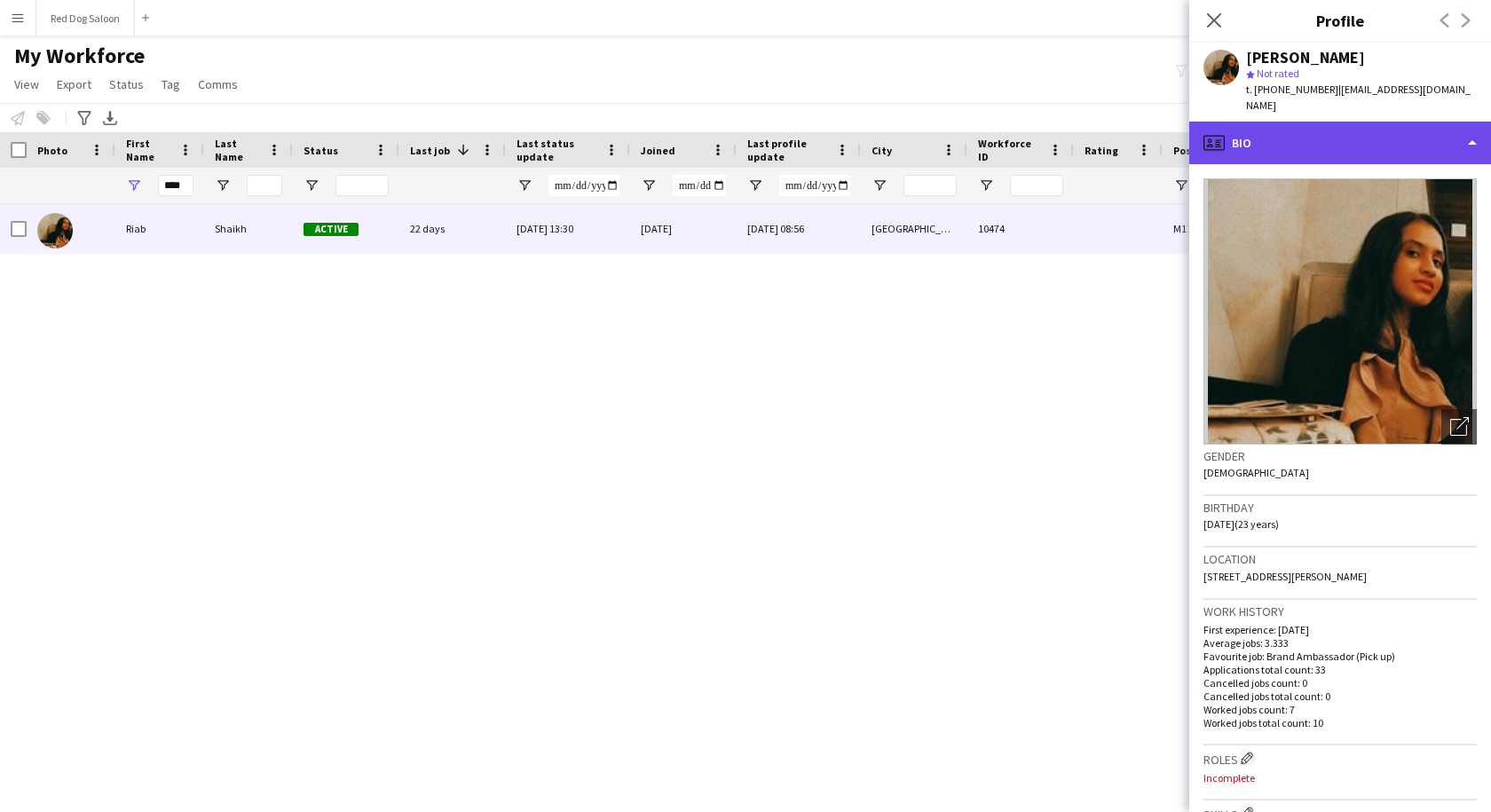
click at [1359, 123] on div "profile Bio" at bounding box center [1340, 143] width 302 height 42
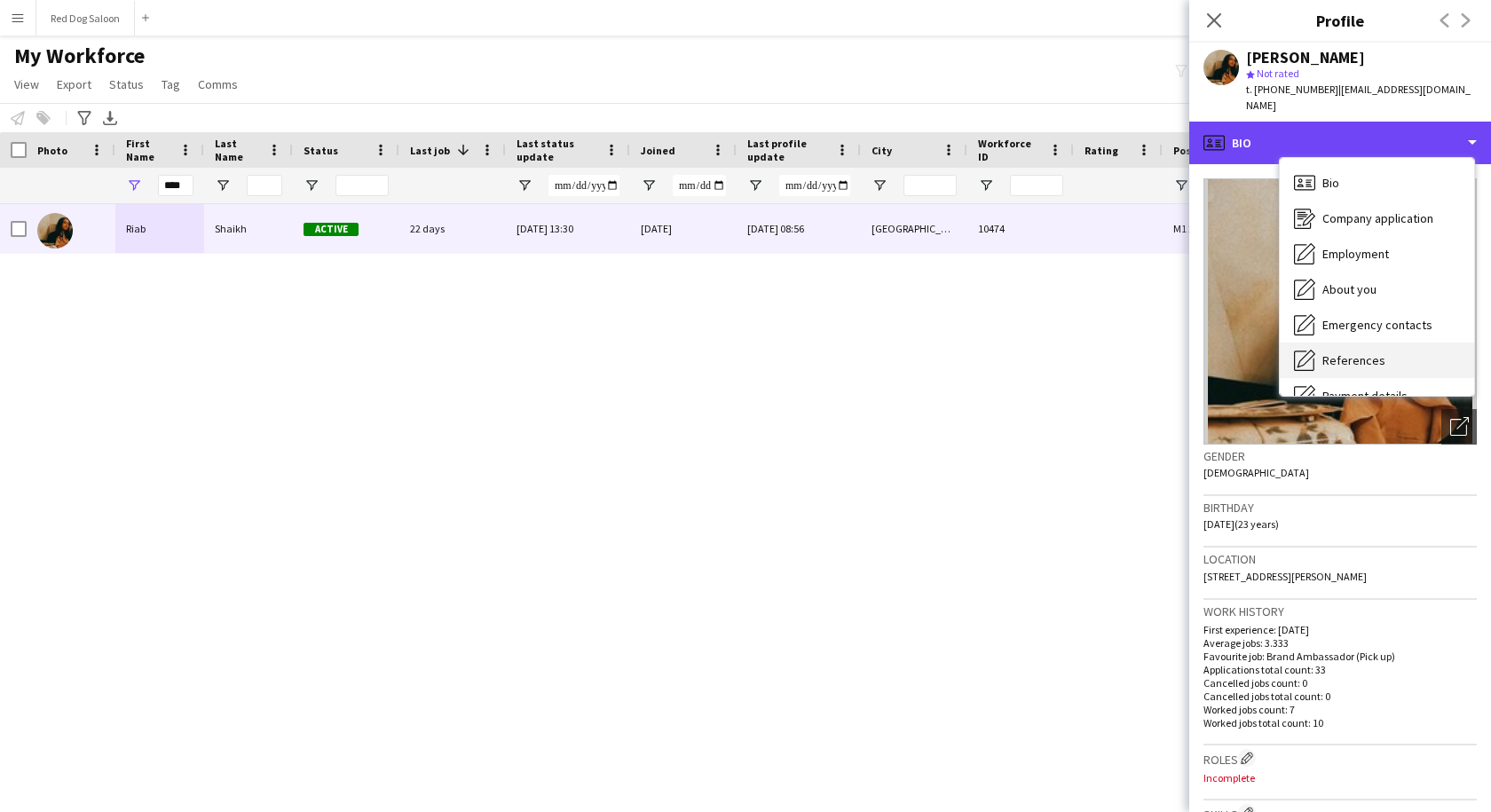
scroll to position [238, 0]
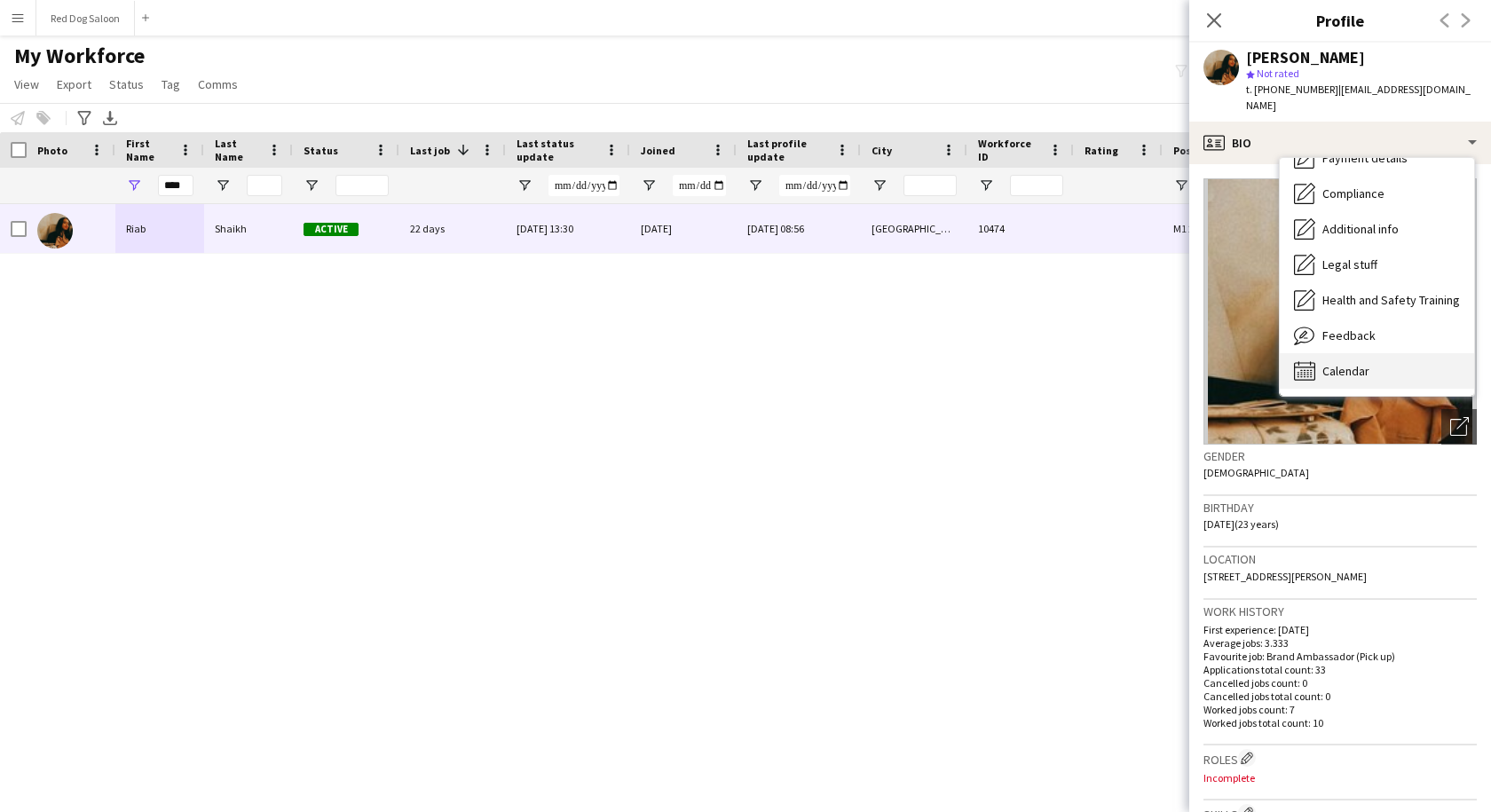
click at [1349, 363] on span "Calendar" at bounding box center [1345, 370] width 47 height 16
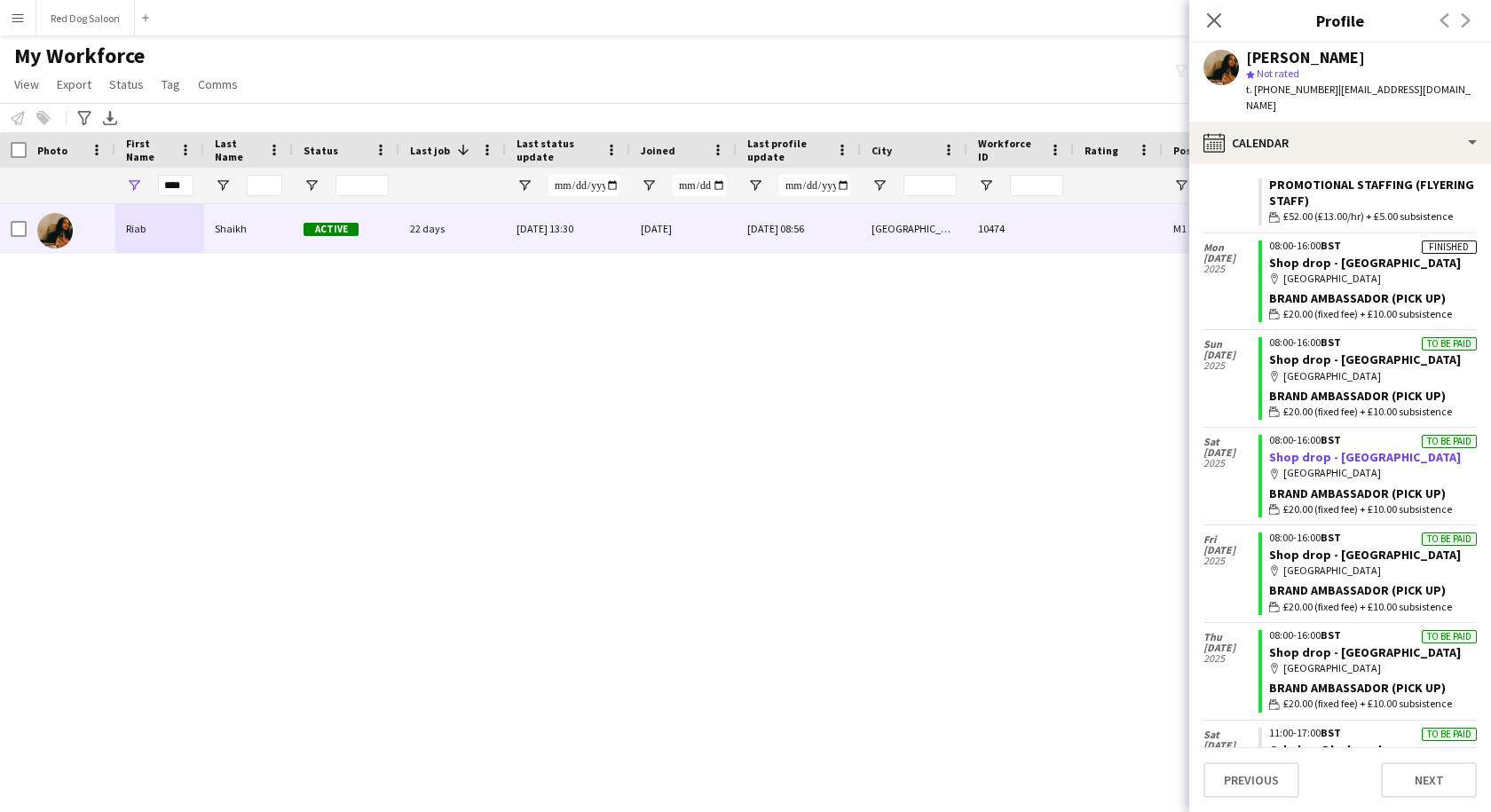
scroll to position [109, 0]
drag, startPoint x: 184, startPoint y: 182, endPoint x: 125, endPoint y: 181, distance: 59.0
click at [125, 181] on div "****" at bounding box center [159, 185] width 88 height 36
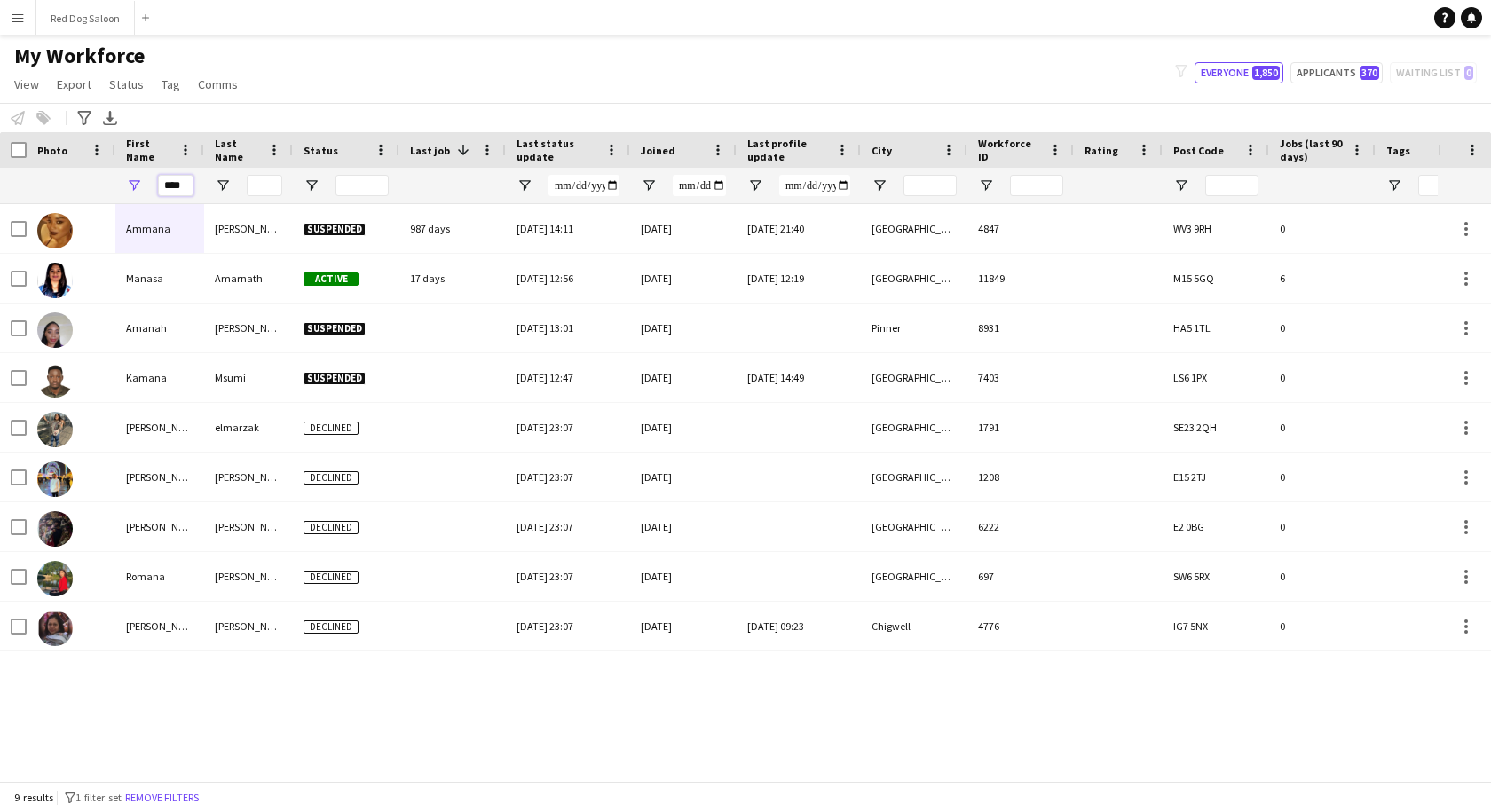
type input "****"
drag, startPoint x: 188, startPoint y: 185, endPoint x: 141, endPoint y: 188, distance: 47.1
click at [141, 188] on div "****" at bounding box center [159, 185] width 88 height 36
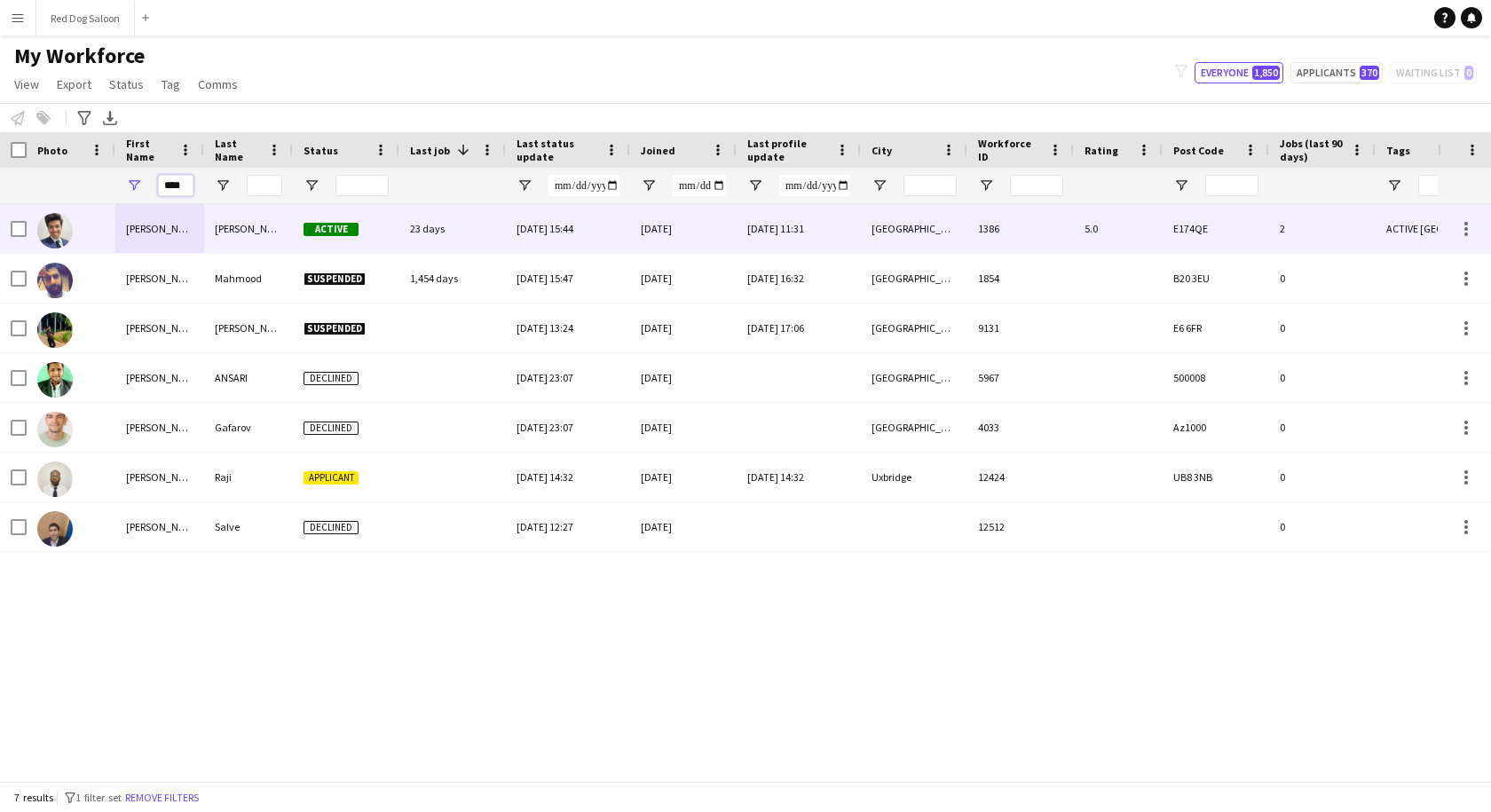
type input "****"
click at [168, 235] on div "Adil" at bounding box center [159, 228] width 88 height 49
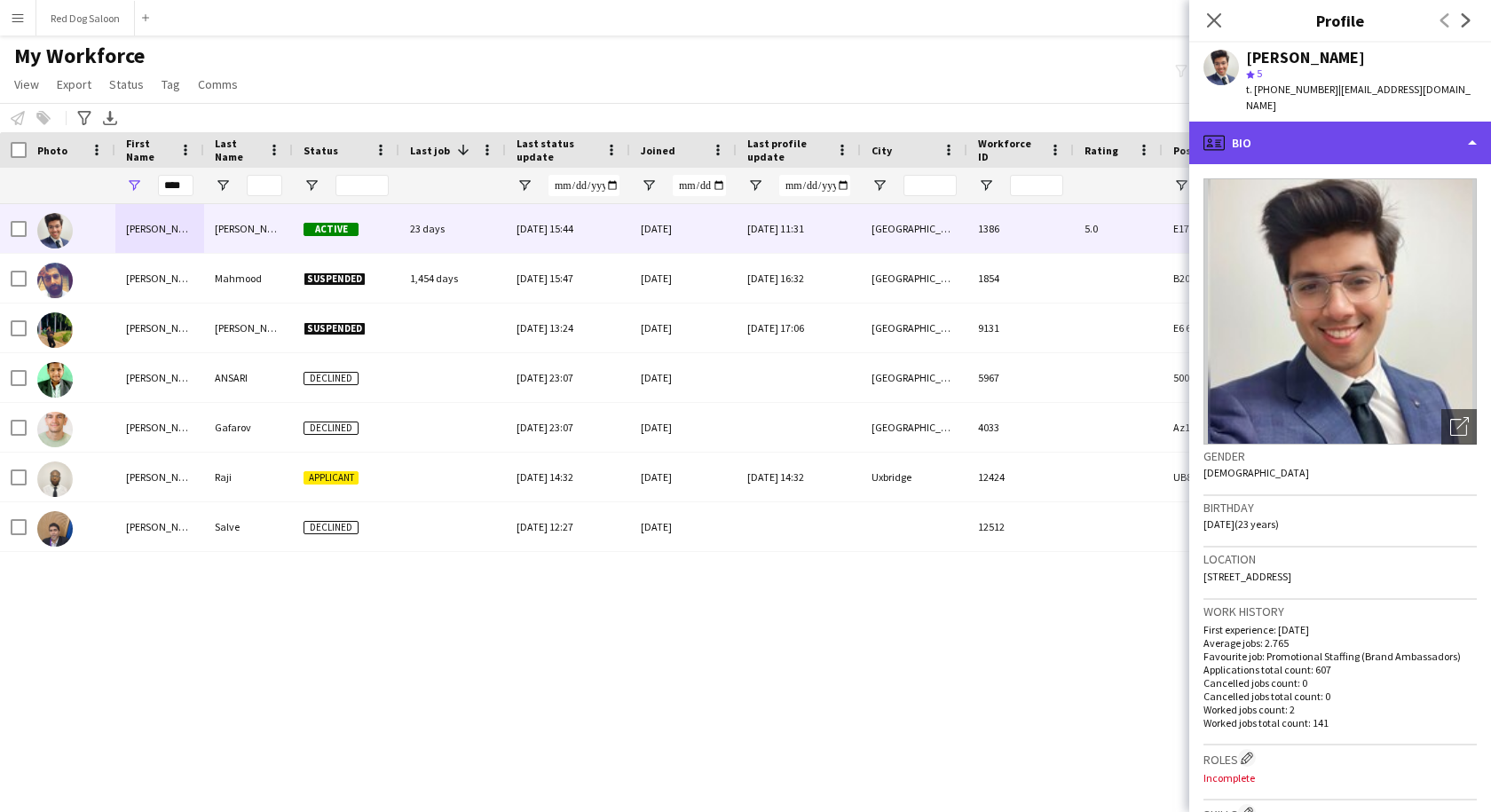
click at [1253, 140] on div "profile Bio" at bounding box center [1340, 143] width 302 height 42
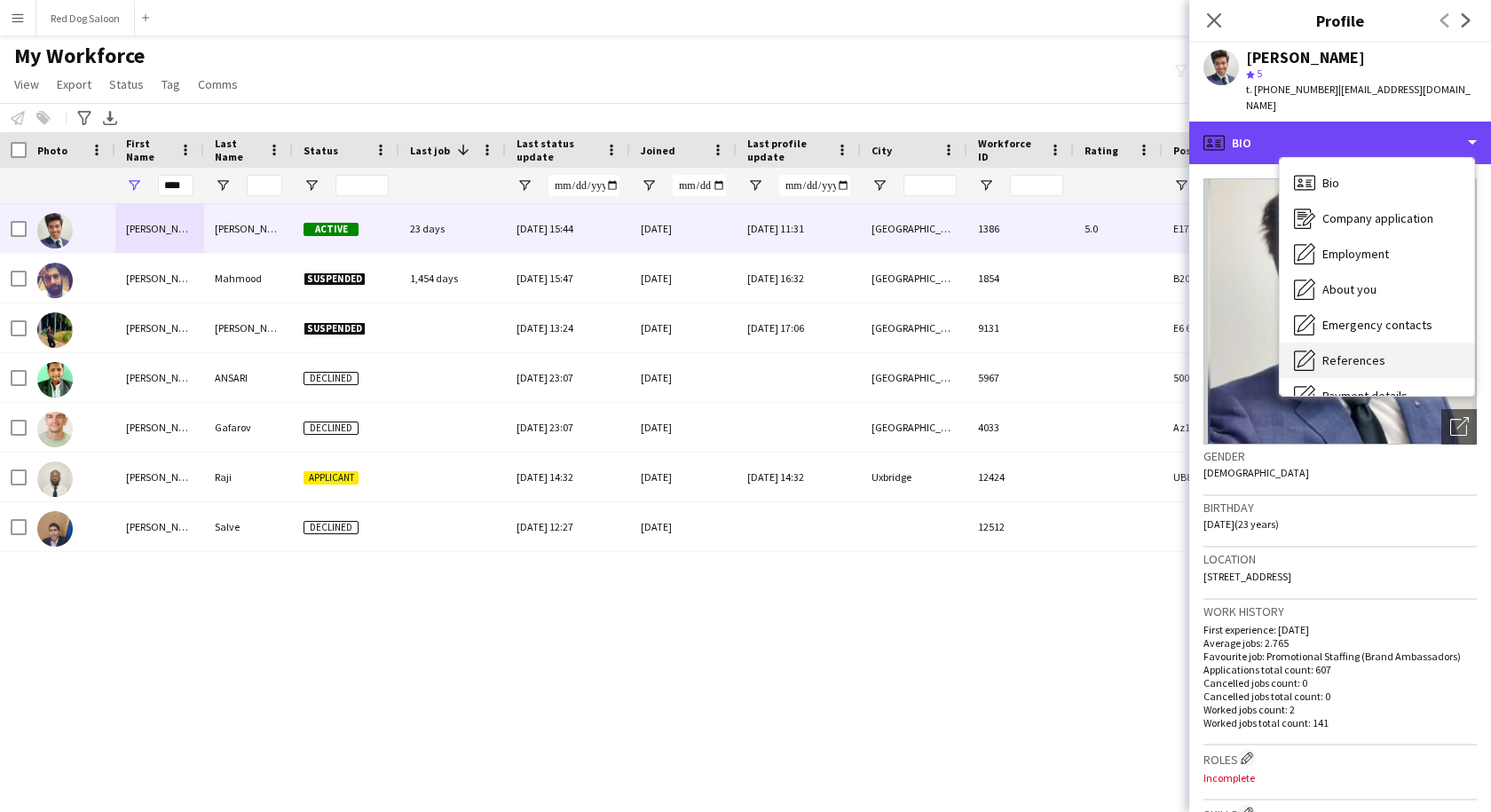
scroll to position [238, 0]
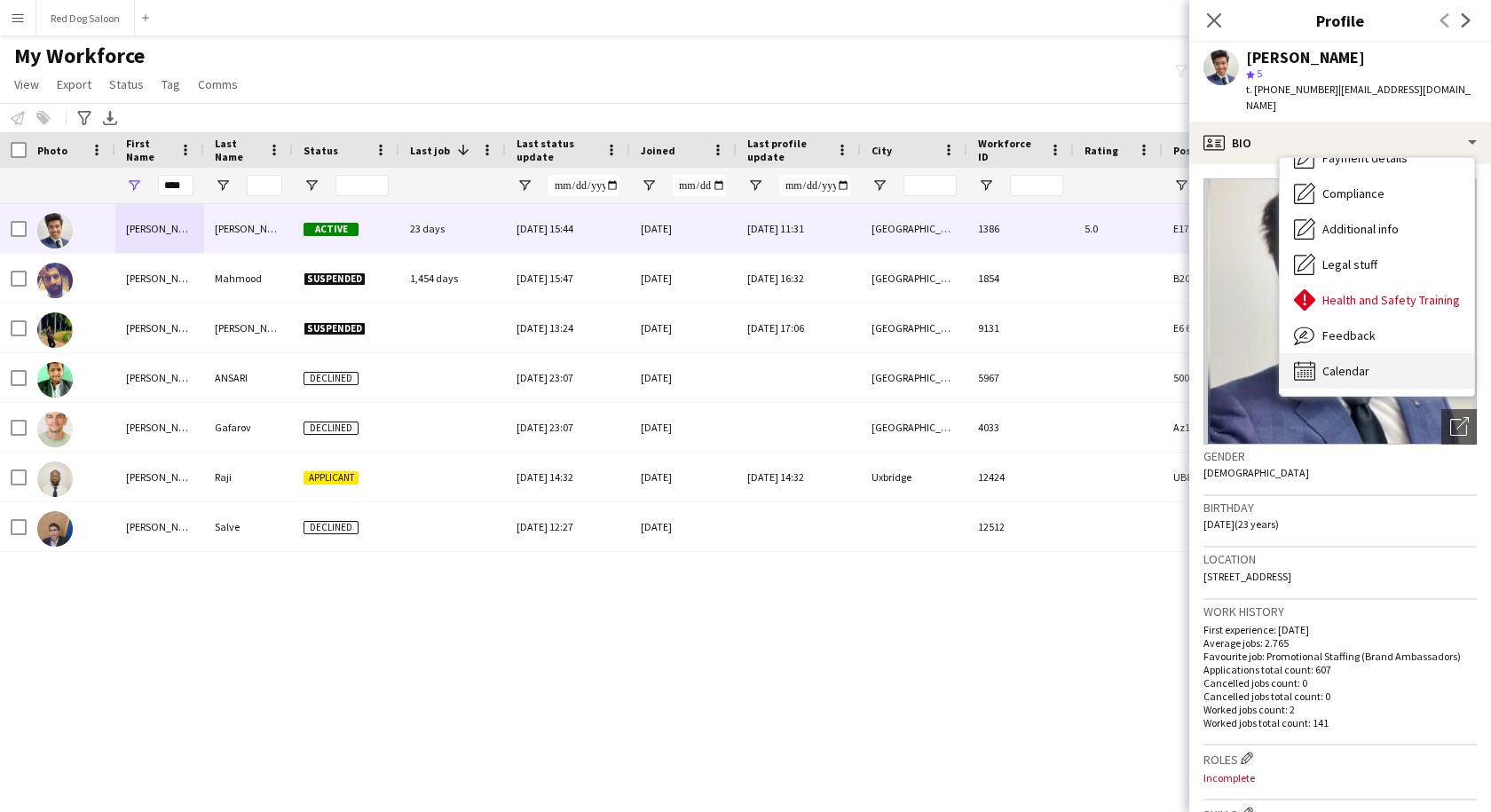
click at [1329, 363] on span "Calendar" at bounding box center [1345, 370] width 47 height 16
